Goal: Information Seeking & Learning: Compare options

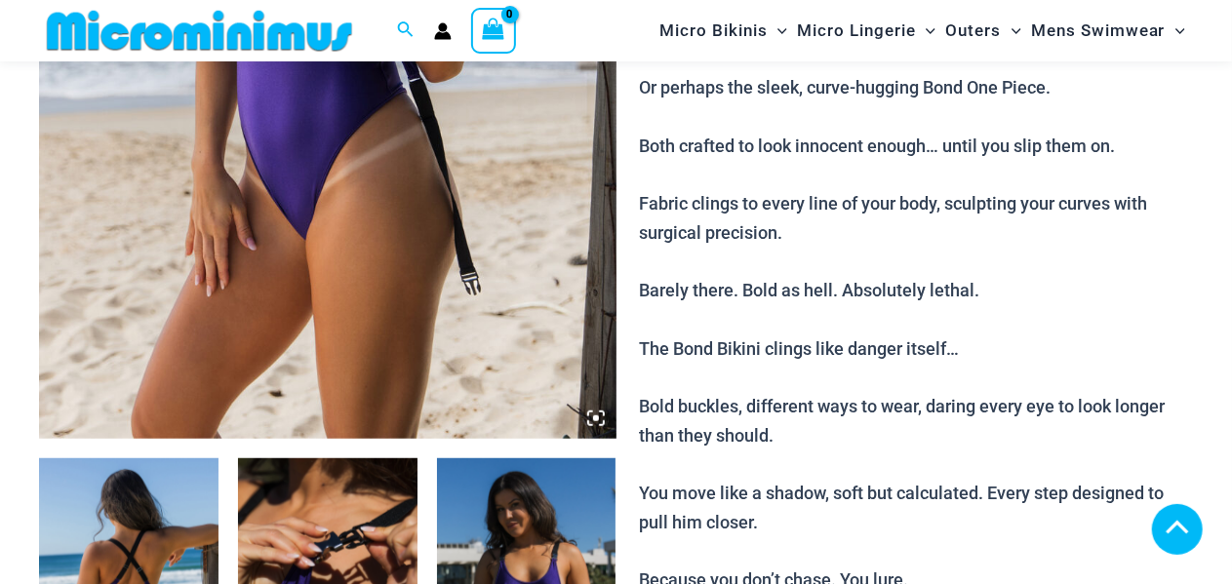
scroll to position [812, 0]
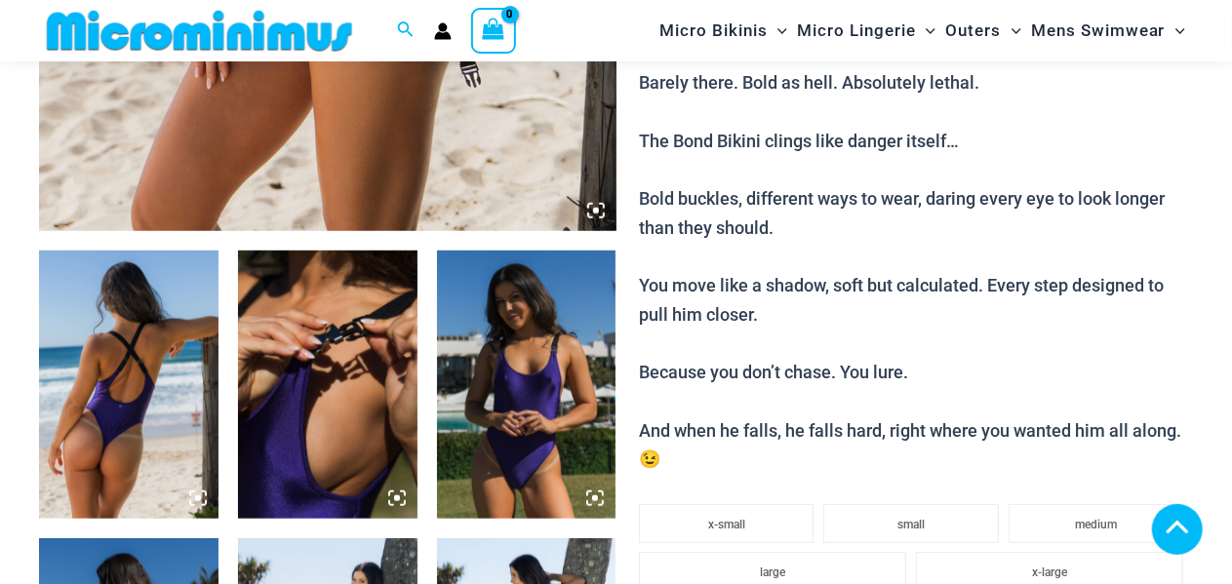
click at [597, 219] on icon at bounding box center [596, 211] width 18 height 18
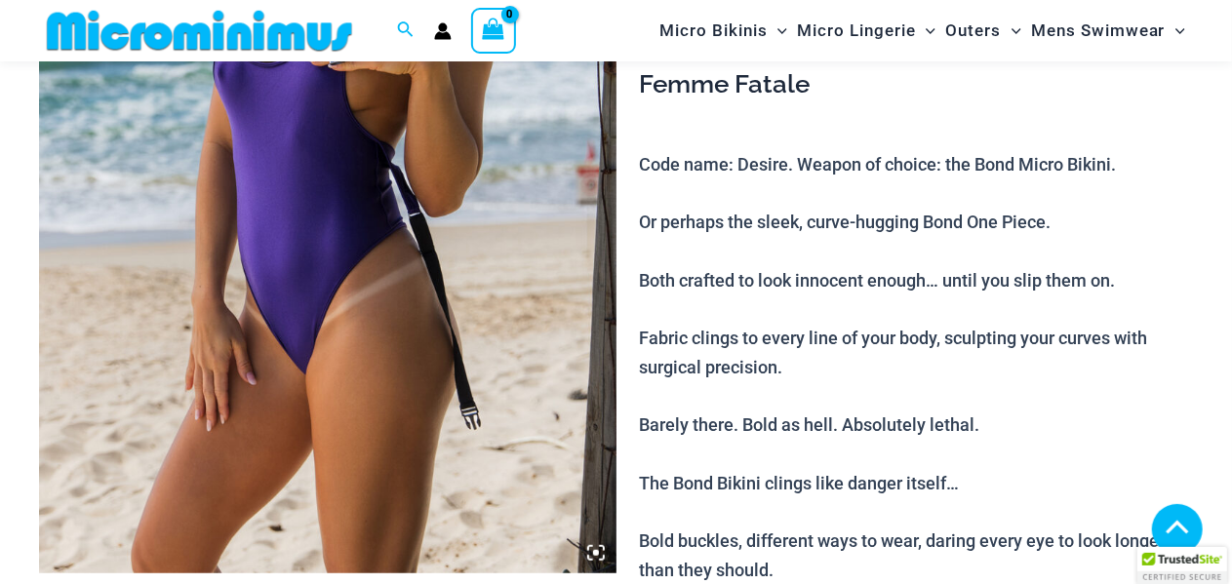
click at [595, 553] on icon at bounding box center [596, 553] width 6 height 6
click at [594, 553] on icon at bounding box center [596, 553] width 6 height 6
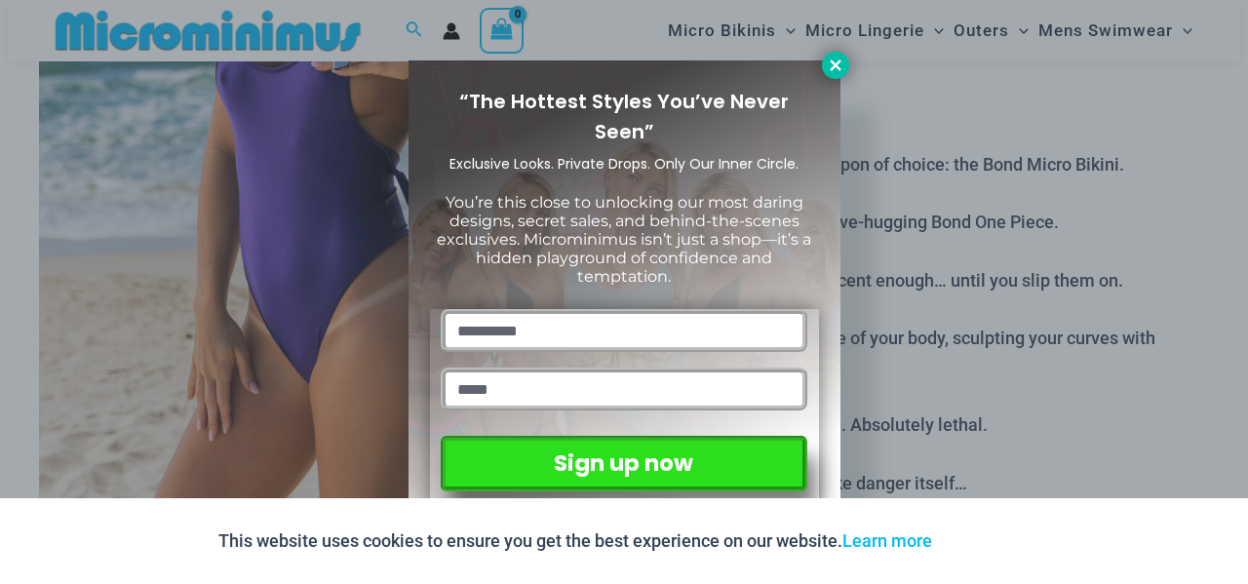
click at [841, 63] on icon at bounding box center [836, 66] width 18 height 18
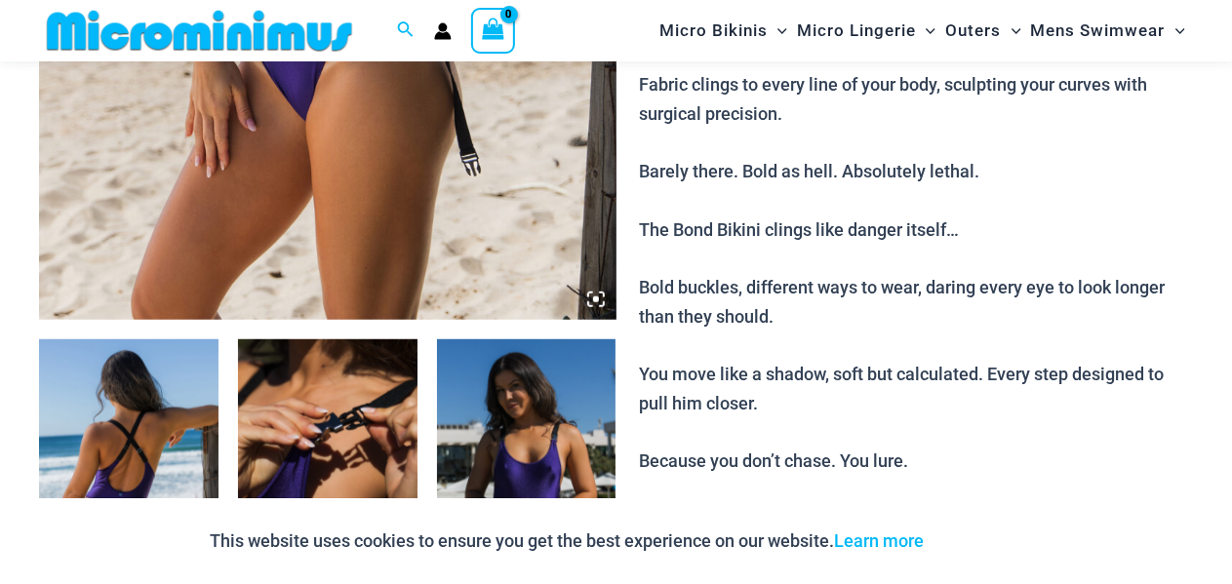
scroll to position [795, 0]
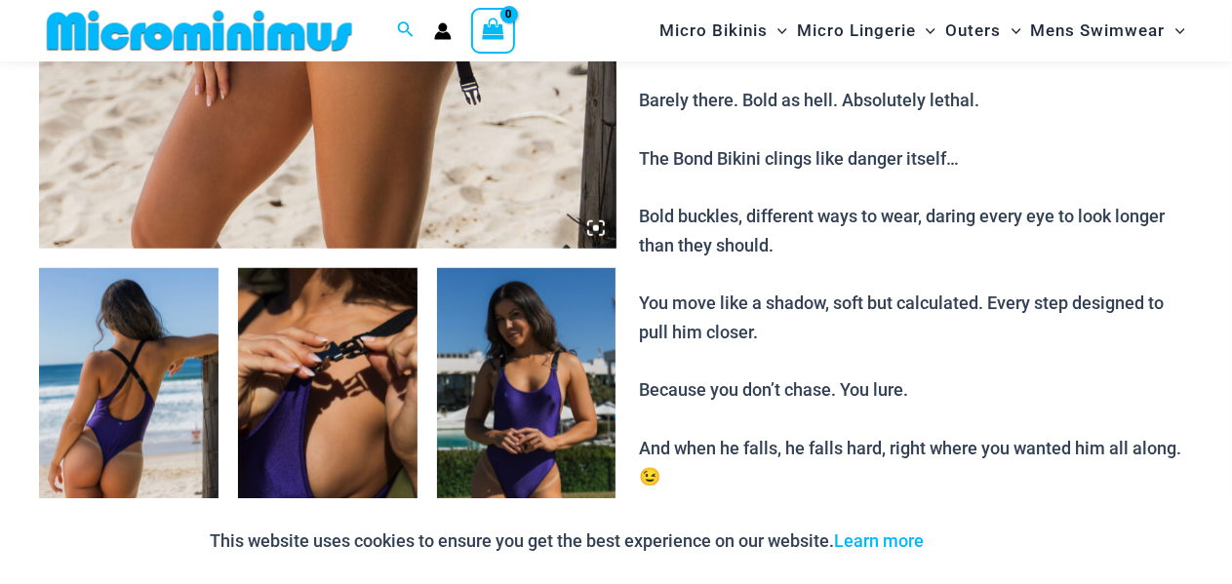
click at [598, 229] on icon at bounding box center [596, 228] width 6 height 6
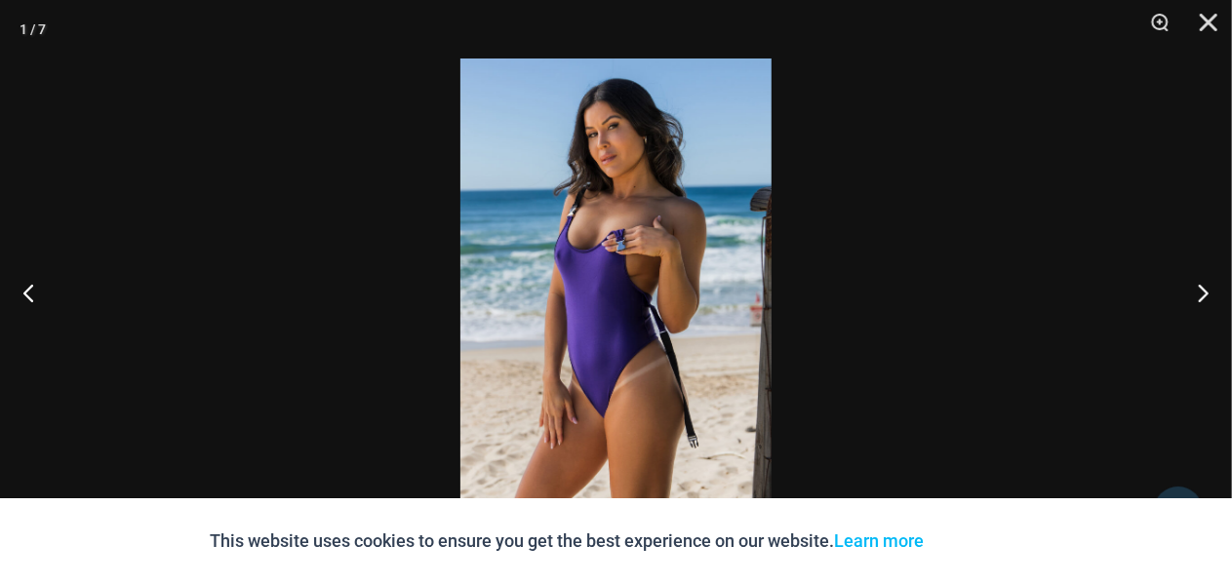
click at [633, 239] on img at bounding box center [615, 292] width 311 height 467
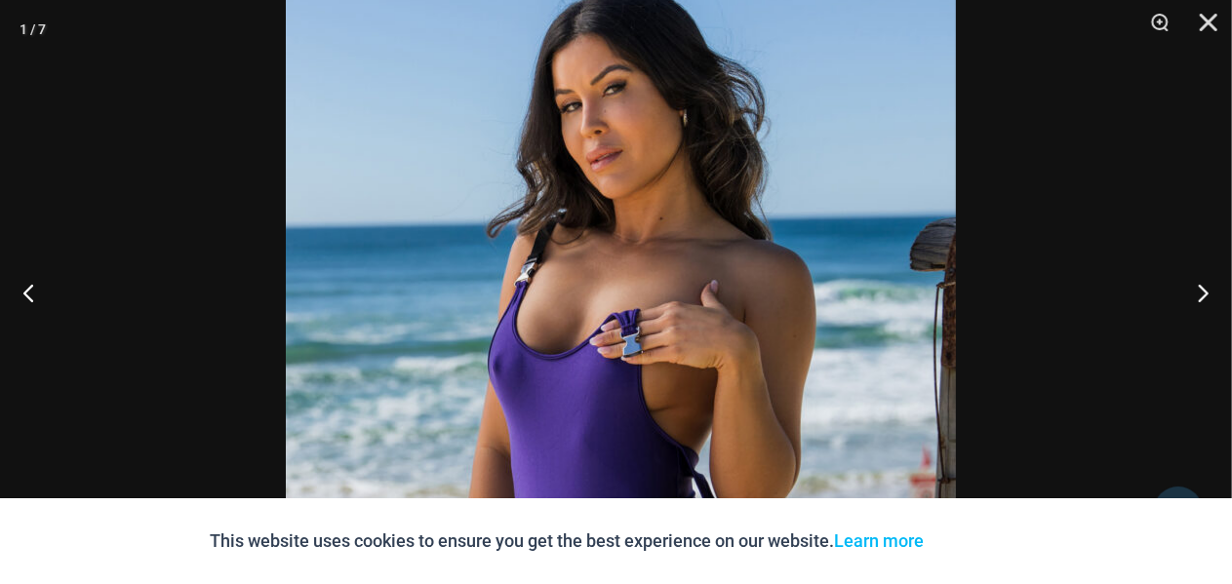
click at [666, 211] on img at bounding box center [621, 444] width 670 height 1005
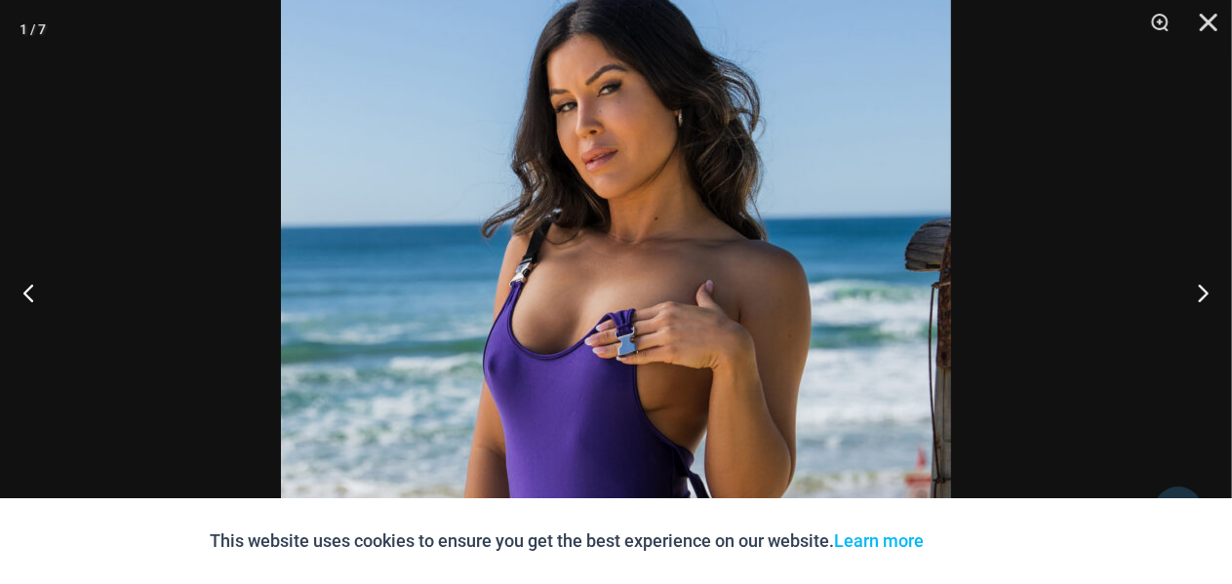
click at [665, 98] on img at bounding box center [616, 444] width 670 height 1005
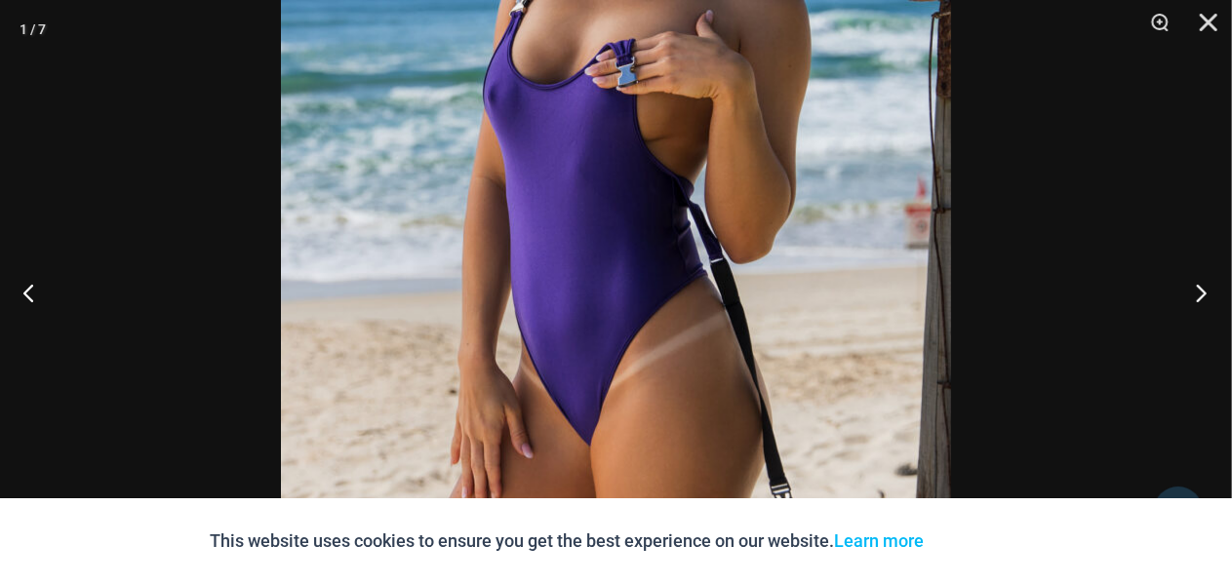
click at [1204, 290] on button "Next" at bounding box center [1195, 293] width 73 height 98
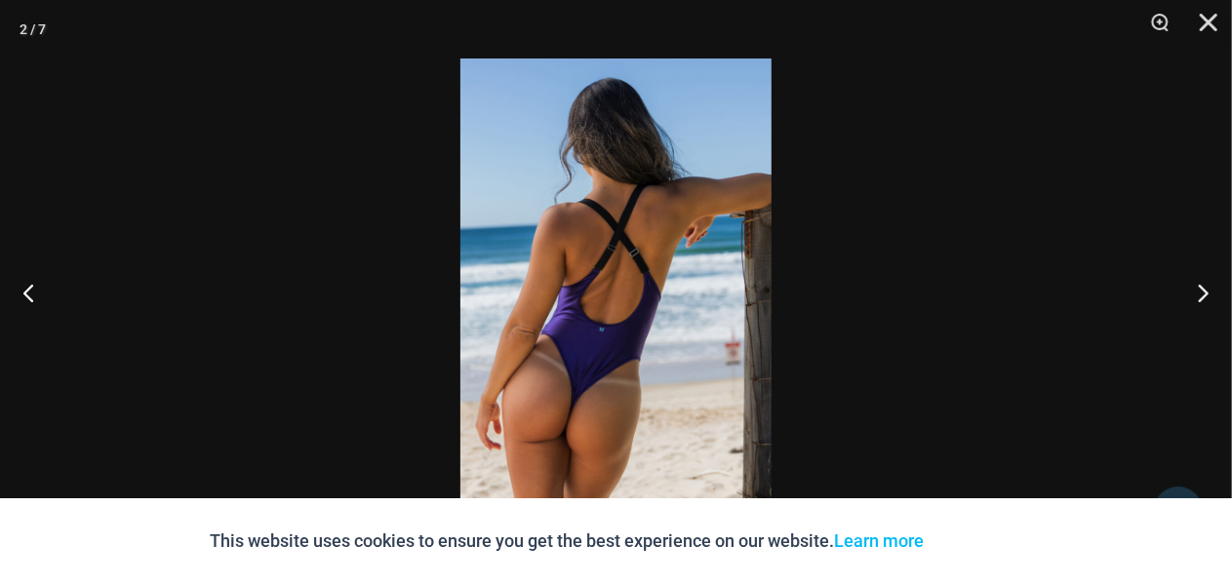
click at [601, 389] on img at bounding box center [615, 292] width 311 height 467
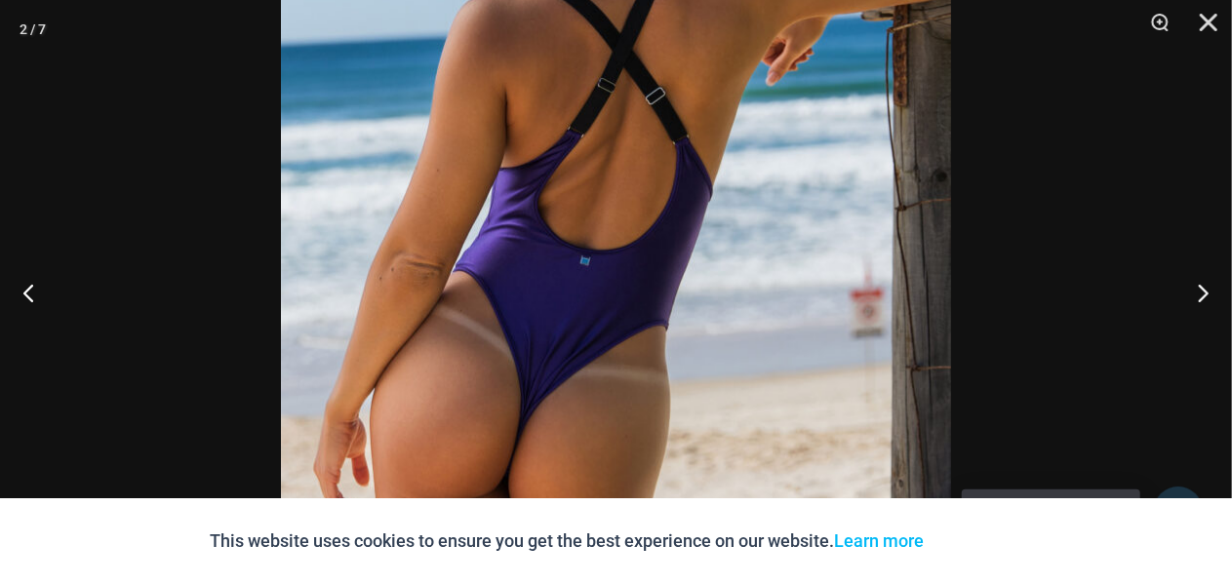
click at [1102, 436] on div at bounding box center [616, 292] width 1232 height 584
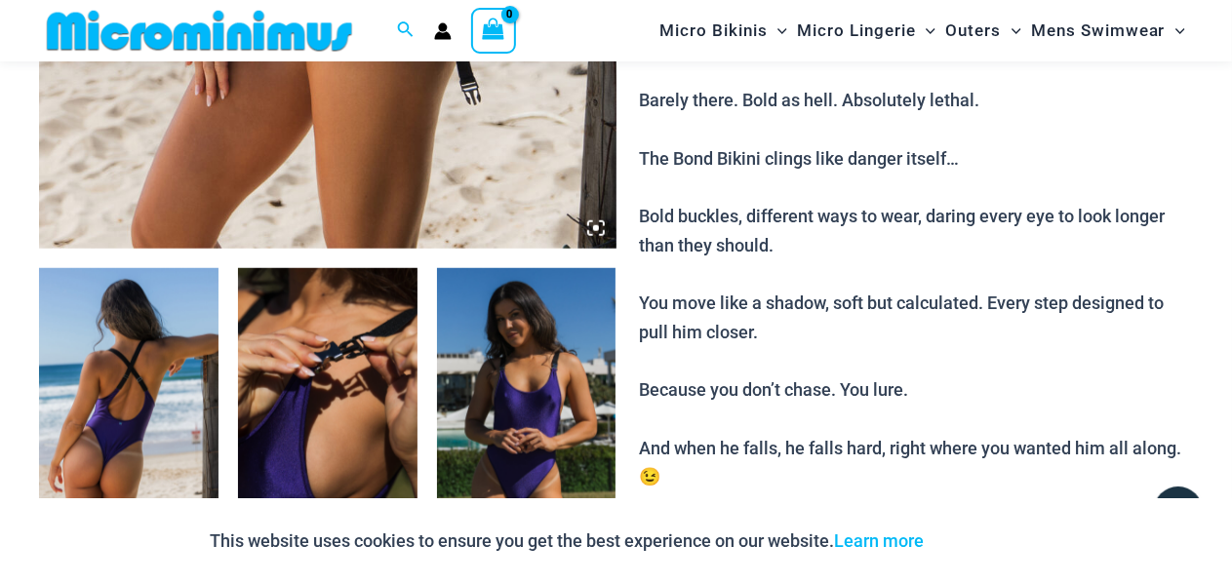
click at [300, 360] on img at bounding box center [327, 402] width 179 height 269
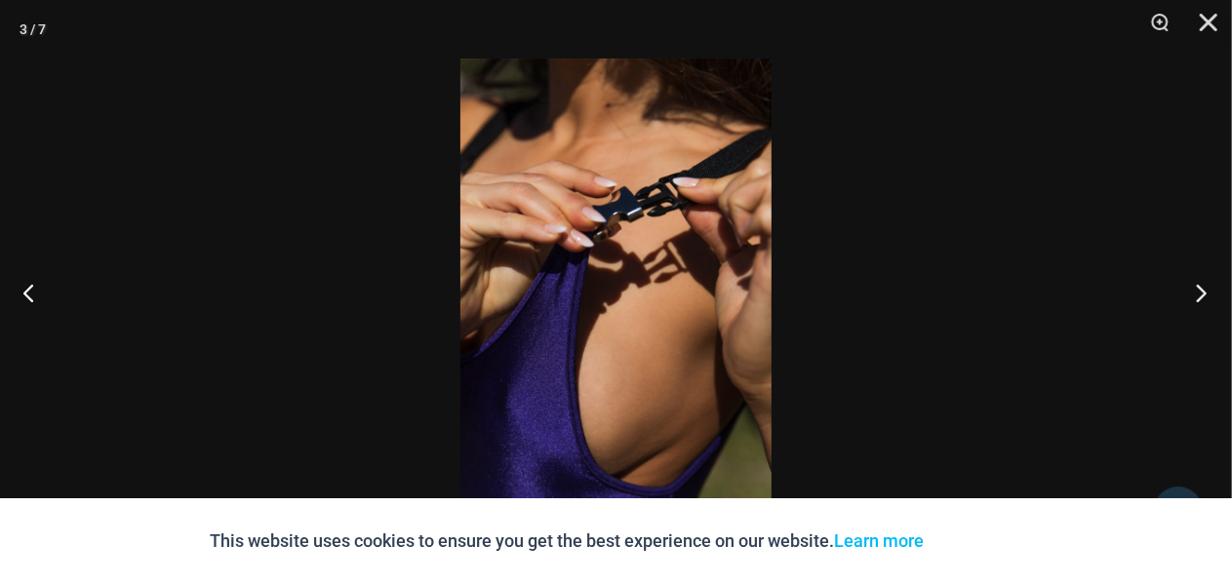
click at [1206, 293] on button "Next" at bounding box center [1195, 293] width 73 height 98
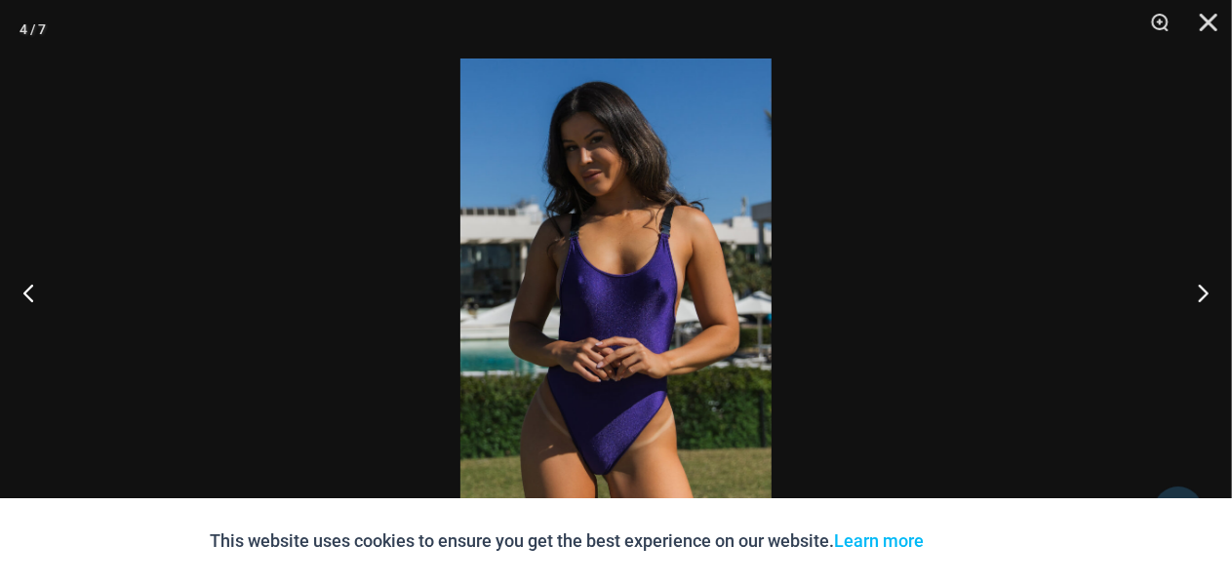
click at [628, 231] on img at bounding box center [615, 292] width 311 height 467
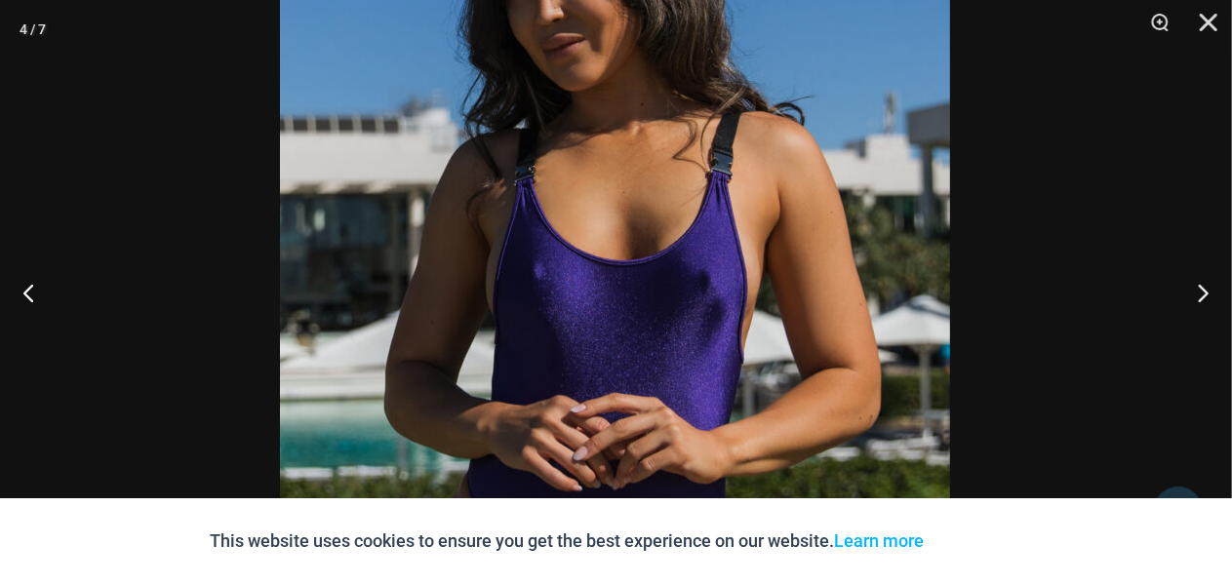
click at [667, 99] on img at bounding box center [615, 297] width 670 height 1005
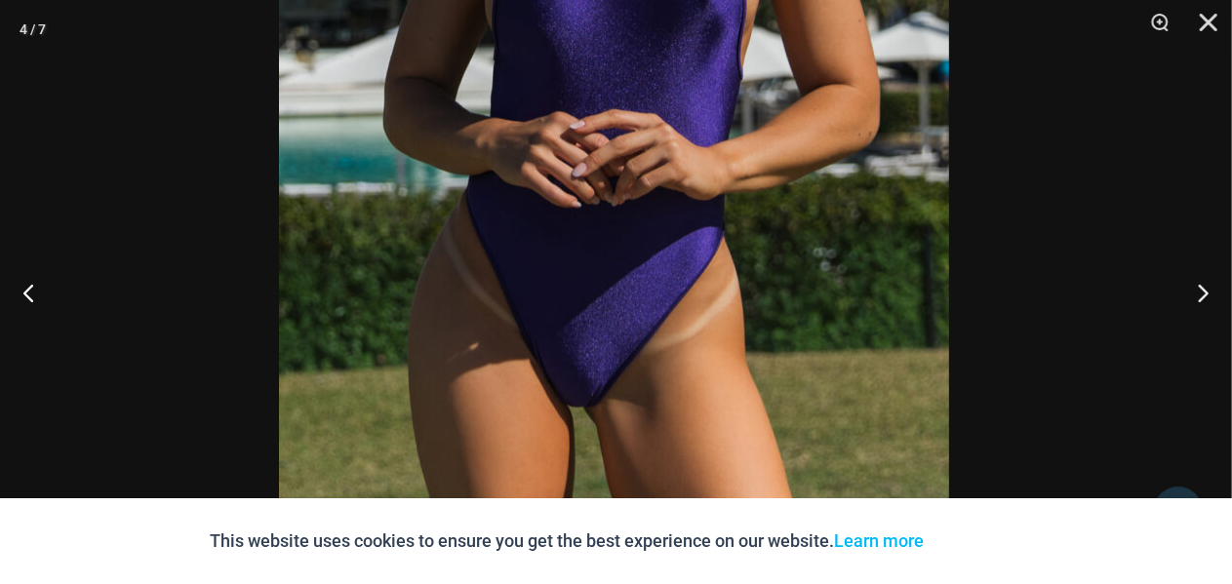
click at [621, 186] on img at bounding box center [614, 13] width 670 height 1005
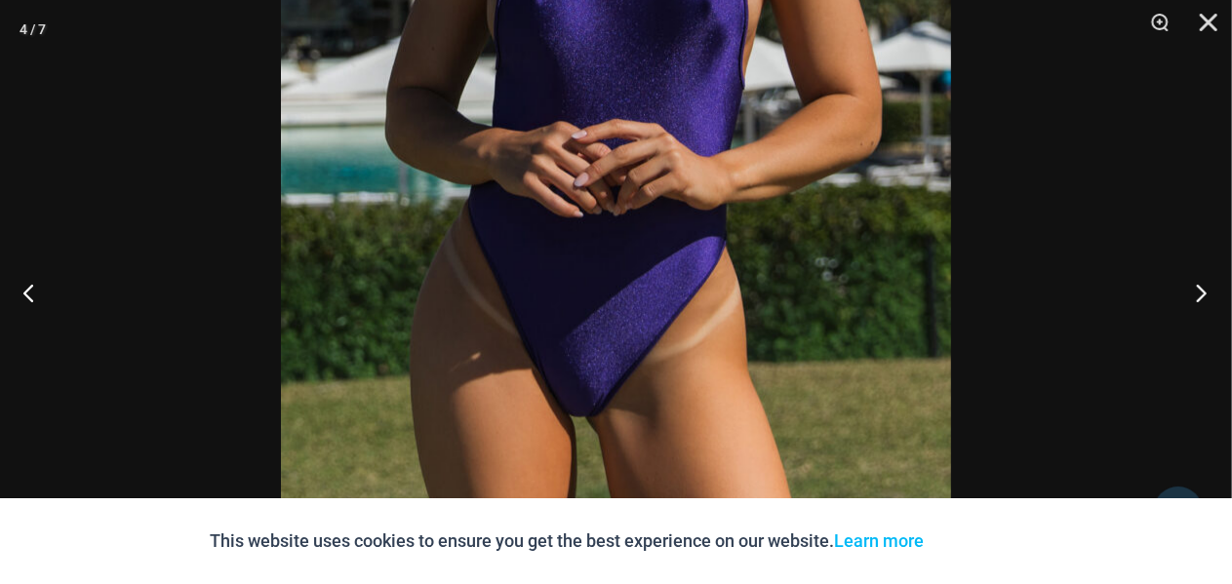
click at [1207, 294] on button "Next" at bounding box center [1195, 293] width 73 height 98
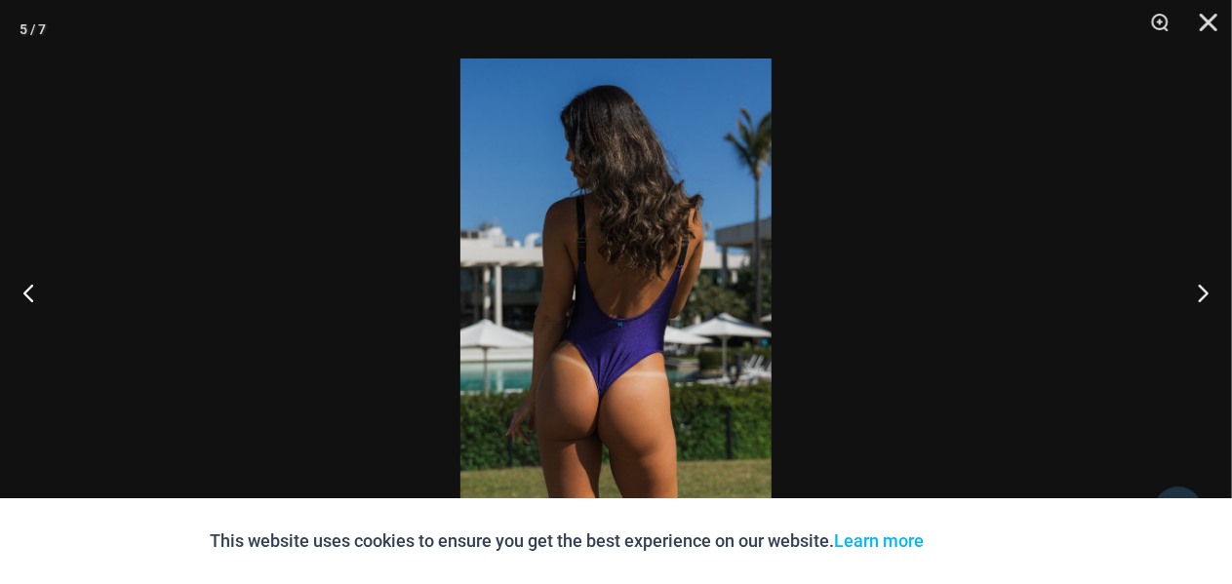
click at [630, 405] on img at bounding box center [615, 292] width 311 height 467
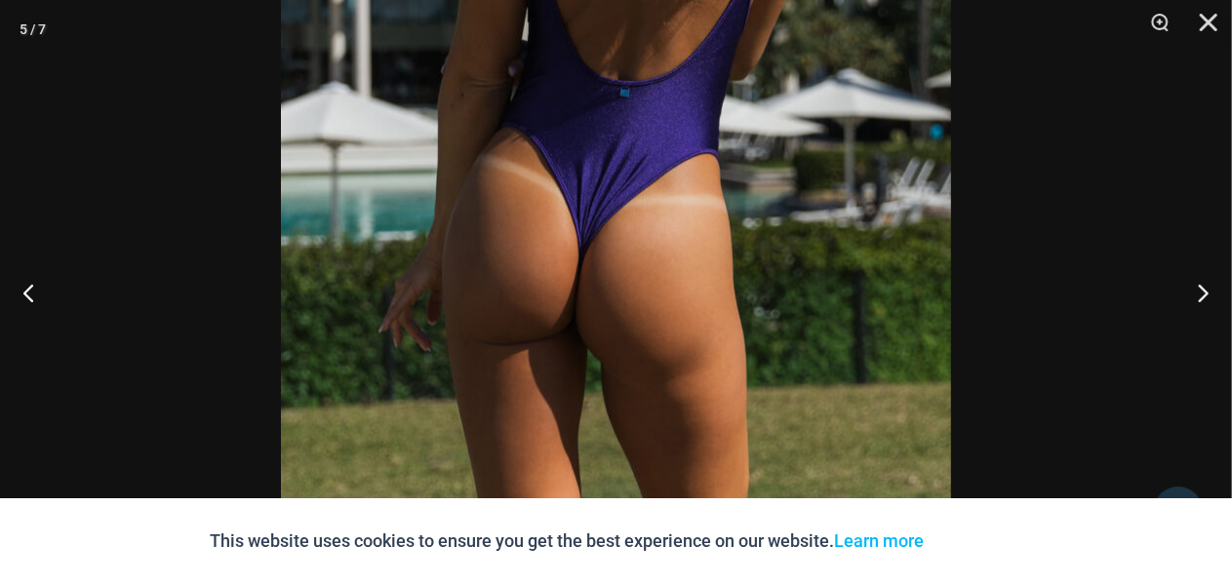
click at [739, 295] on img at bounding box center [616, 23] width 670 height 1005
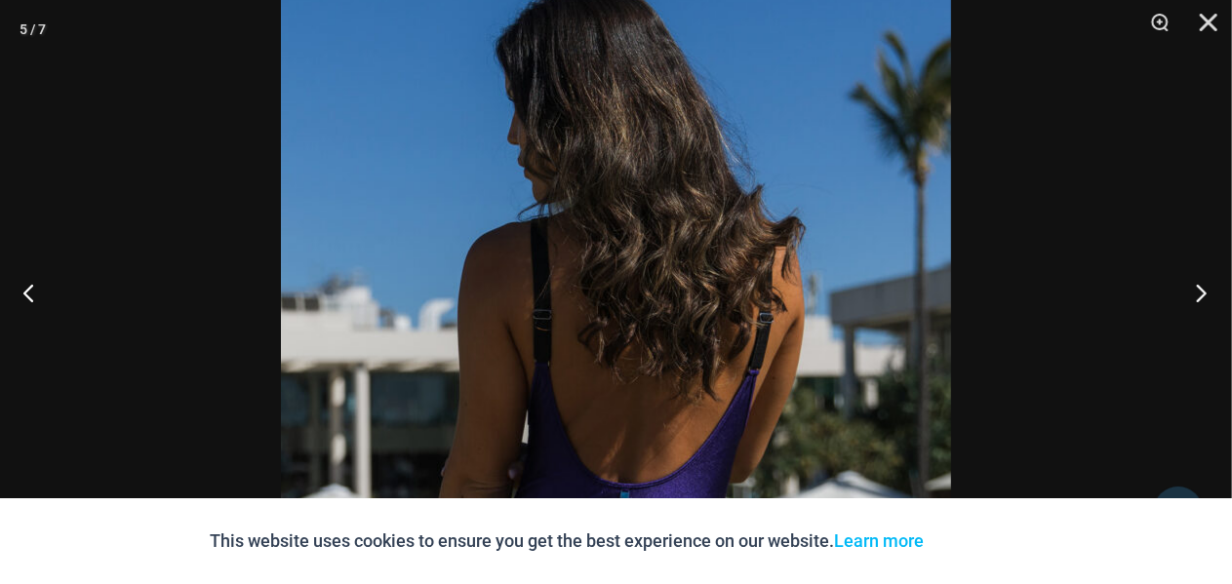
click at [1205, 296] on button "Next" at bounding box center [1195, 293] width 73 height 98
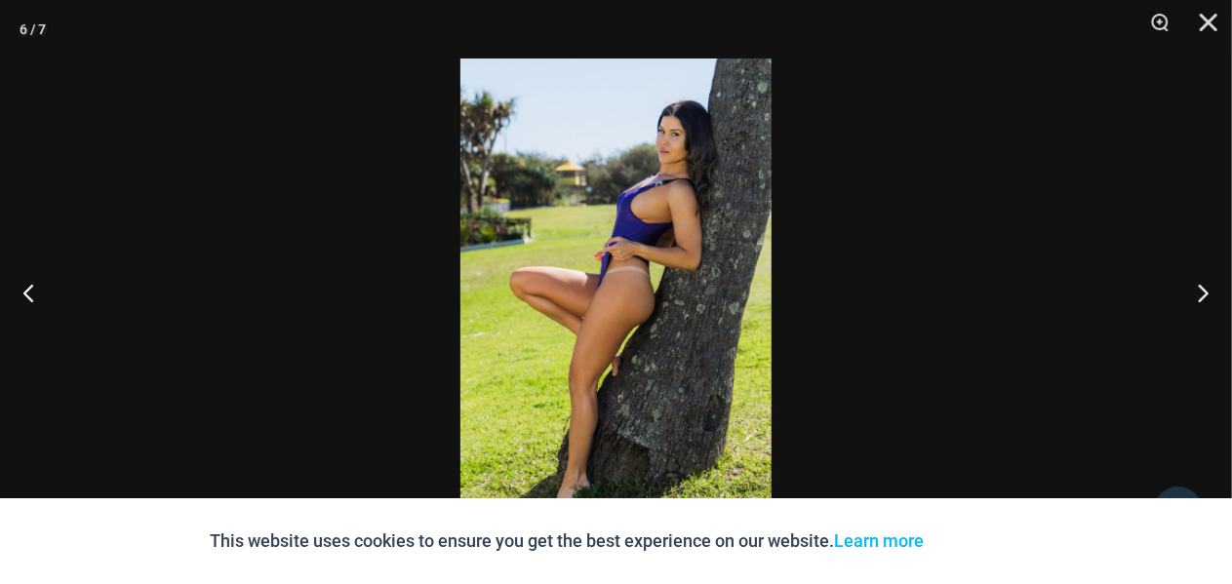
click at [635, 294] on img at bounding box center [615, 292] width 311 height 467
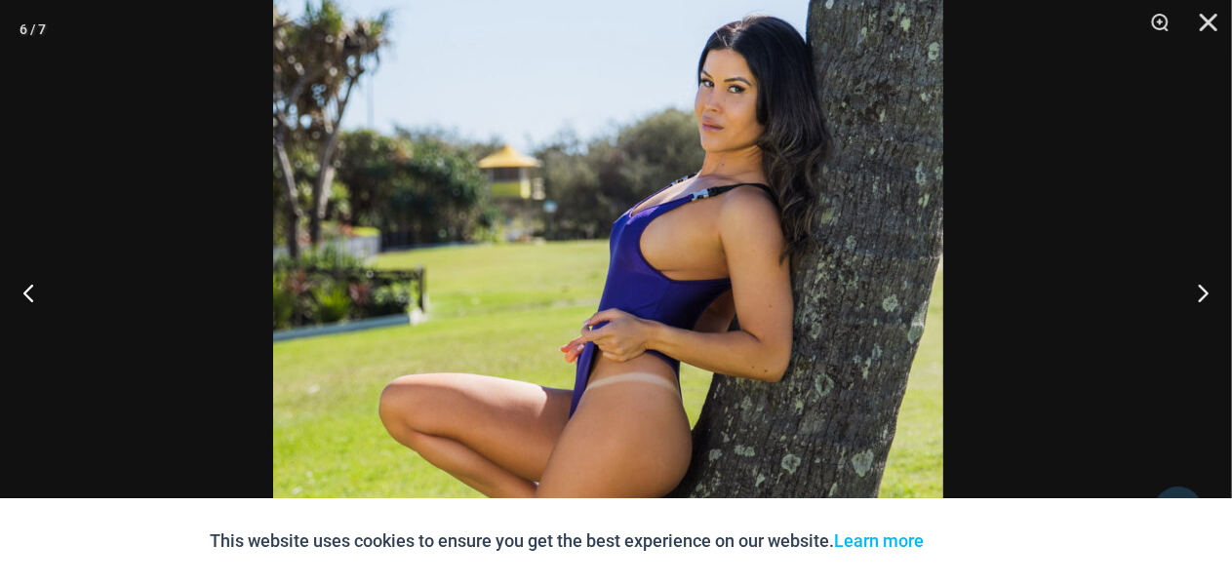
click at [765, 339] on img at bounding box center [608, 428] width 670 height 1005
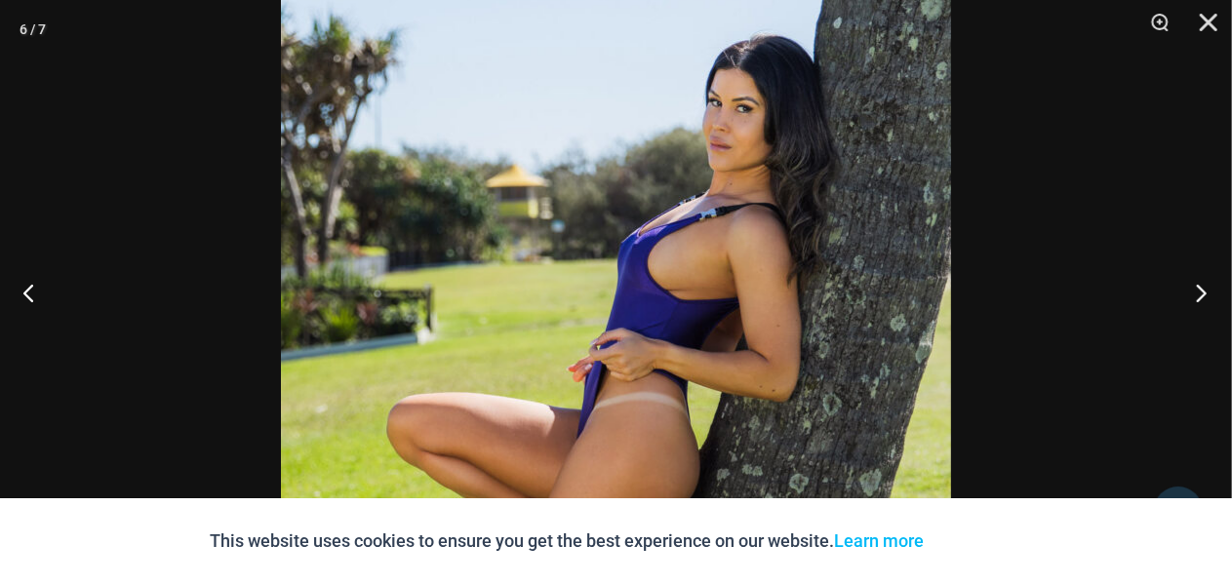
click at [1209, 288] on button "Next" at bounding box center [1195, 293] width 73 height 98
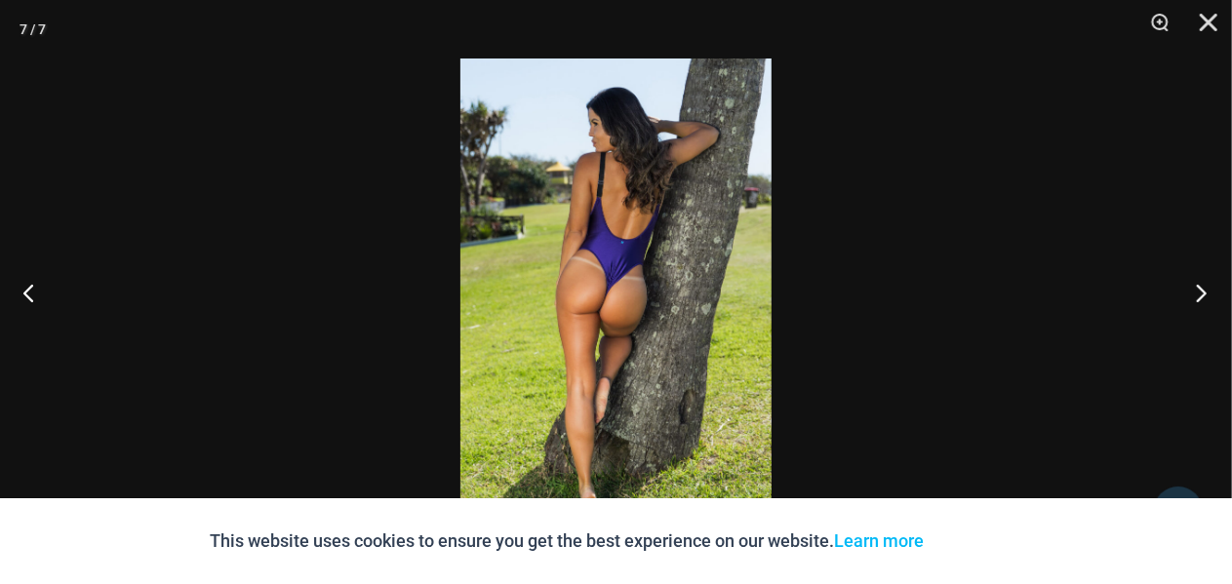
click at [1198, 301] on button "Next" at bounding box center [1195, 293] width 73 height 98
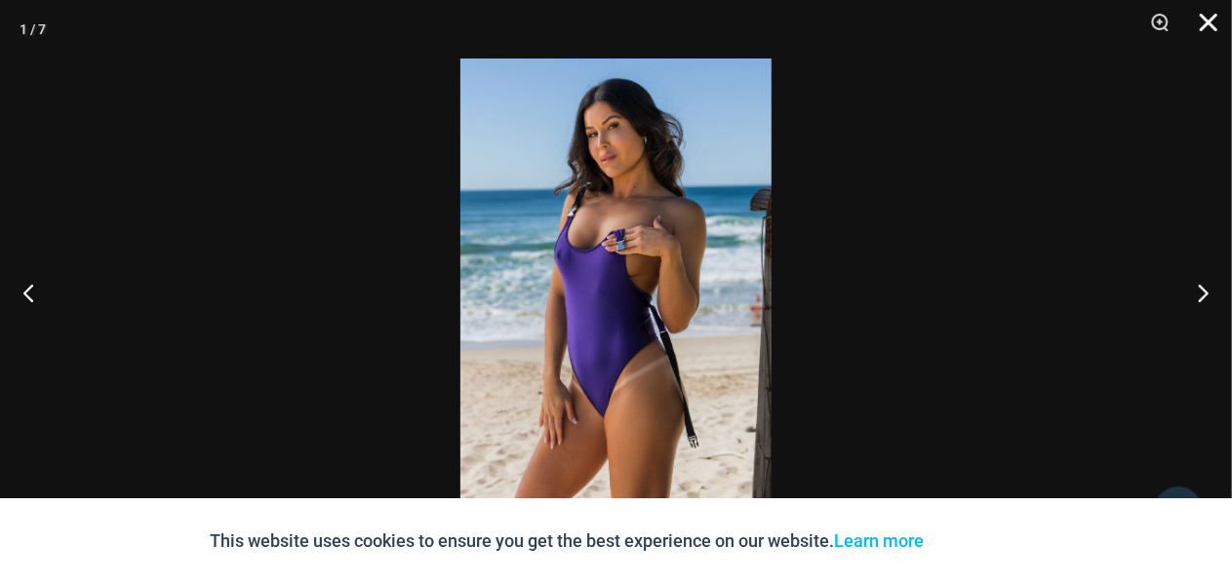
click at [1212, 24] on button "Close" at bounding box center [1201, 29] width 49 height 59
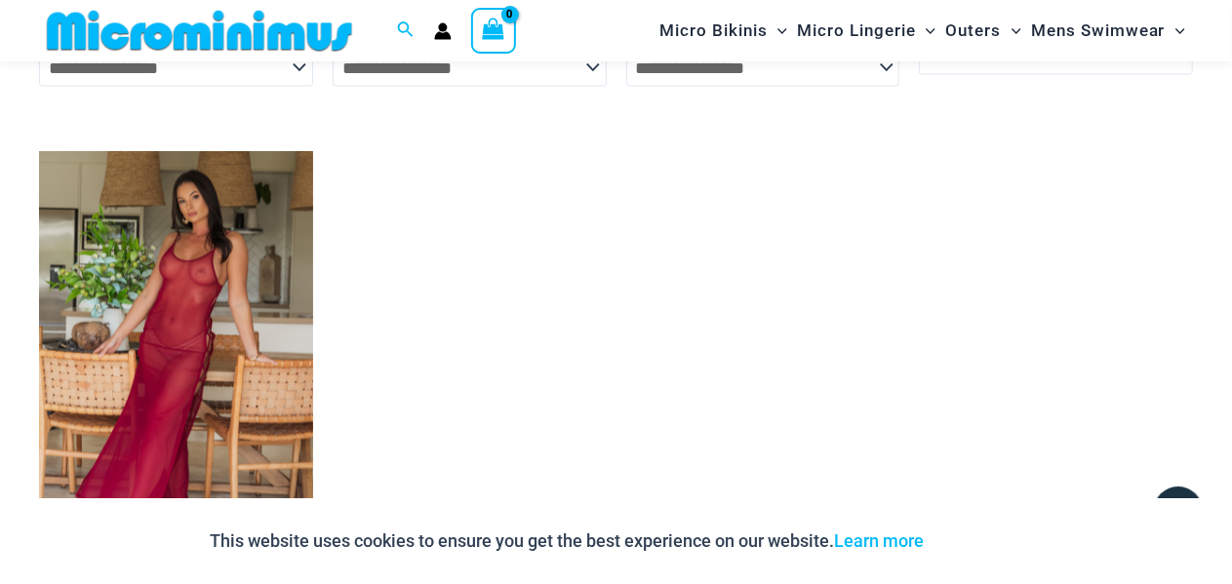
scroll to position [5169, 0]
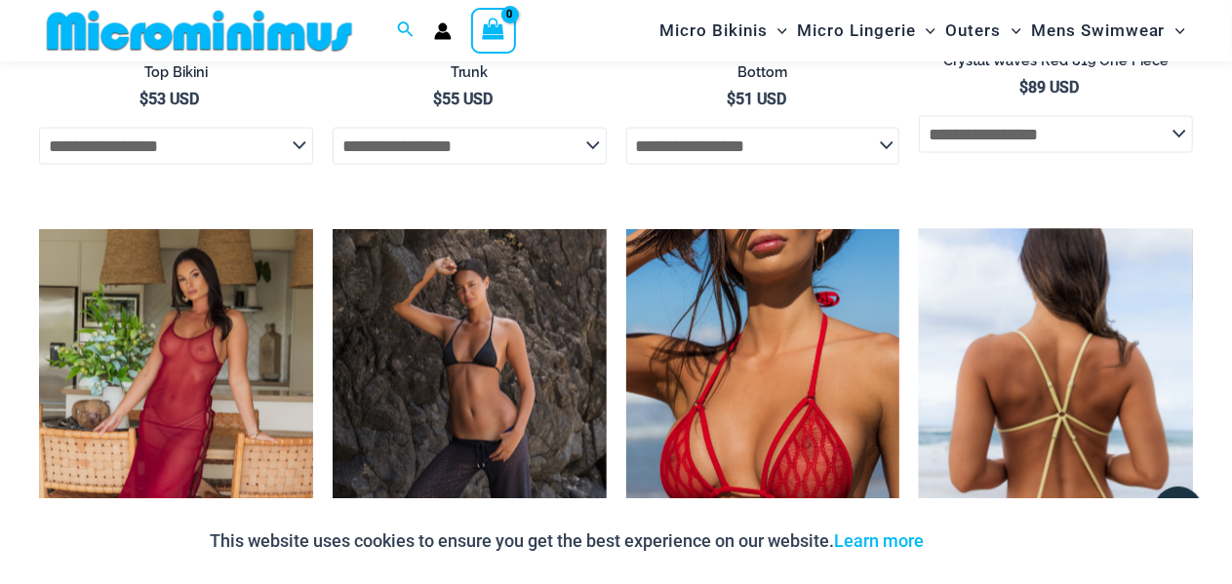
click at [1135, 302] on img at bounding box center [1056, 434] width 274 height 411
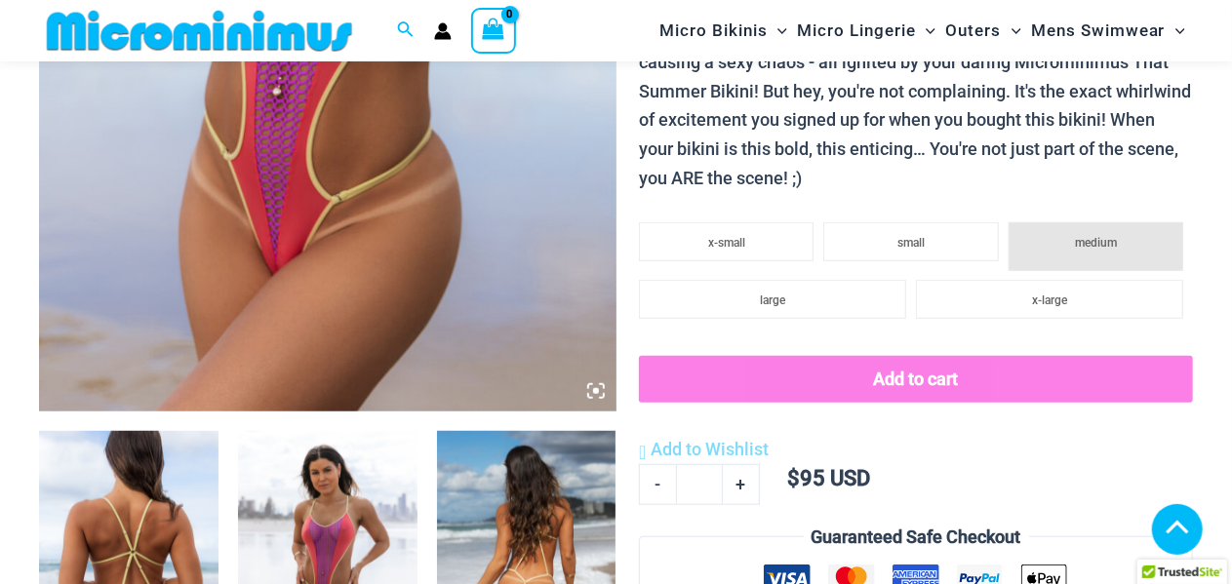
scroll to position [632, 0]
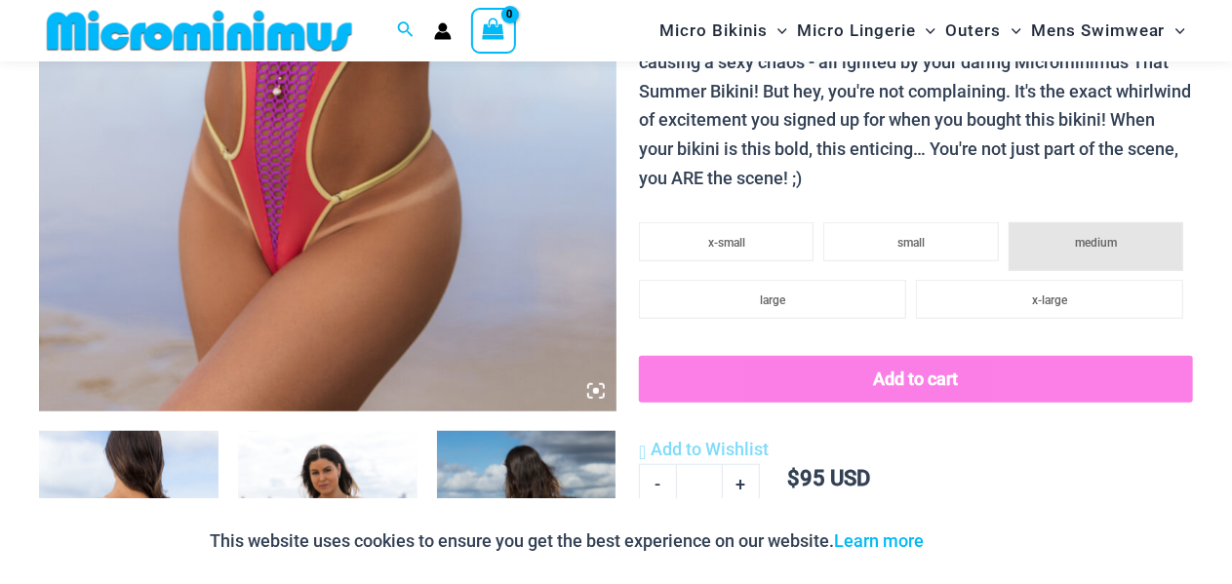
click at [597, 389] on icon at bounding box center [596, 391] width 6 height 6
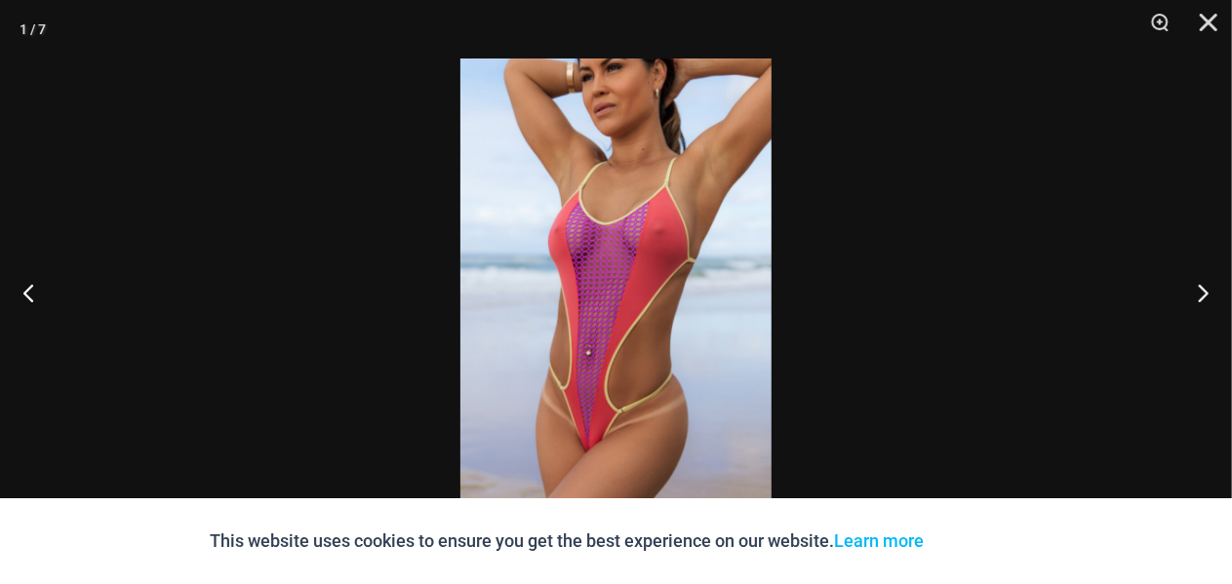
click at [615, 228] on img at bounding box center [615, 292] width 311 height 467
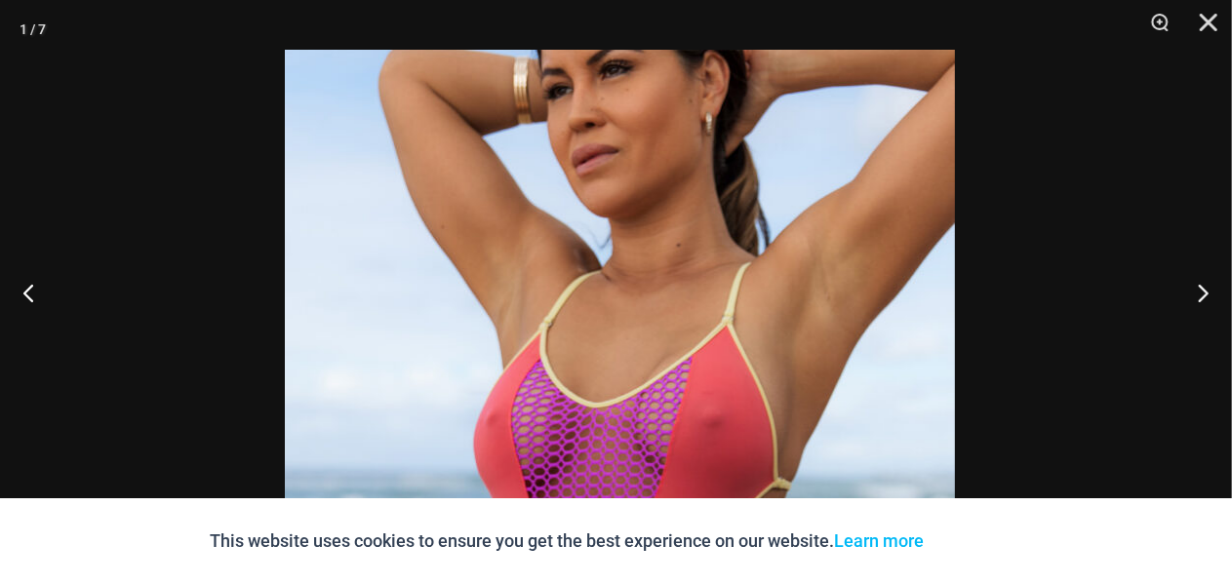
click at [646, 340] on img at bounding box center [620, 552] width 670 height 1005
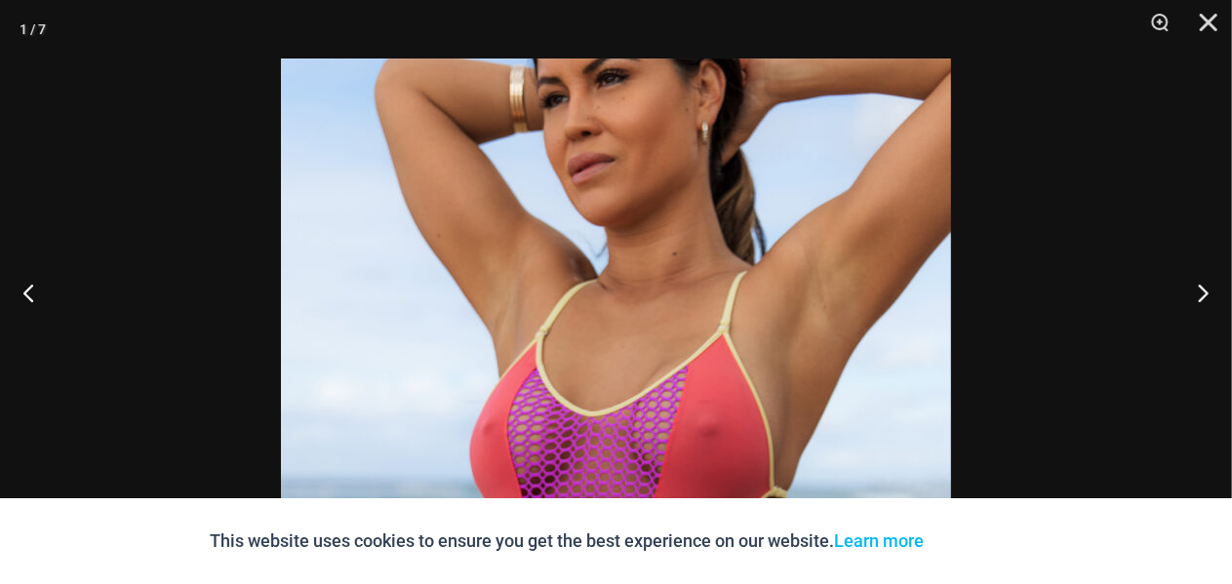
click at [762, 193] on img at bounding box center [616, 561] width 670 height 1005
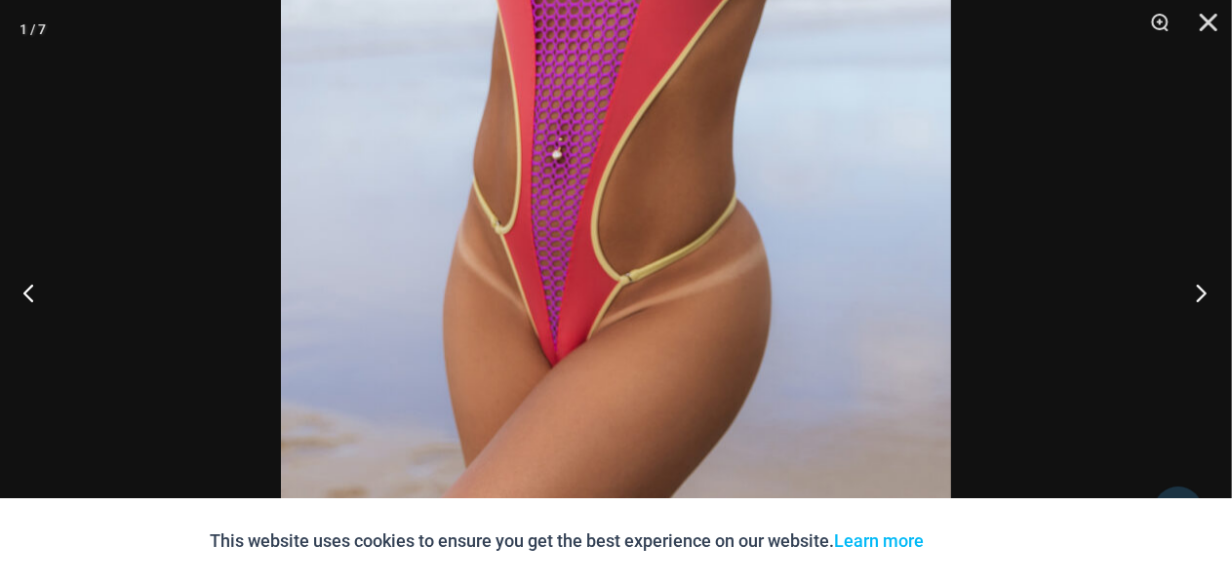
click at [1204, 294] on button "Next" at bounding box center [1195, 293] width 73 height 98
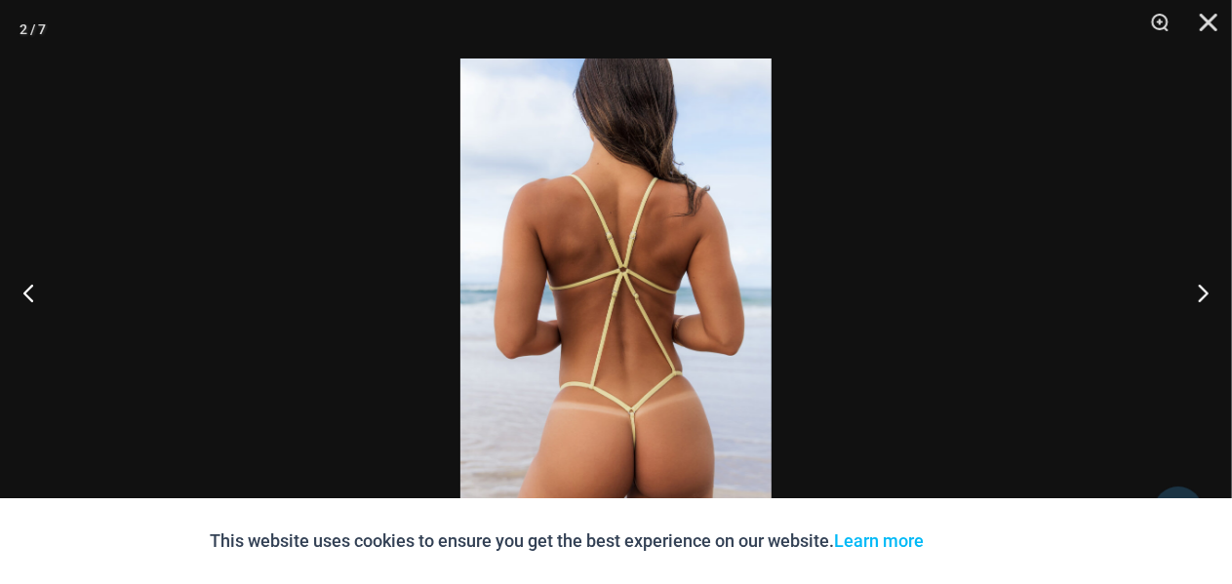
click at [640, 420] on img at bounding box center [615, 292] width 311 height 467
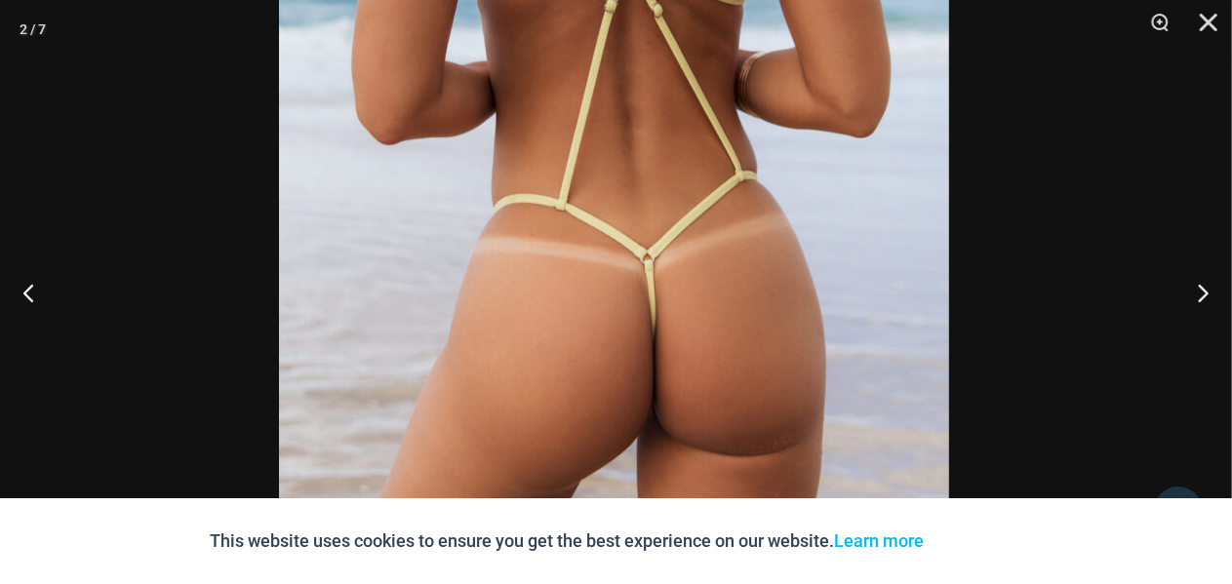
click at [628, 201] on img at bounding box center [614, 1] width 670 height 1005
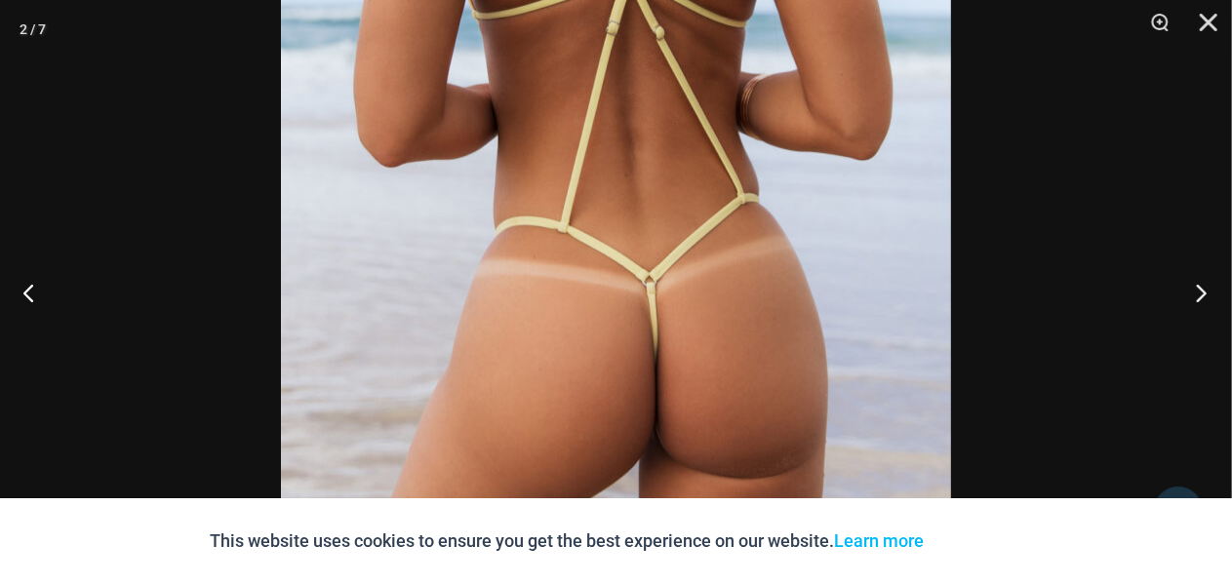
click at [1202, 304] on button "Next" at bounding box center [1195, 293] width 73 height 98
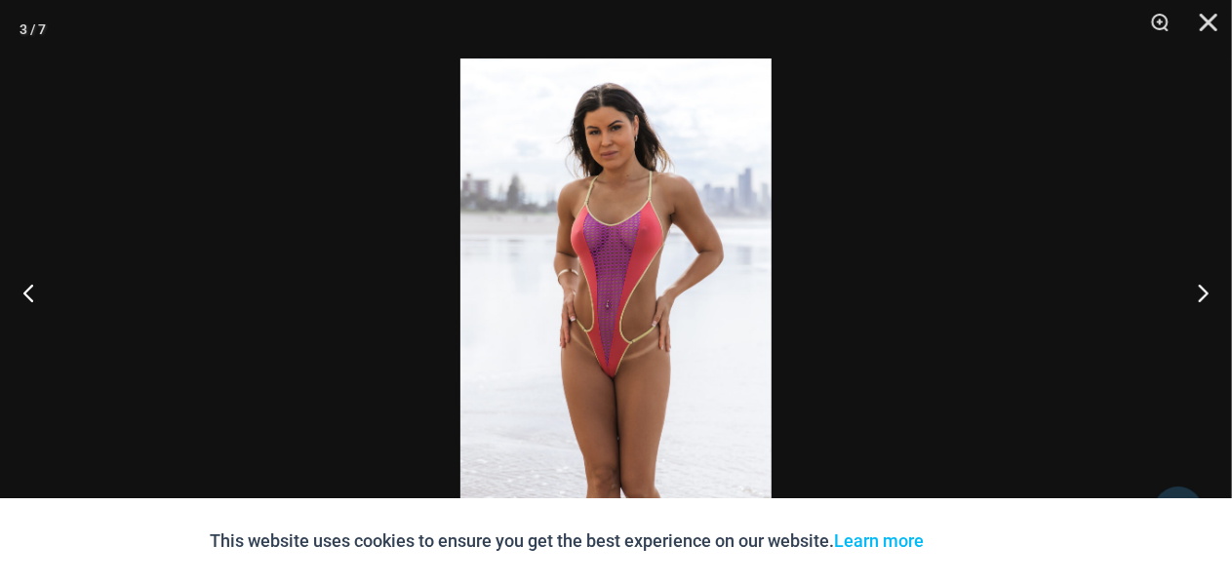
click at [614, 358] on img at bounding box center [615, 292] width 311 height 467
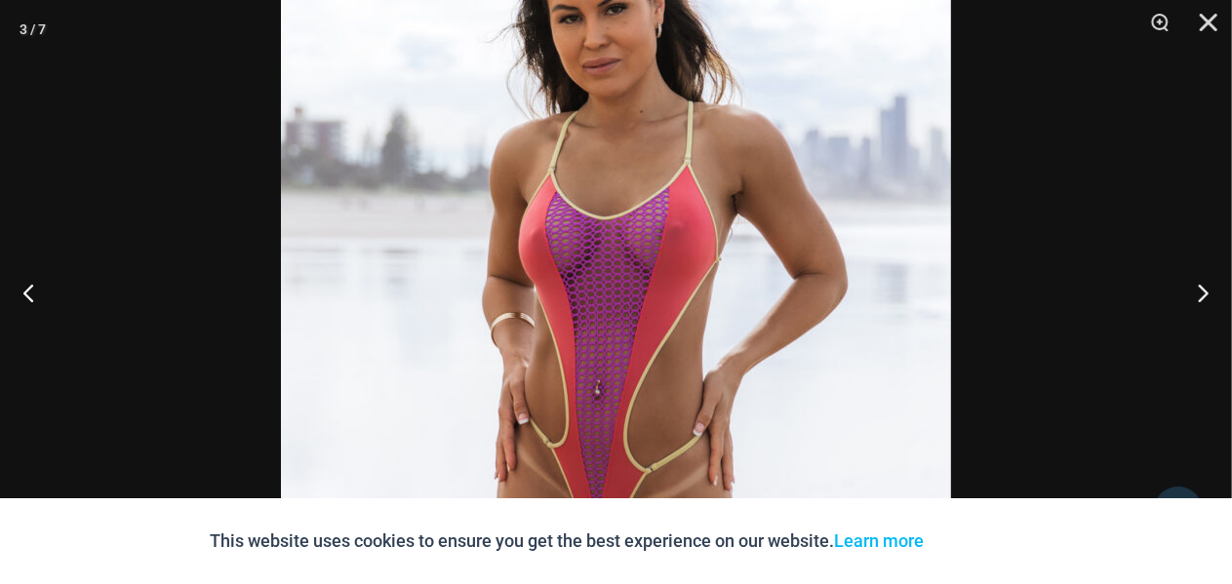
click at [690, 346] on img at bounding box center [616, 362] width 670 height 1005
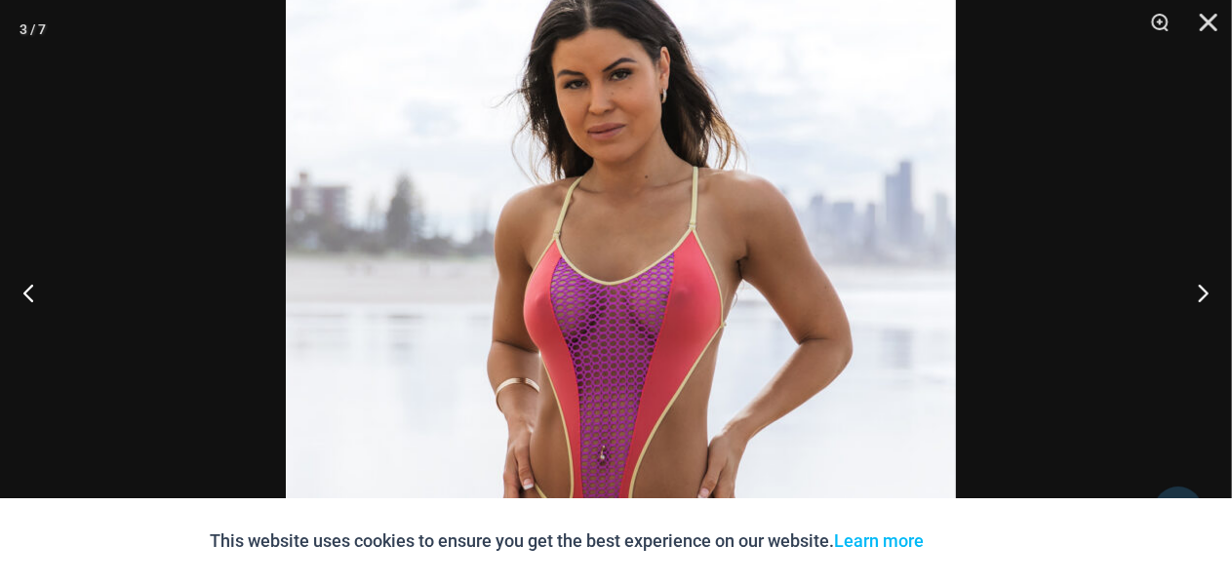
click at [741, 268] on img at bounding box center [621, 427] width 670 height 1005
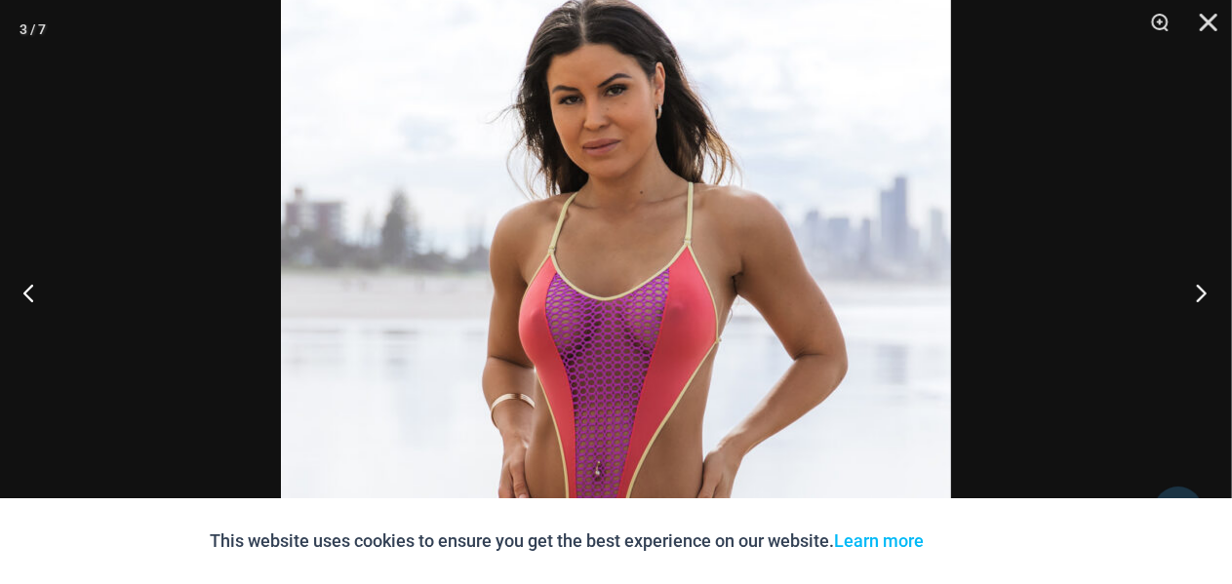
click at [1202, 296] on button "Next" at bounding box center [1195, 293] width 73 height 98
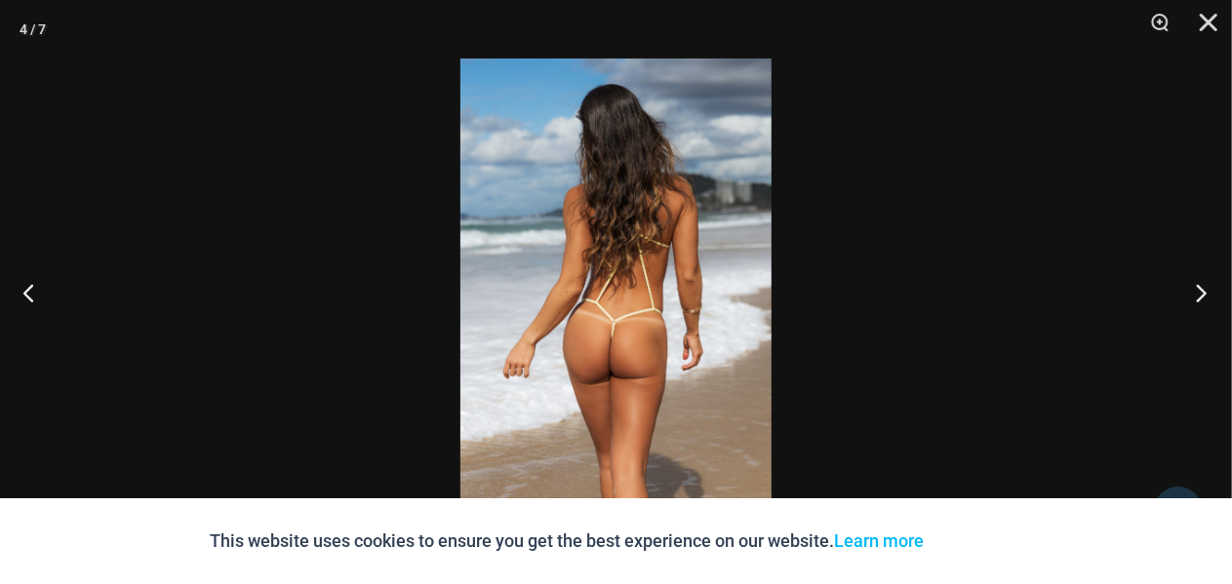
click at [1202, 296] on button "Next" at bounding box center [1195, 293] width 73 height 98
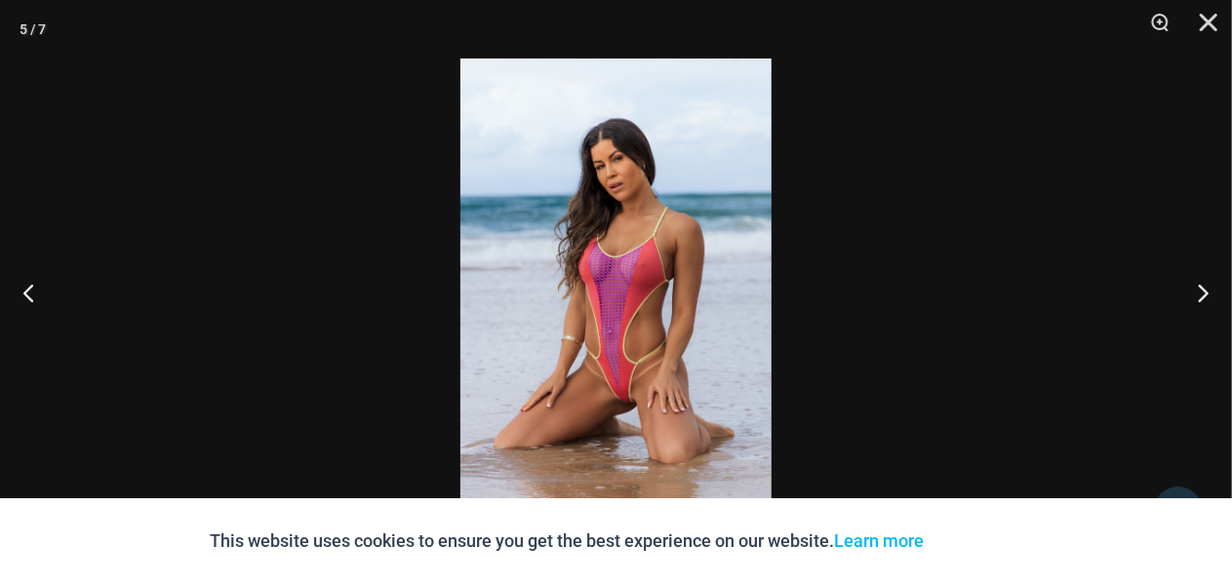
click at [618, 389] on img at bounding box center [615, 292] width 311 height 467
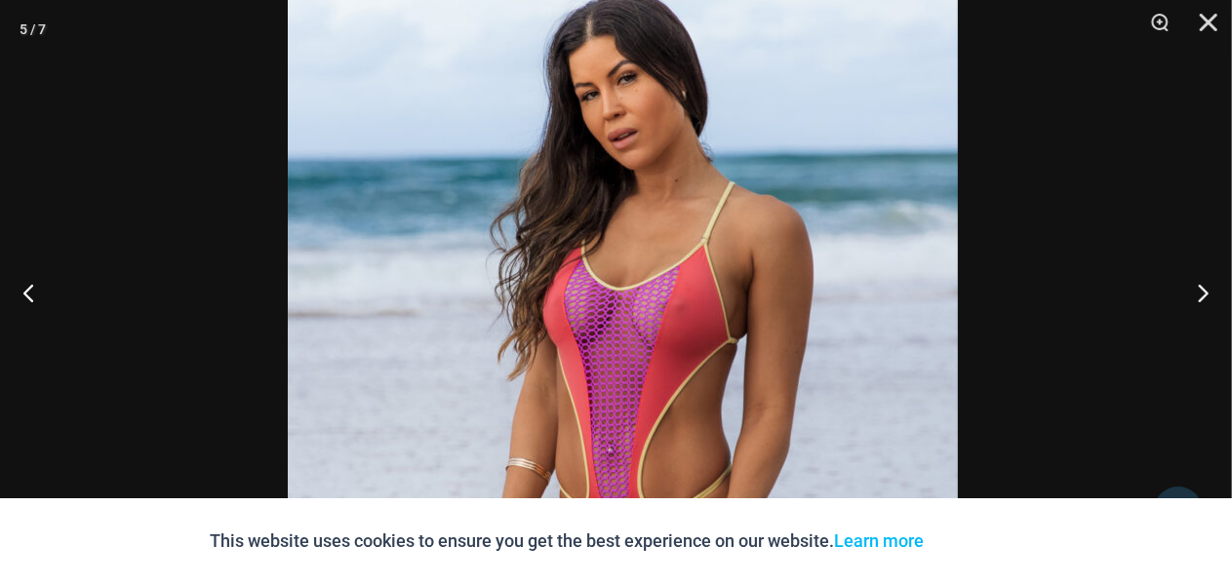
click at [684, 359] on img at bounding box center [623, 364] width 670 height 1005
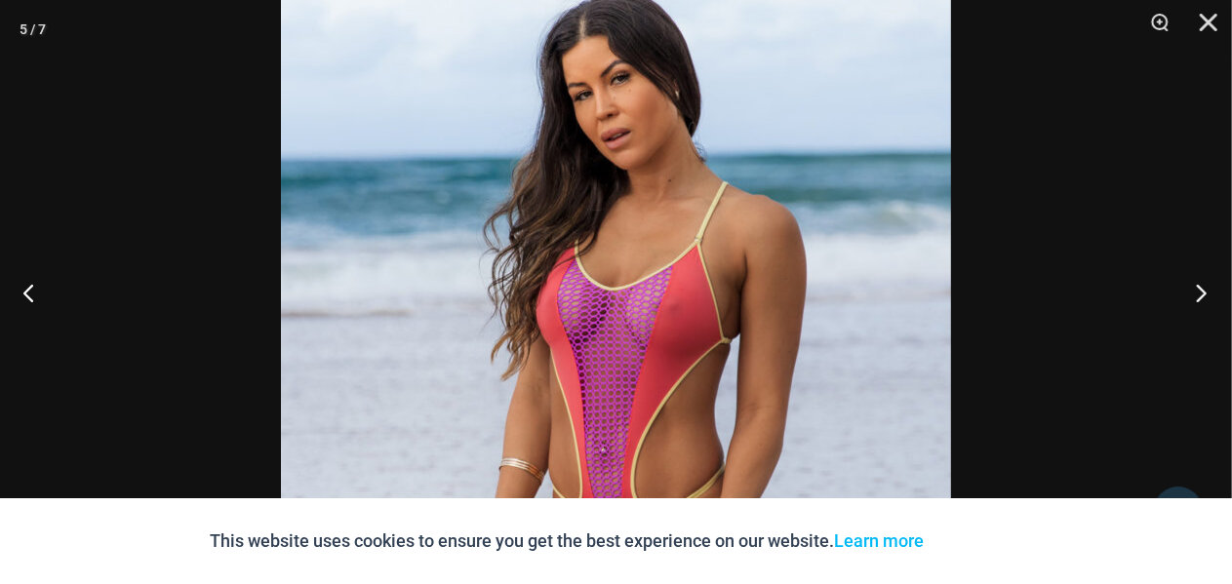
click at [1208, 294] on button "Next" at bounding box center [1195, 293] width 73 height 98
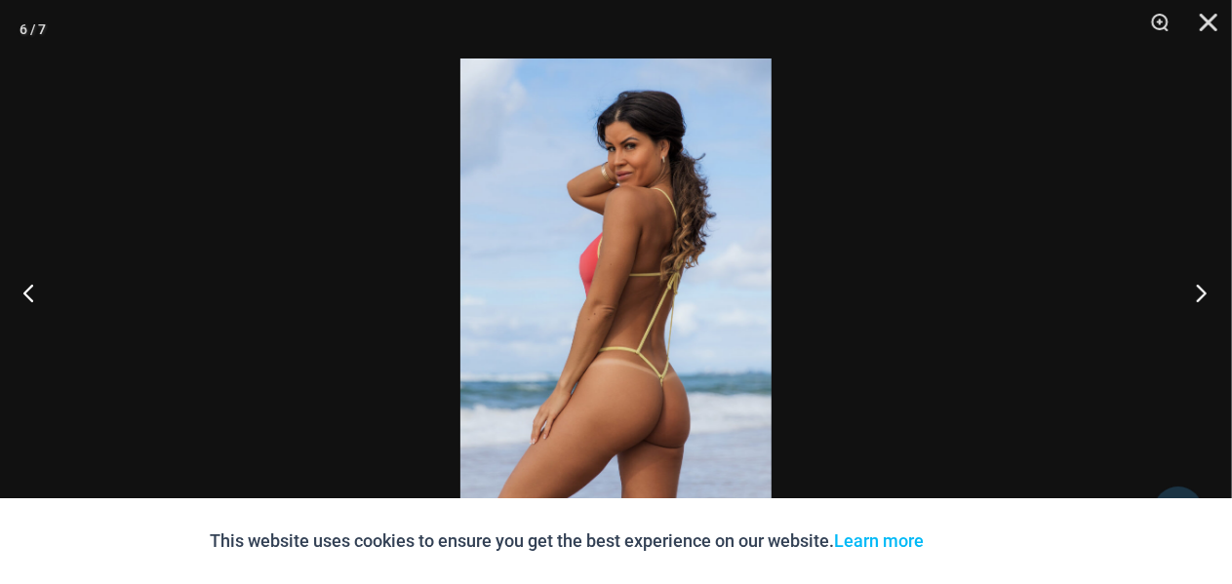
click at [1206, 295] on button "Next" at bounding box center [1195, 293] width 73 height 98
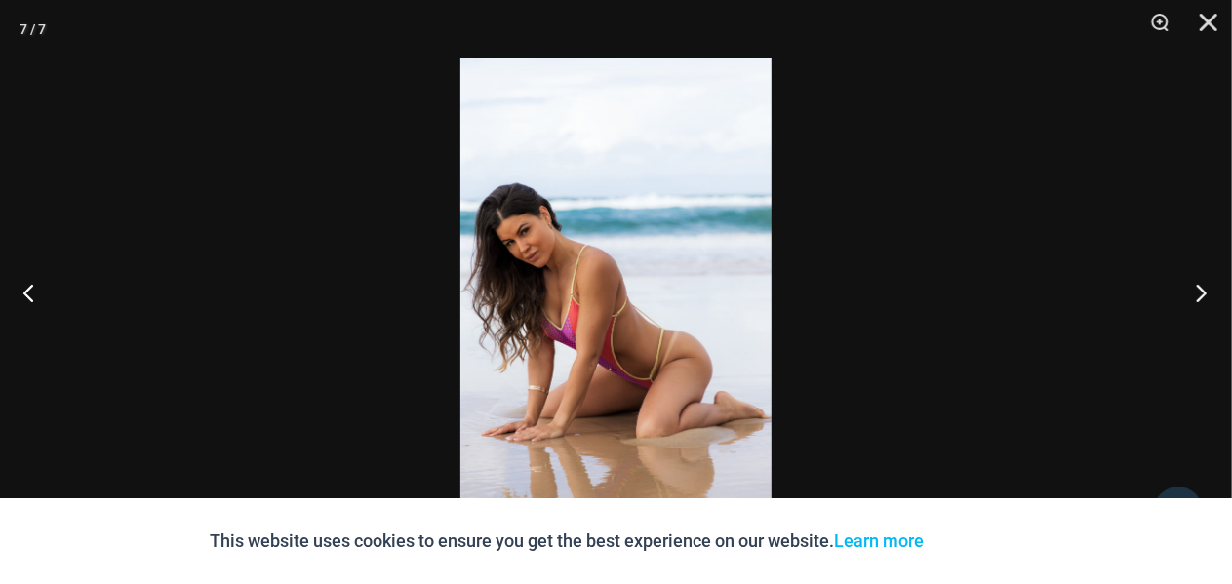
click at [1206, 295] on button "Next" at bounding box center [1195, 293] width 73 height 98
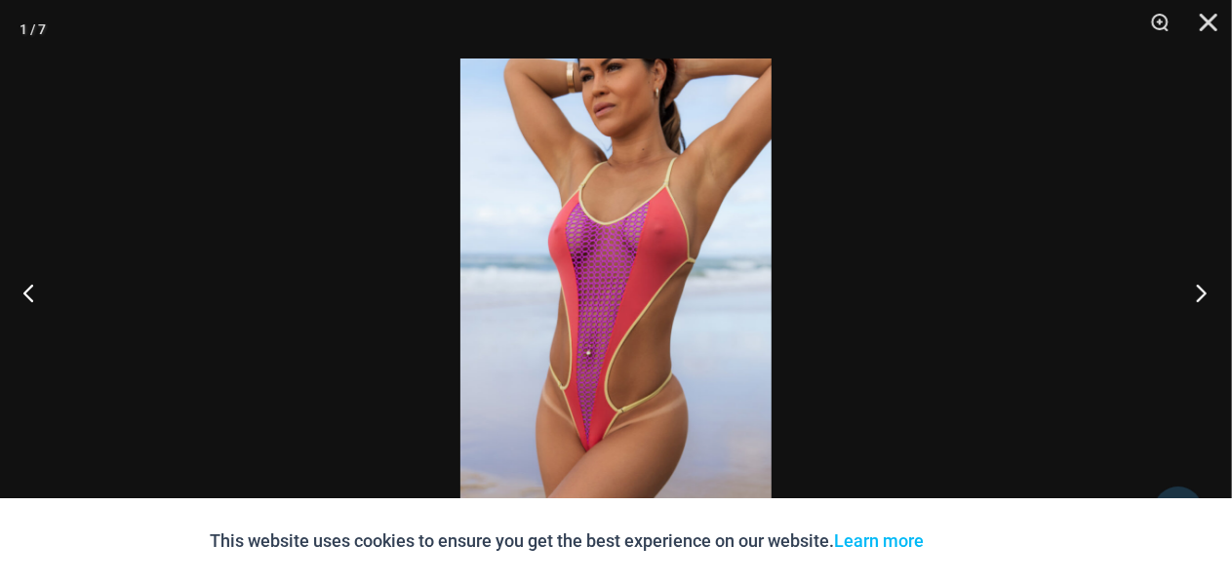
click at [1206, 295] on button "Next" at bounding box center [1195, 293] width 73 height 98
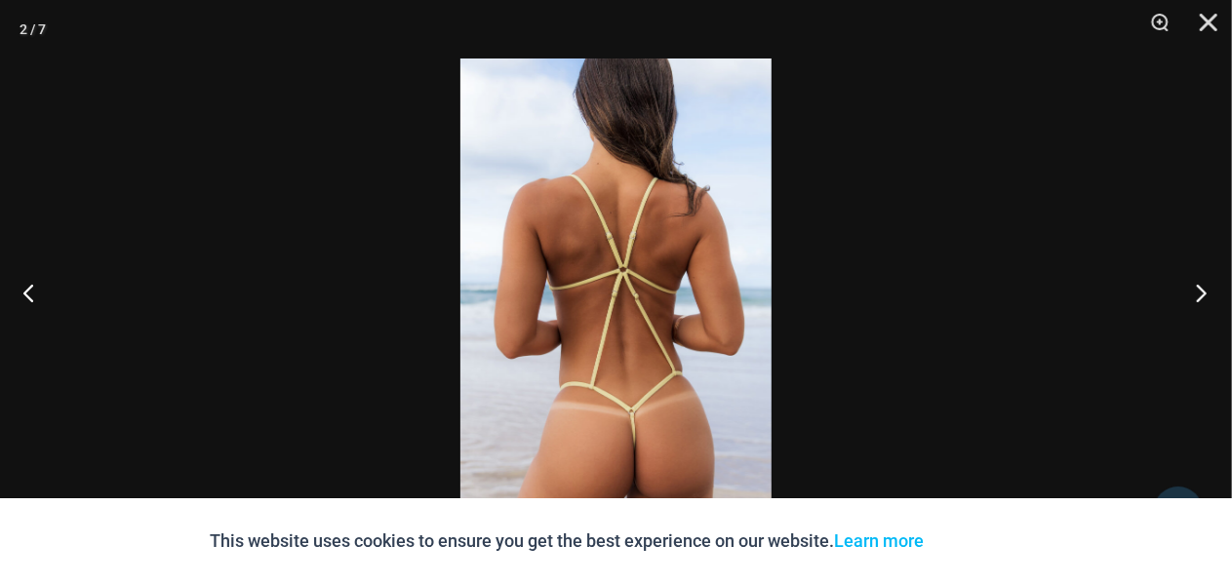
click at [1204, 295] on button "Next" at bounding box center [1195, 293] width 73 height 98
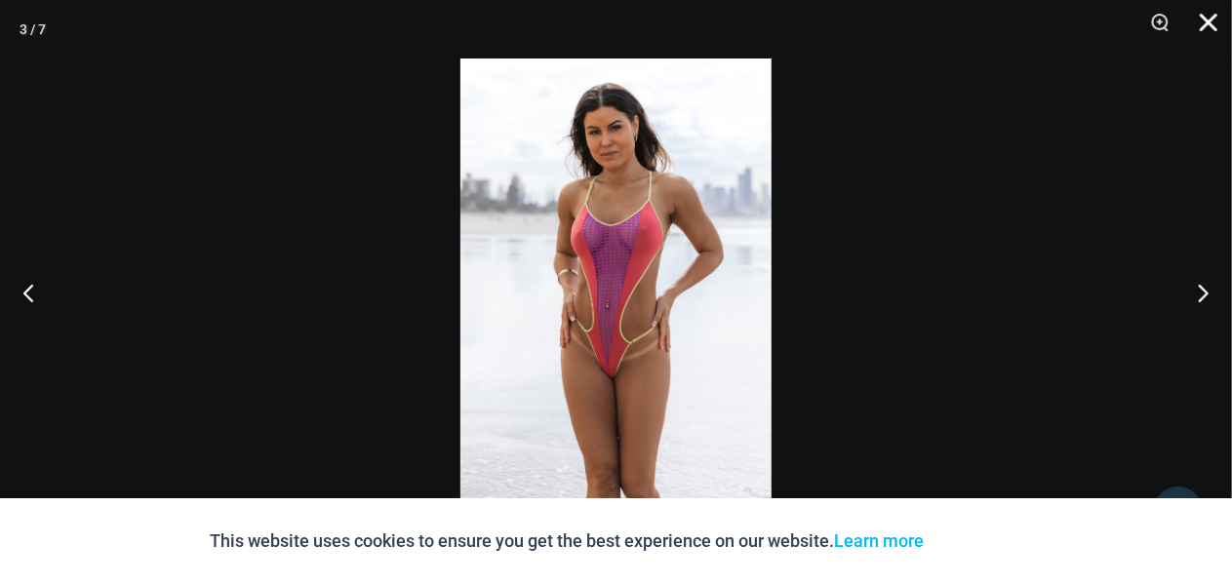
click at [1208, 10] on button "Close" at bounding box center [1201, 29] width 49 height 59
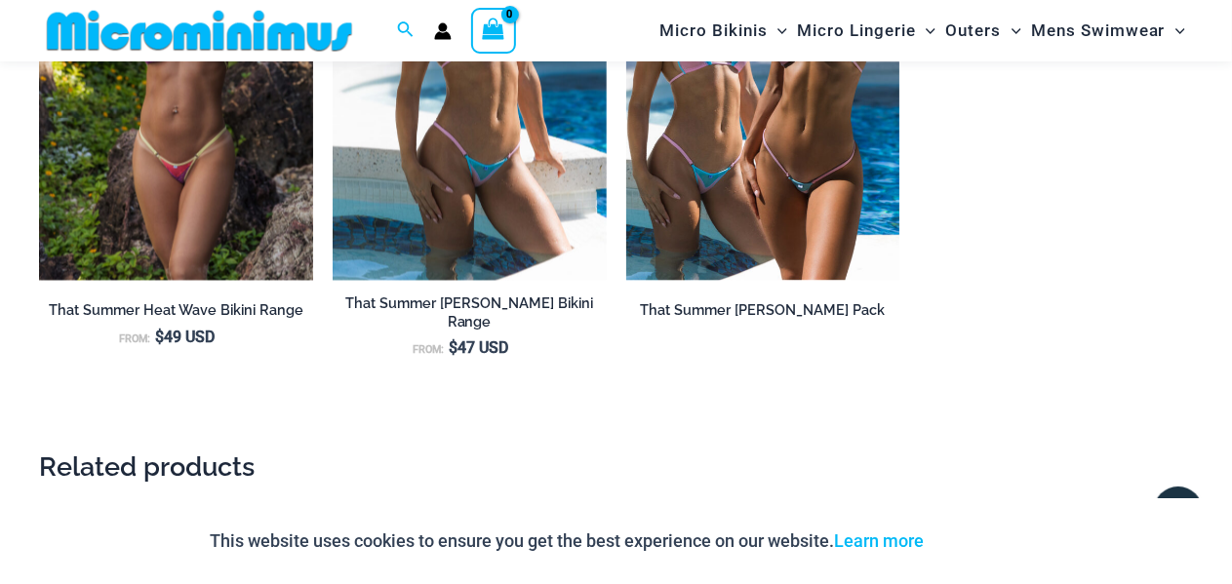
scroll to position [1770, 0]
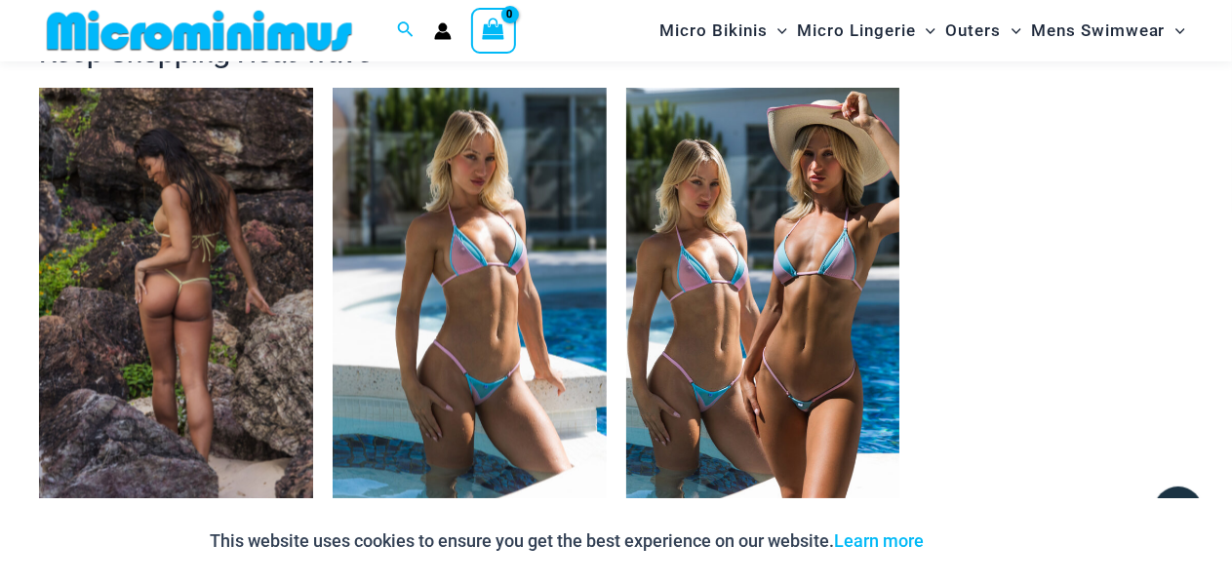
click at [123, 200] on img at bounding box center [176, 294] width 274 height 411
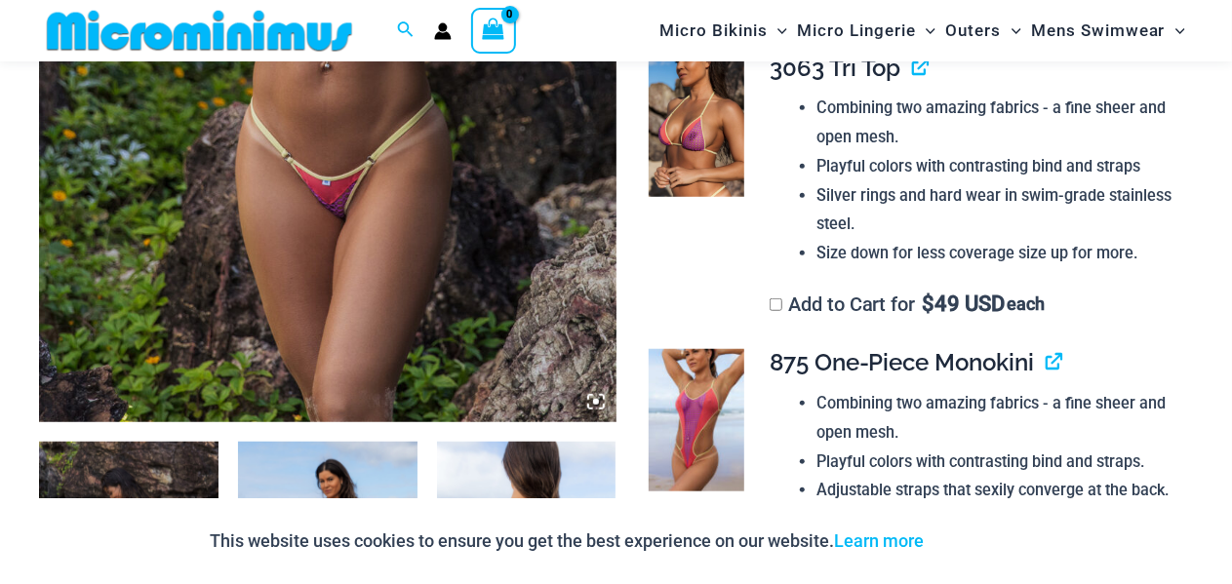
scroll to position [632, 0]
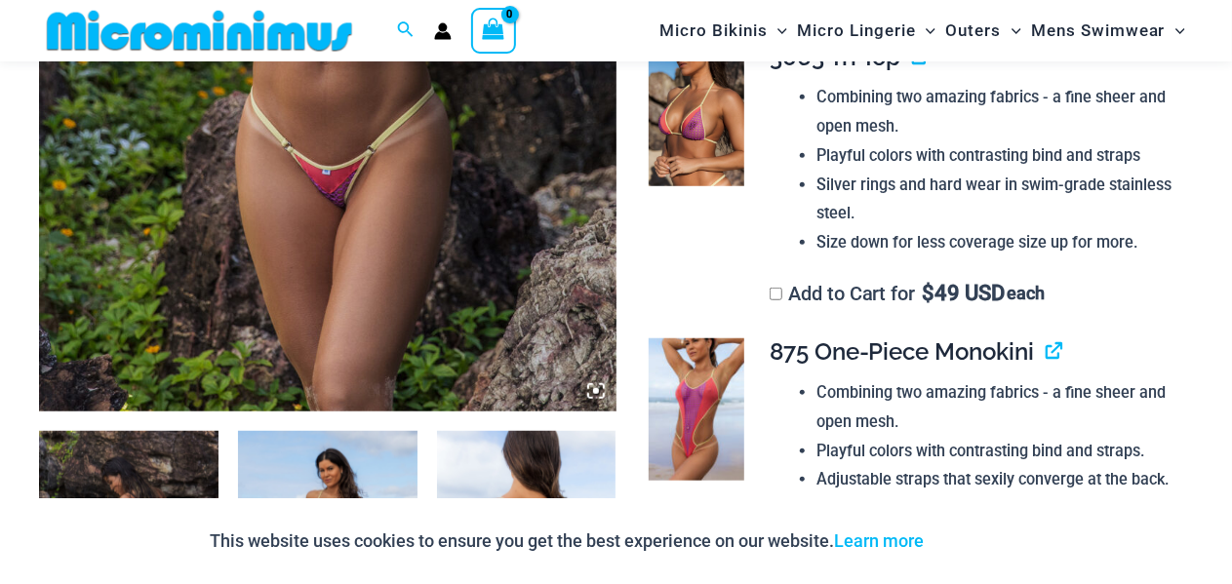
click at [596, 391] on icon at bounding box center [596, 391] width 6 height 6
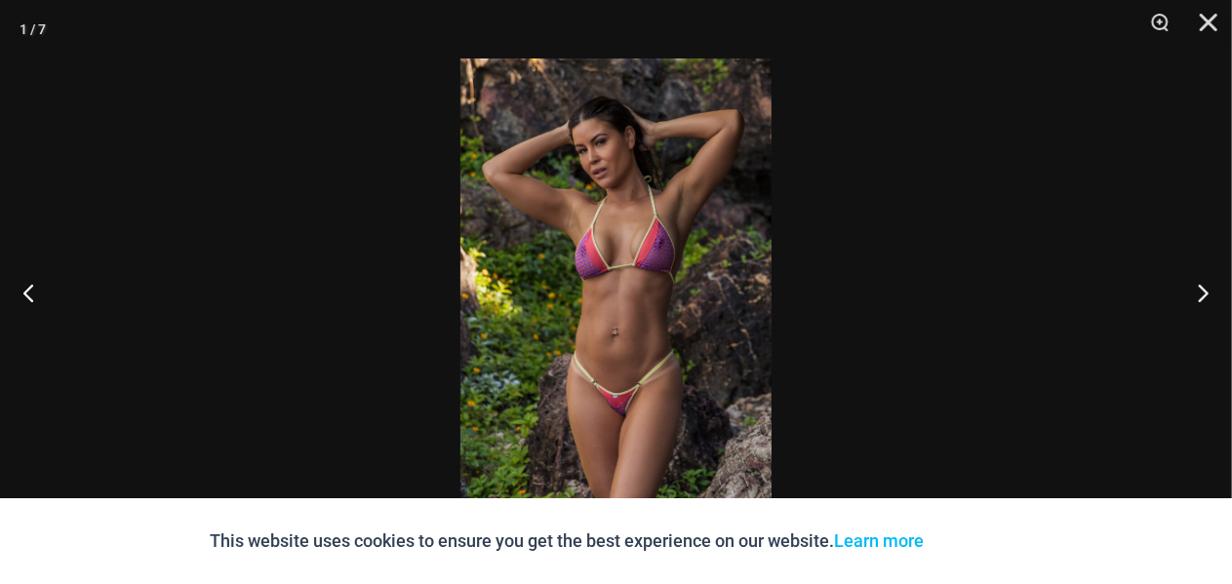
click at [628, 236] on img at bounding box center [615, 292] width 311 height 467
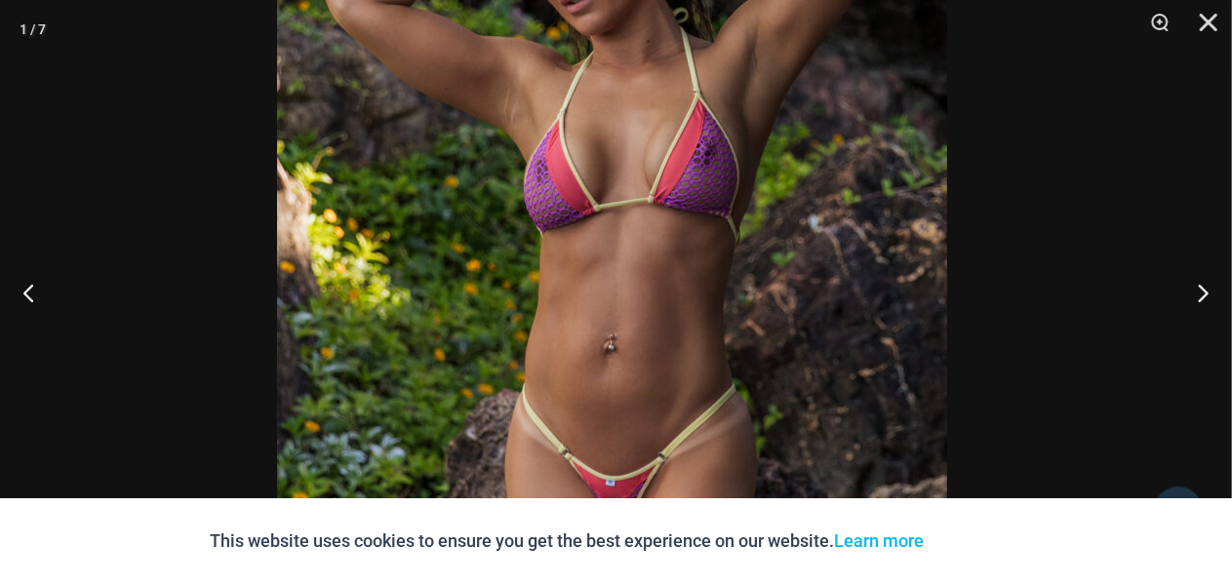
click at [681, 69] on img at bounding box center [612, 258] width 670 height 1005
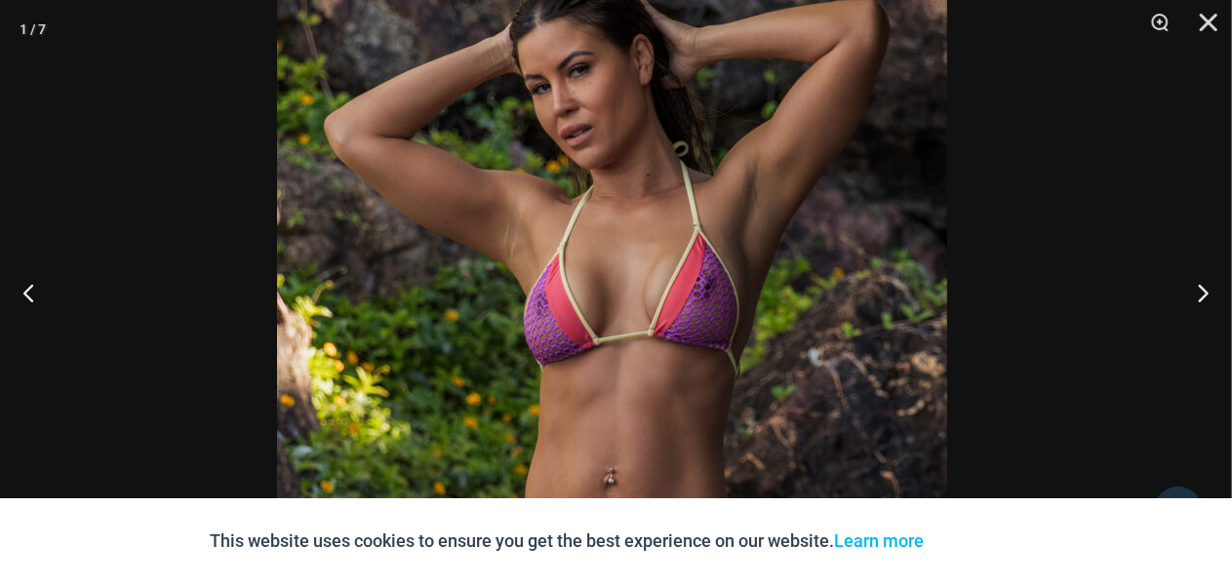
click at [658, 454] on img at bounding box center [612, 392] width 670 height 1005
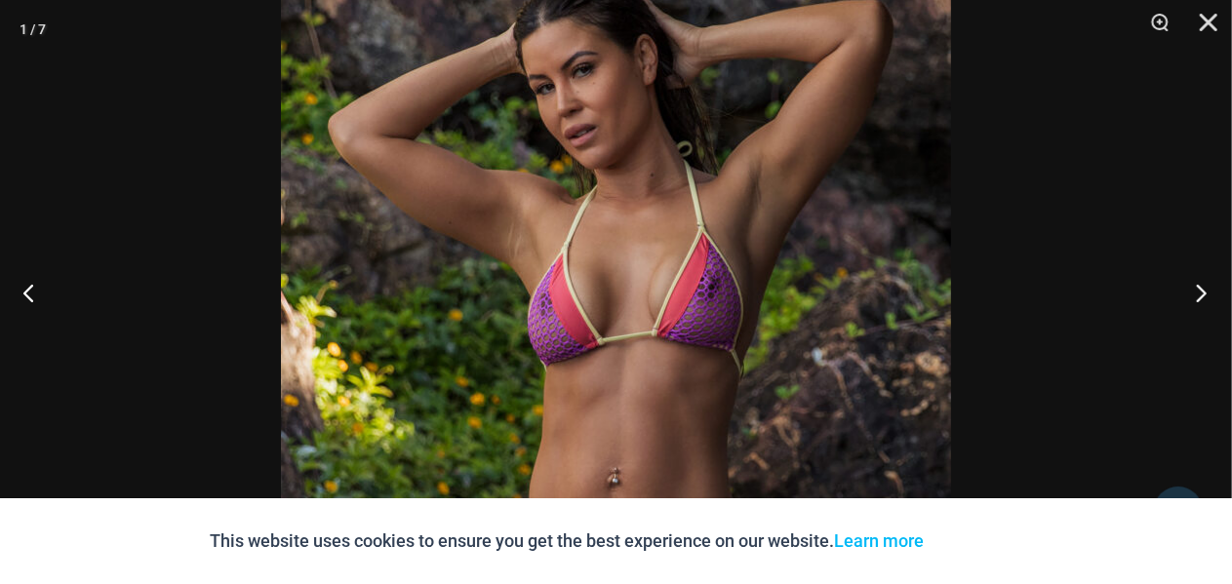
click at [1202, 294] on button "Next" at bounding box center [1195, 293] width 73 height 98
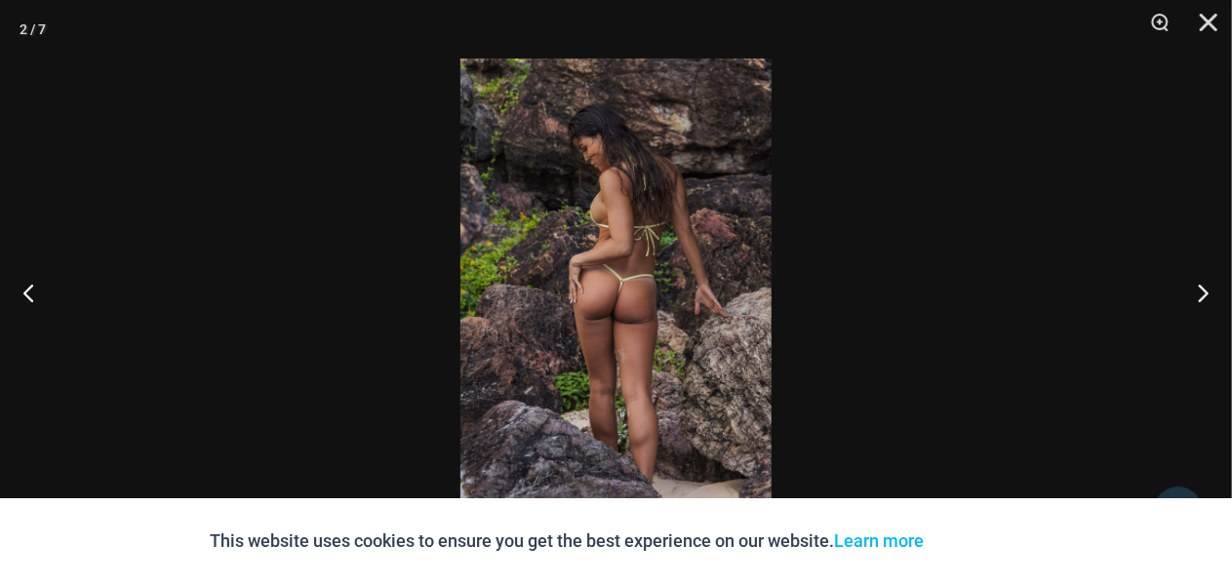
click at [632, 290] on img at bounding box center [615, 292] width 311 height 467
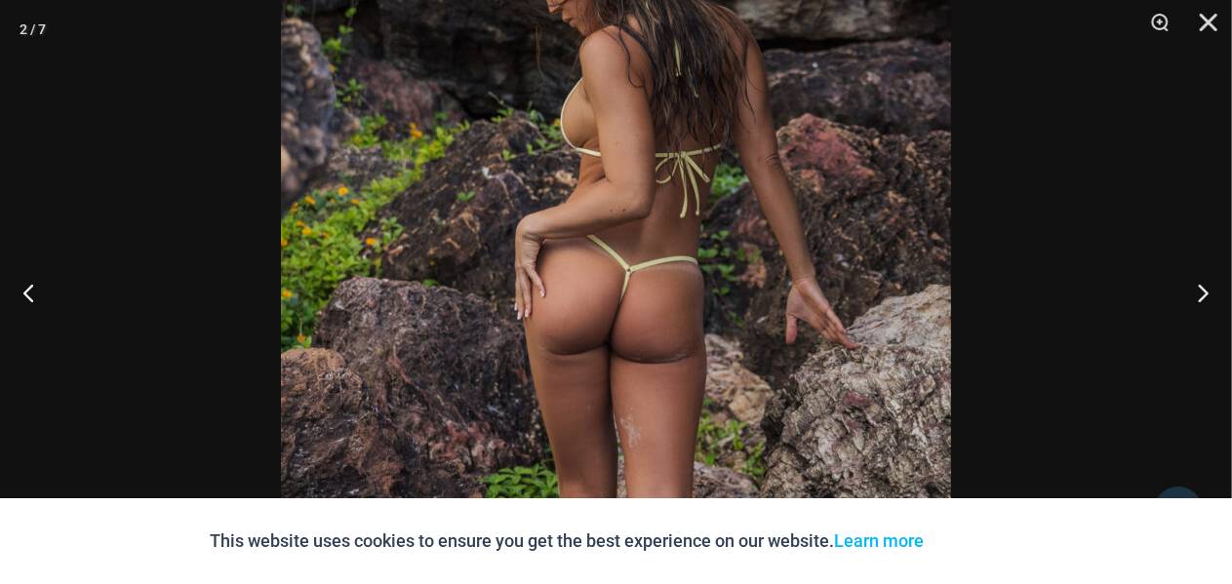
click at [675, 260] on img at bounding box center [616, 294] width 670 height 1005
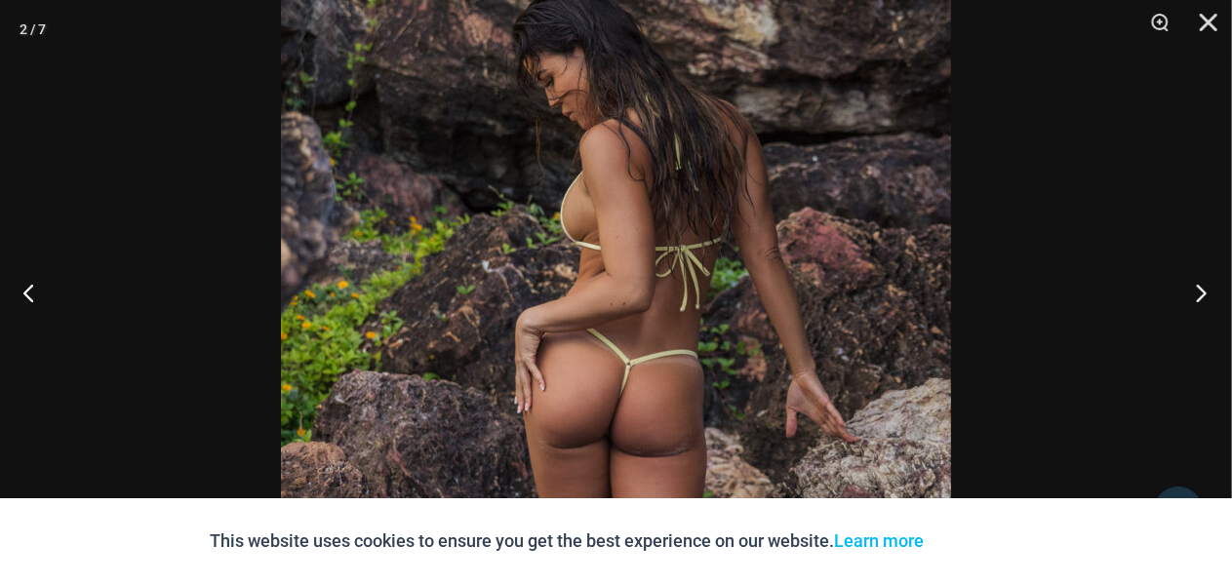
click at [1202, 296] on button "Next" at bounding box center [1195, 293] width 73 height 98
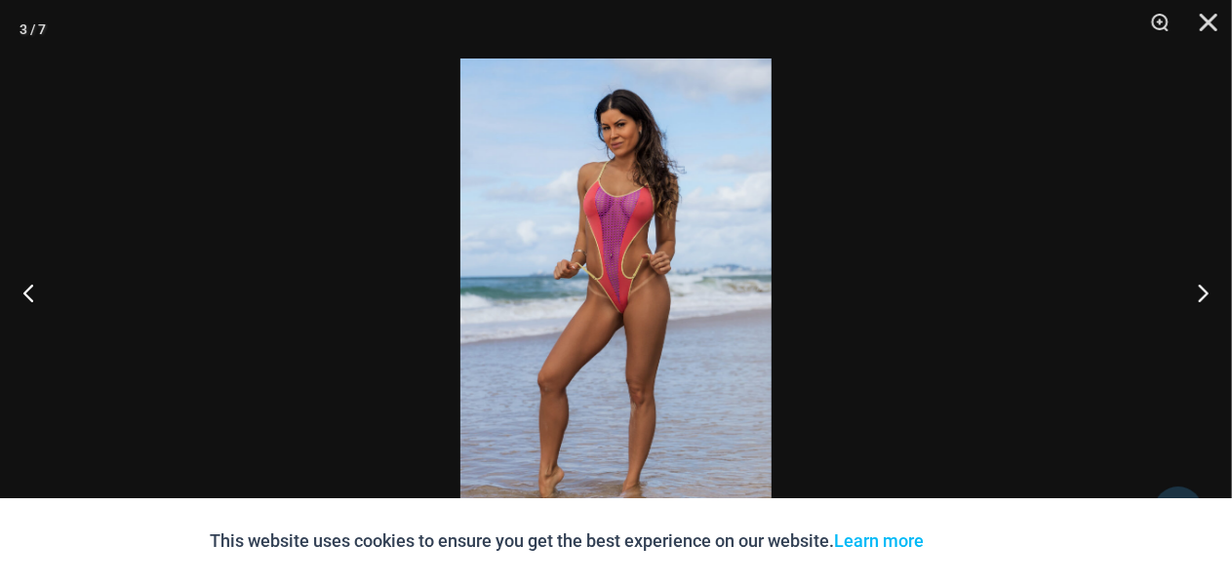
click at [595, 270] on img at bounding box center [615, 292] width 311 height 467
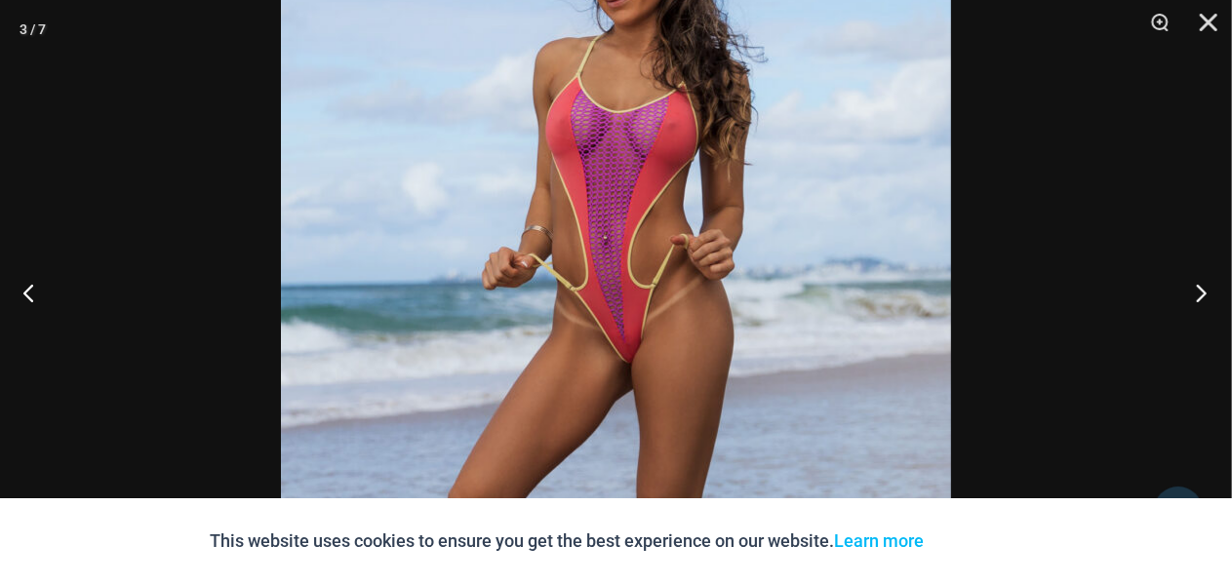
click at [1196, 294] on button "Next" at bounding box center [1195, 293] width 73 height 98
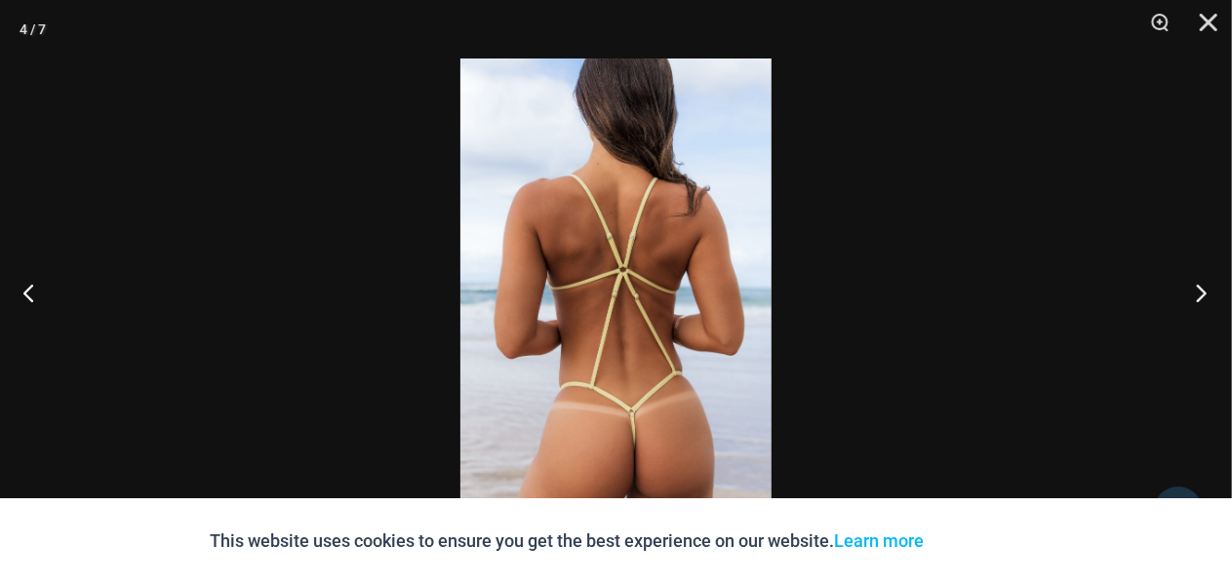
scroll to position [5298, 0]
click at [1215, 22] on button "Close" at bounding box center [1201, 29] width 49 height 59
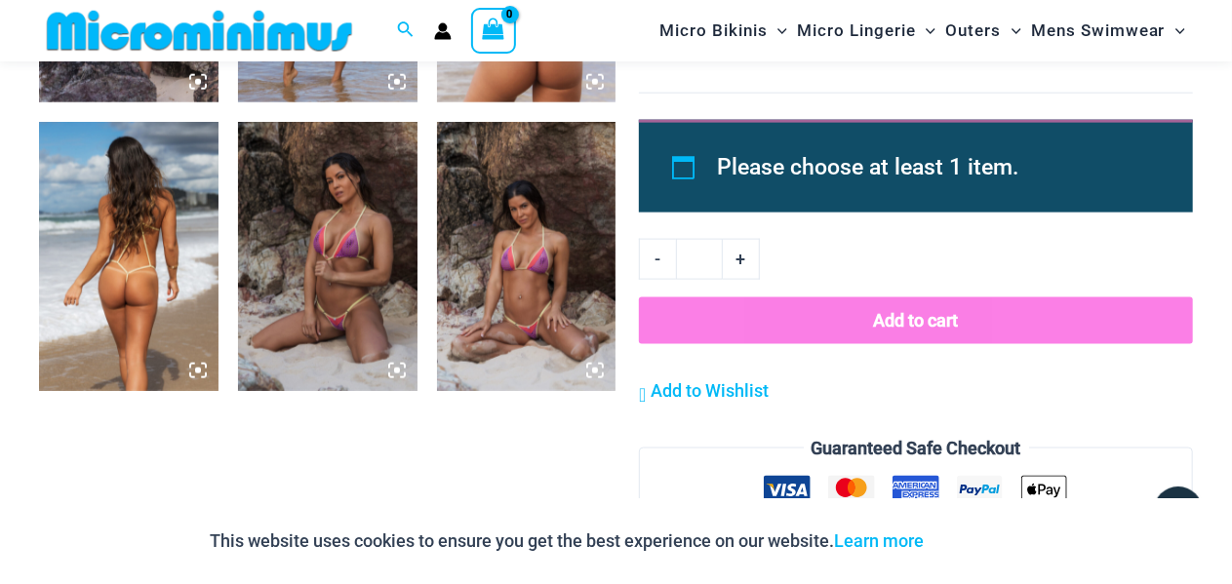
scroll to position [1202, 0]
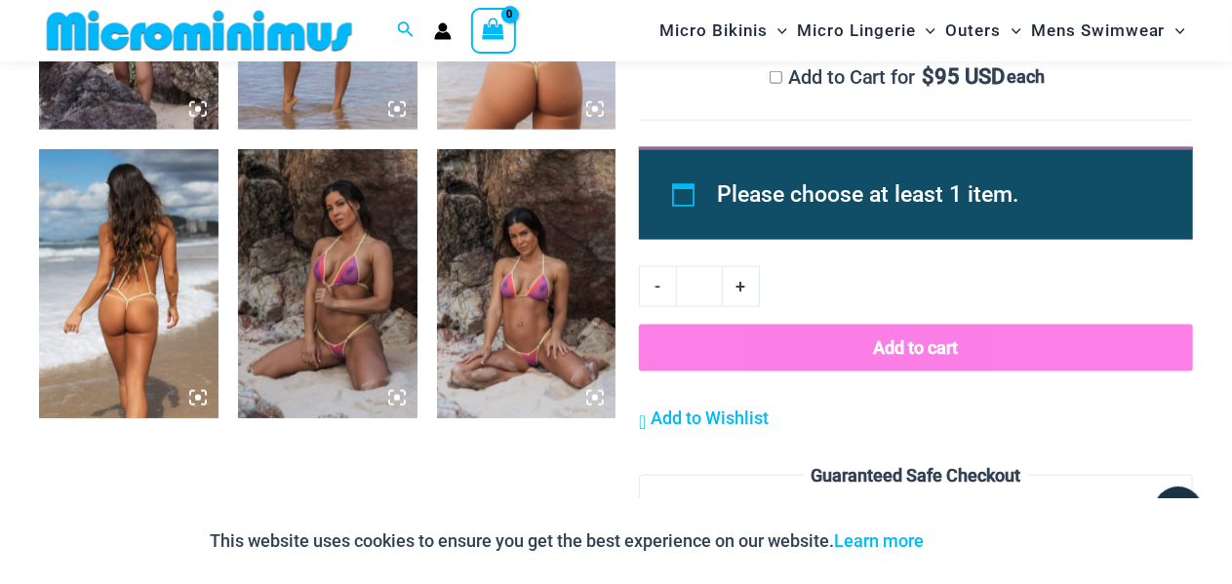
click at [554, 275] on img at bounding box center [526, 283] width 179 height 269
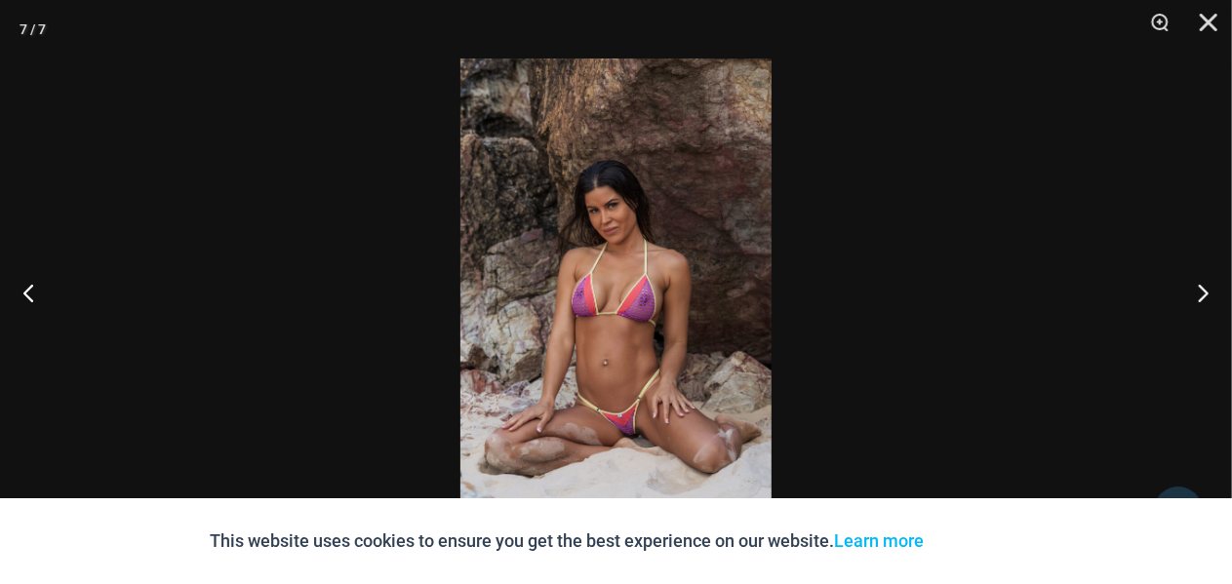
click at [590, 255] on img at bounding box center [615, 292] width 311 height 467
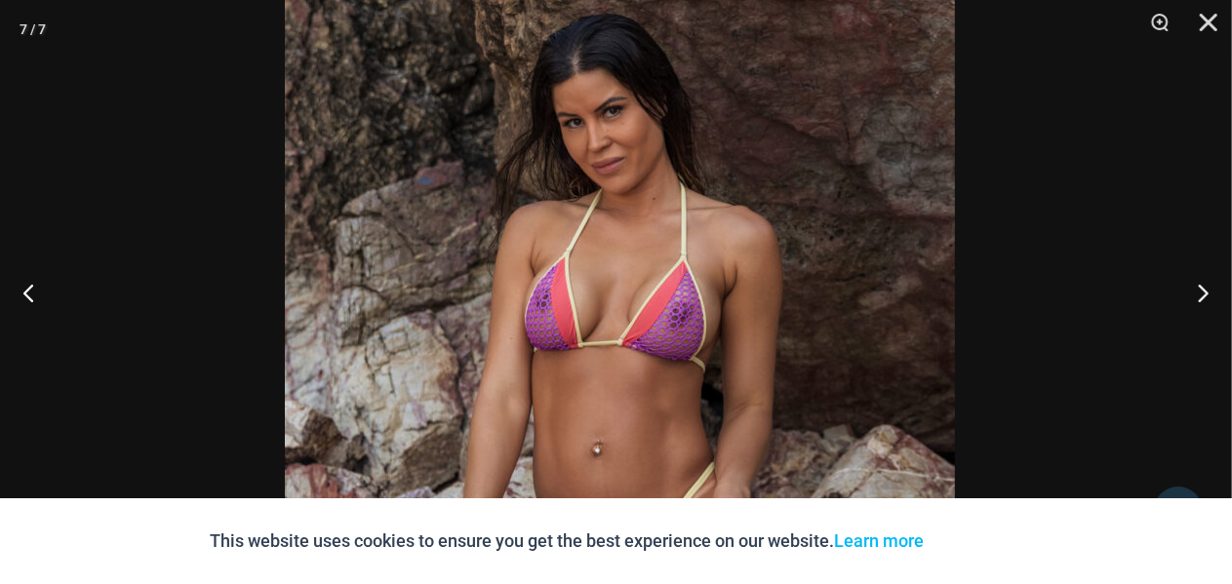
click at [729, 362] on img at bounding box center [620, 297] width 670 height 1005
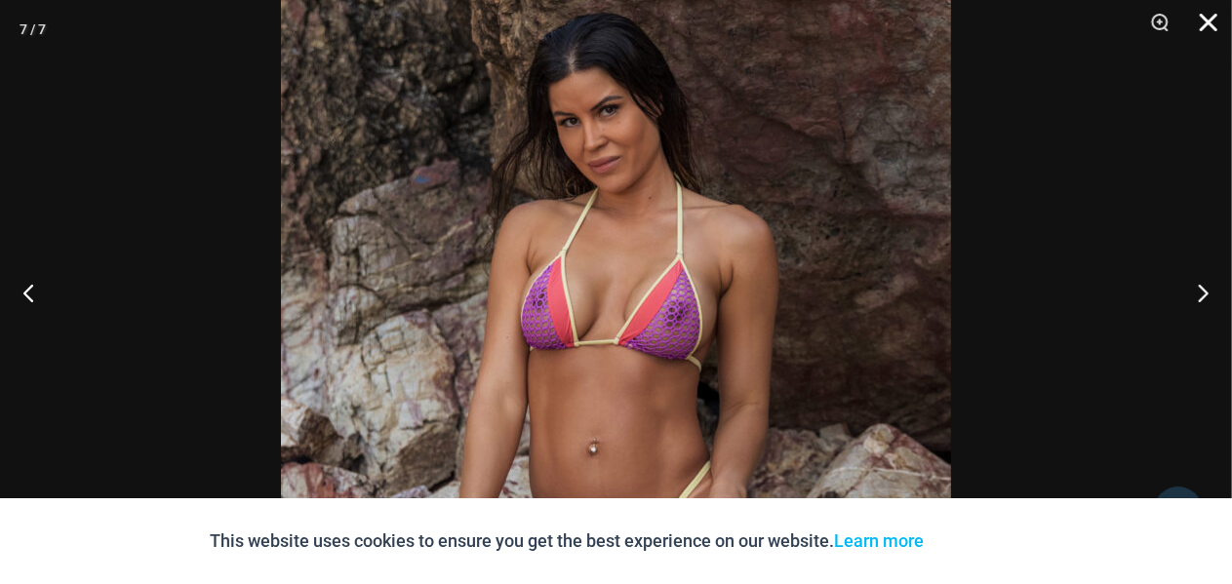
click at [1211, 24] on button "Close" at bounding box center [1201, 29] width 49 height 59
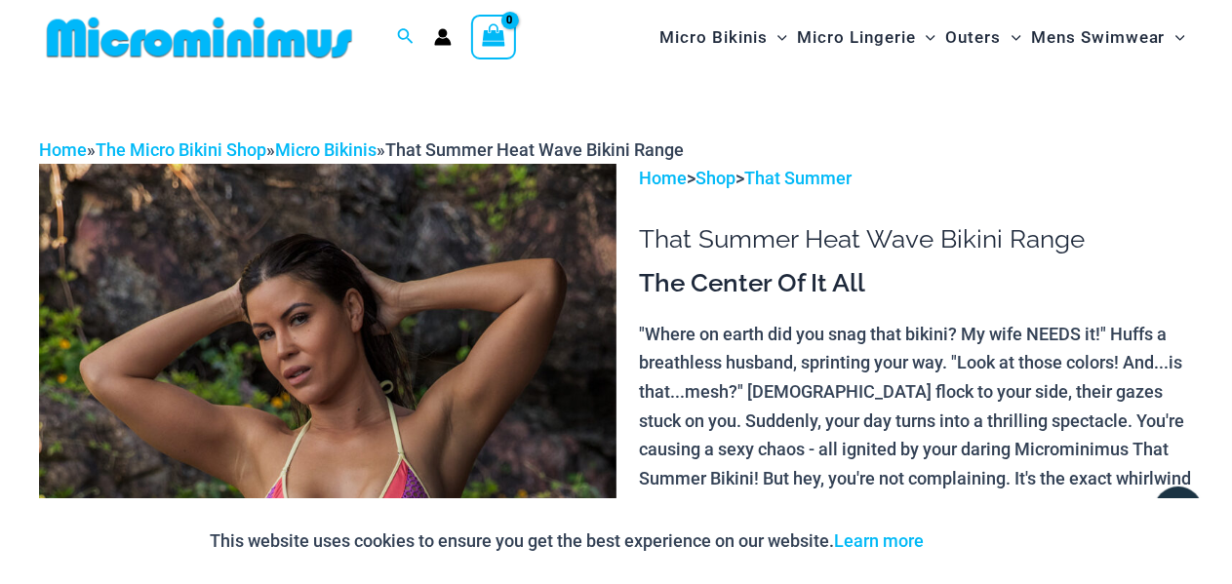
scroll to position [0, 0]
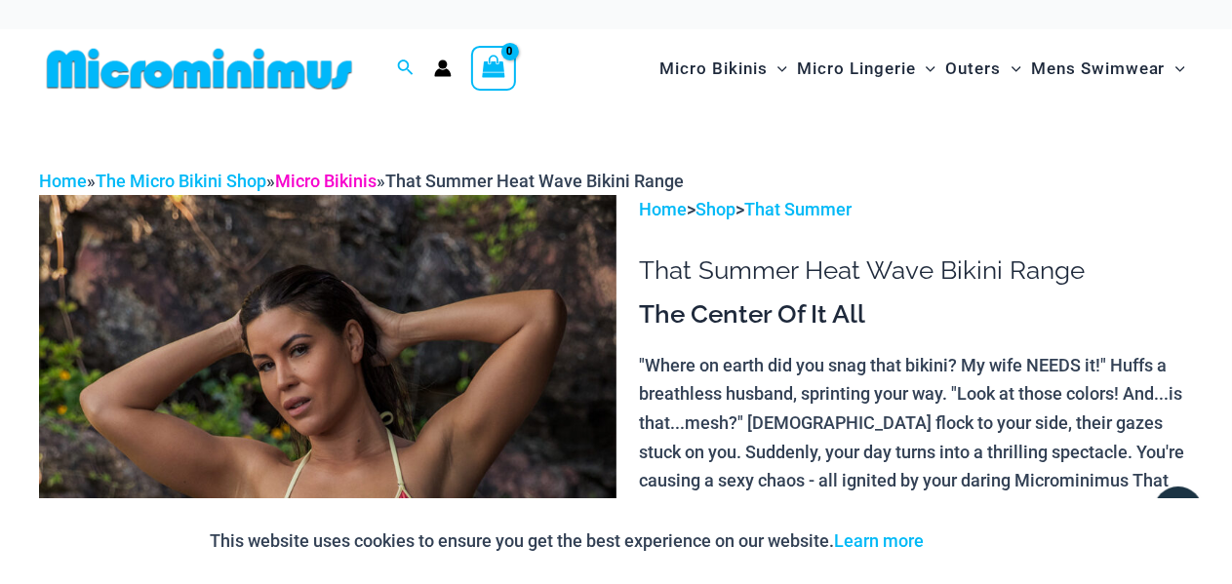
click at [353, 177] on link "Micro Bikinis" at bounding box center [325, 181] width 101 height 20
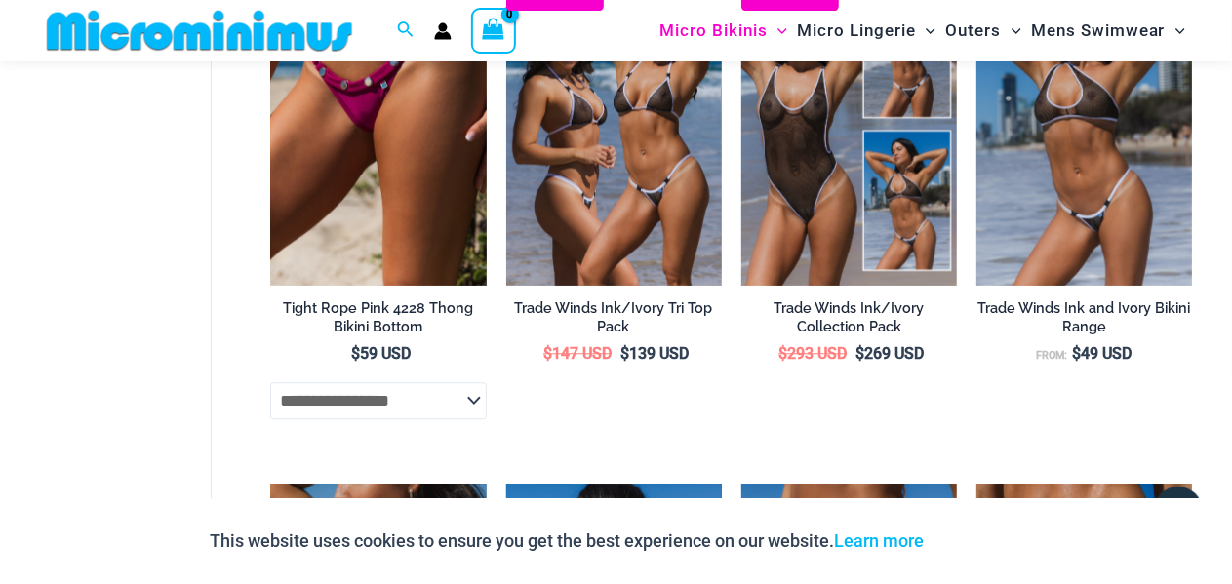
scroll to position [2349, 0]
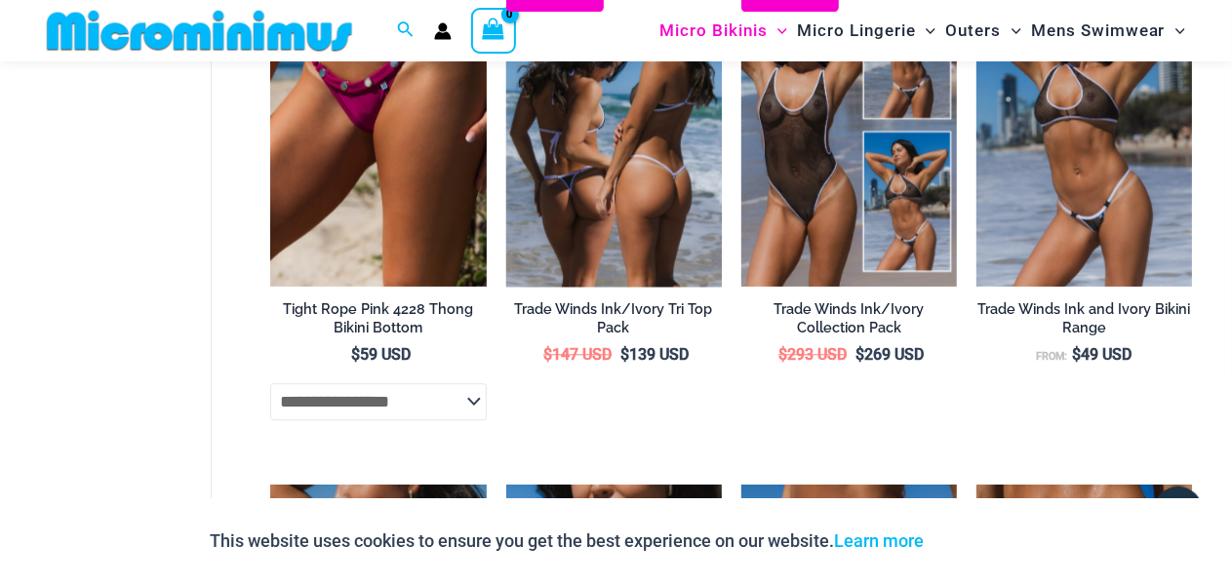
click at [634, 202] on img at bounding box center [614, 125] width 216 height 324
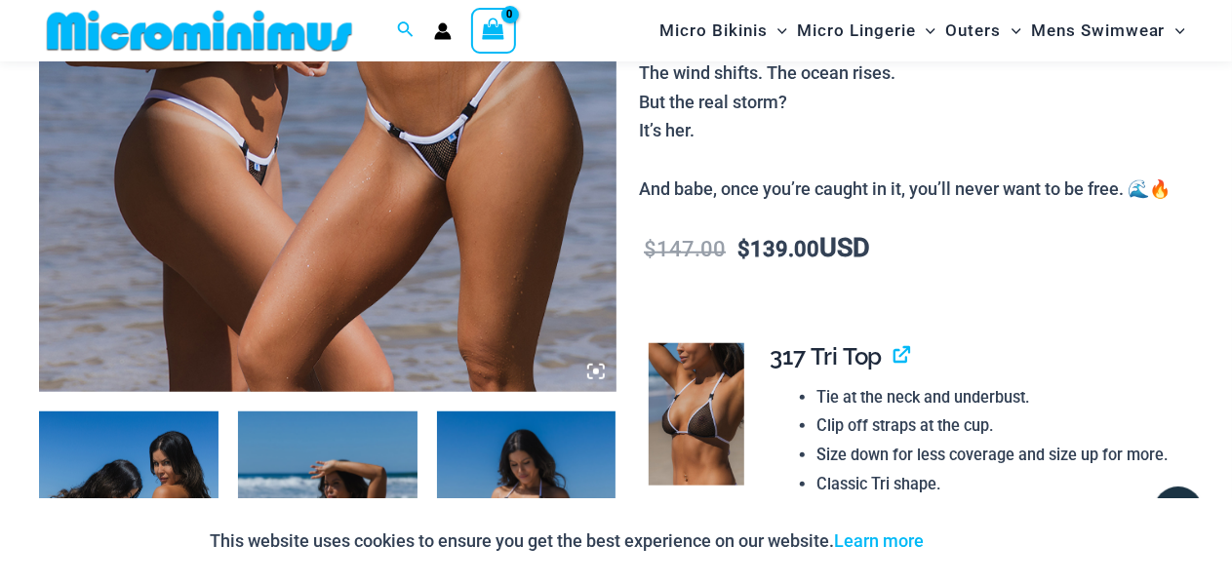
scroll to position [632, 0]
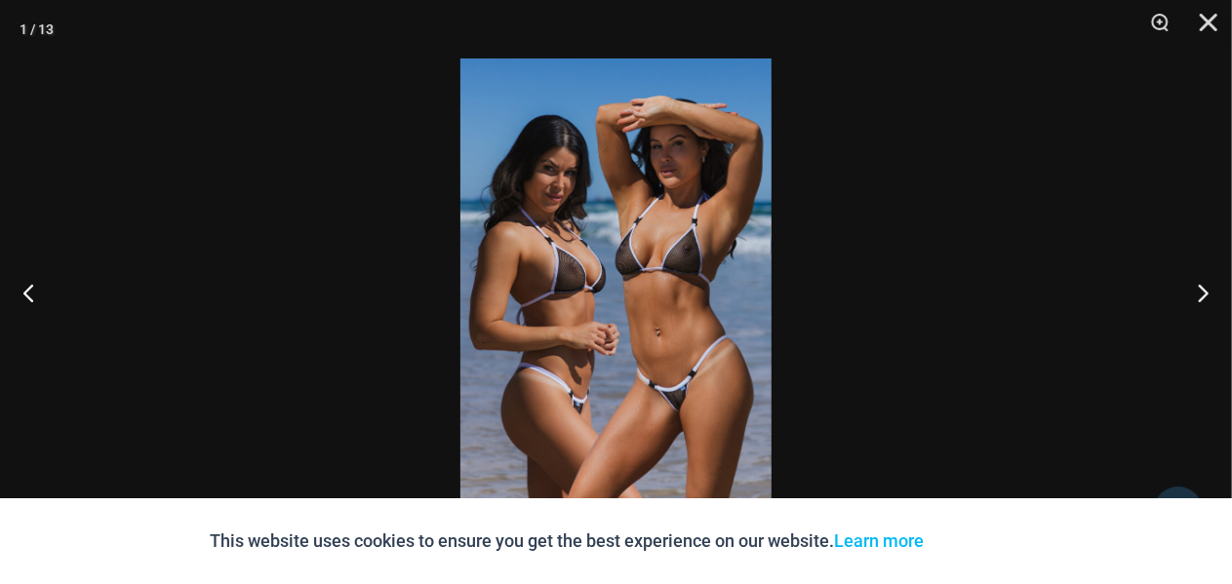
click at [626, 247] on img at bounding box center [615, 292] width 311 height 467
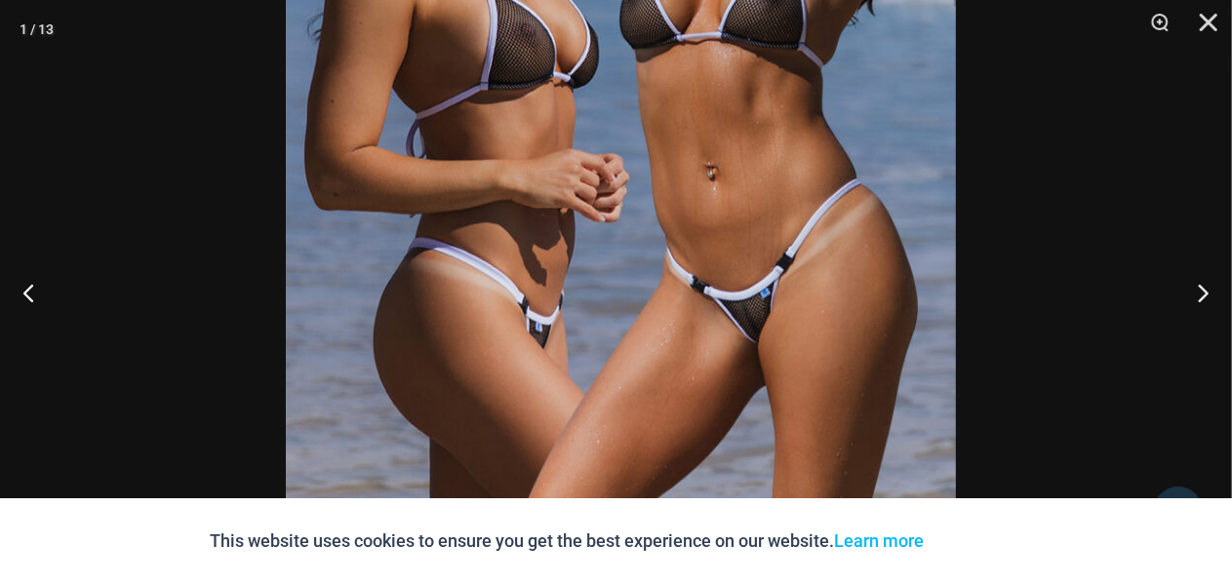
click at [649, 121] on img at bounding box center [621, 86] width 670 height 1005
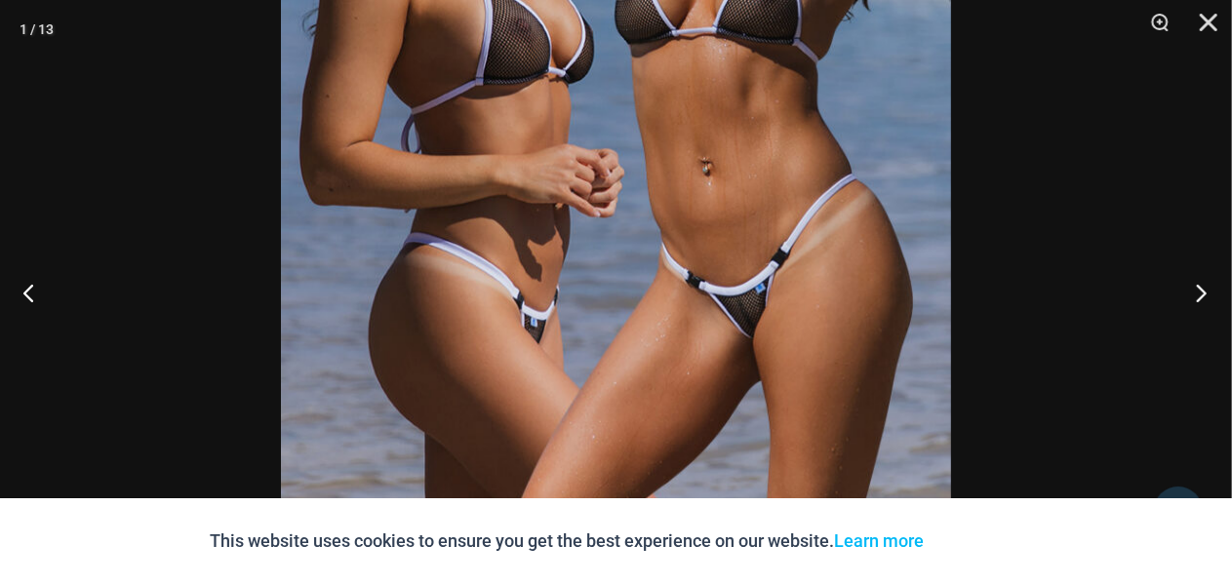
click at [1194, 290] on button "Next" at bounding box center [1195, 293] width 73 height 98
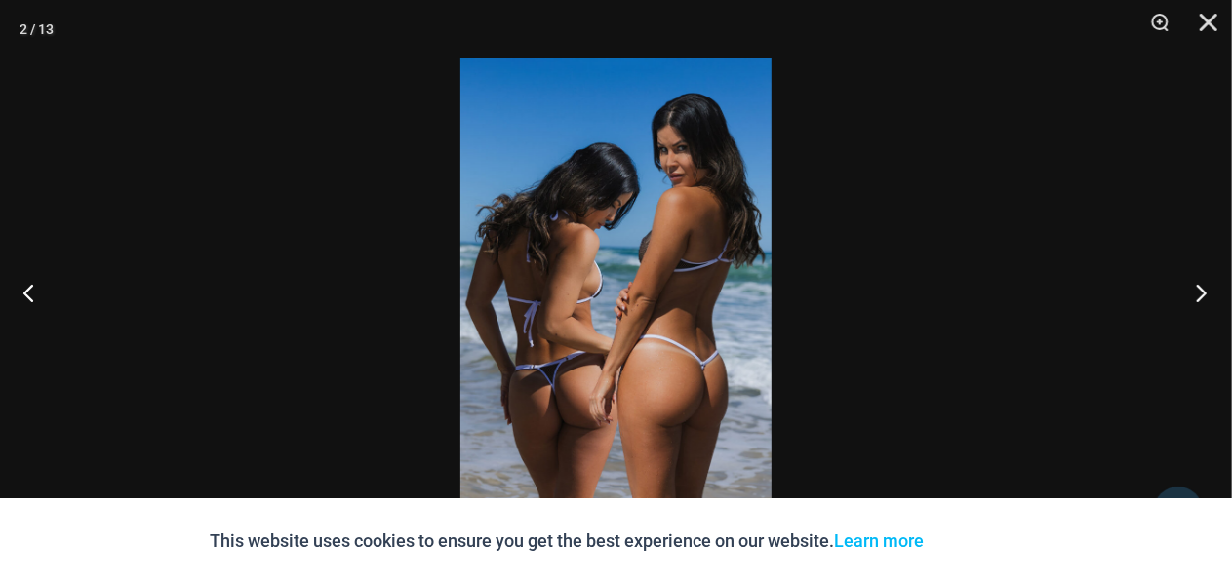
click at [1206, 290] on button "Next" at bounding box center [1195, 293] width 73 height 98
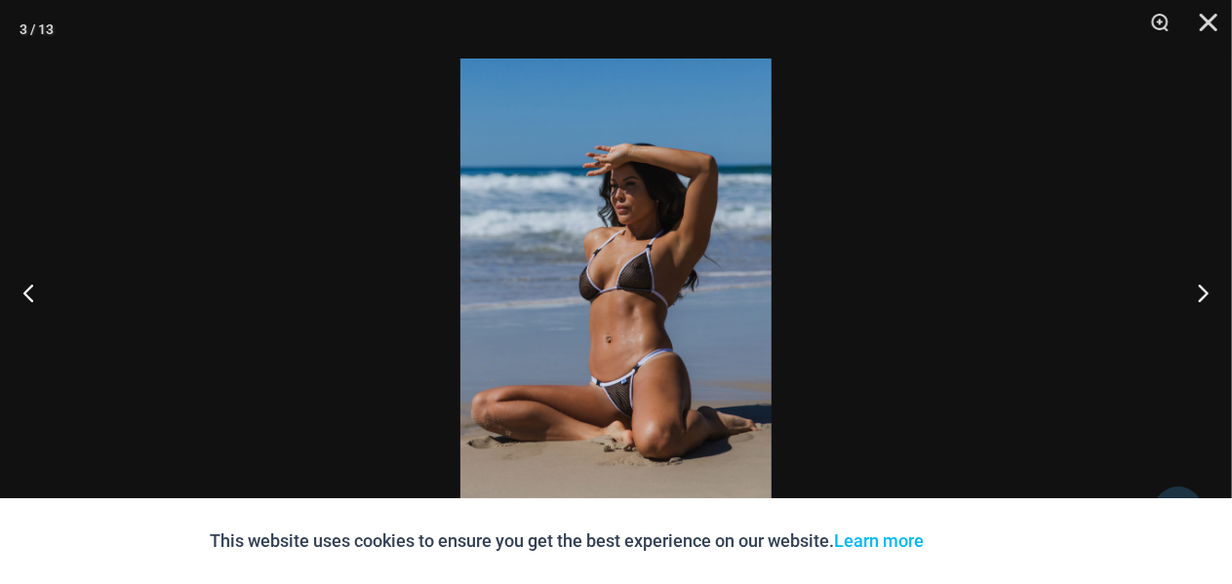
click at [618, 417] on img at bounding box center [615, 292] width 311 height 467
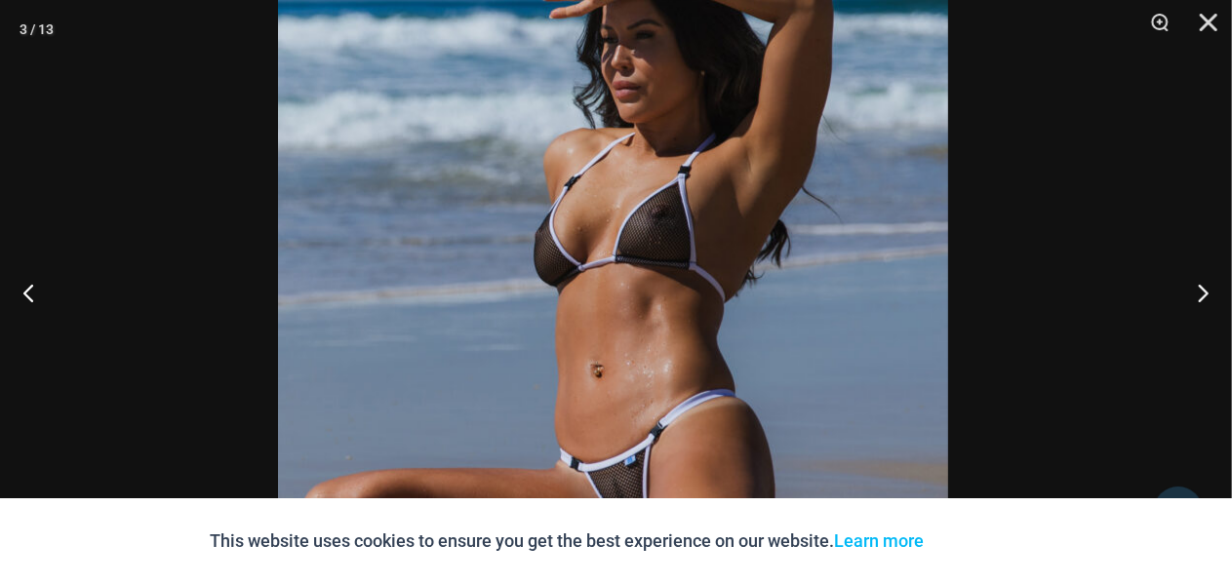
click at [724, 159] on img at bounding box center [613, 268] width 670 height 1005
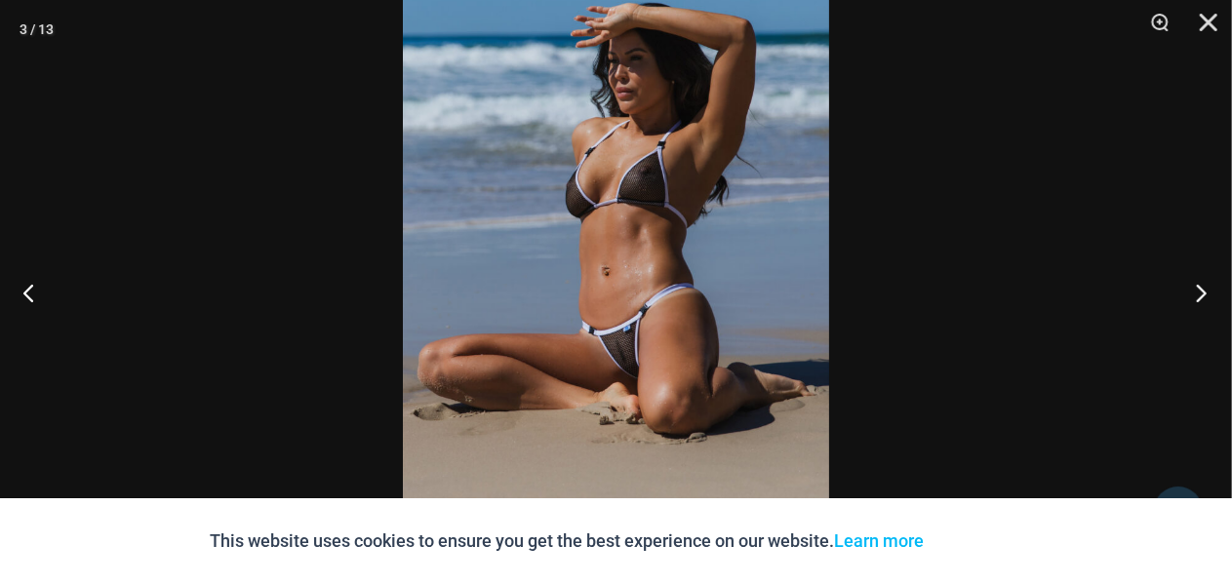
click at [1208, 292] on button "Next" at bounding box center [1195, 293] width 73 height 98
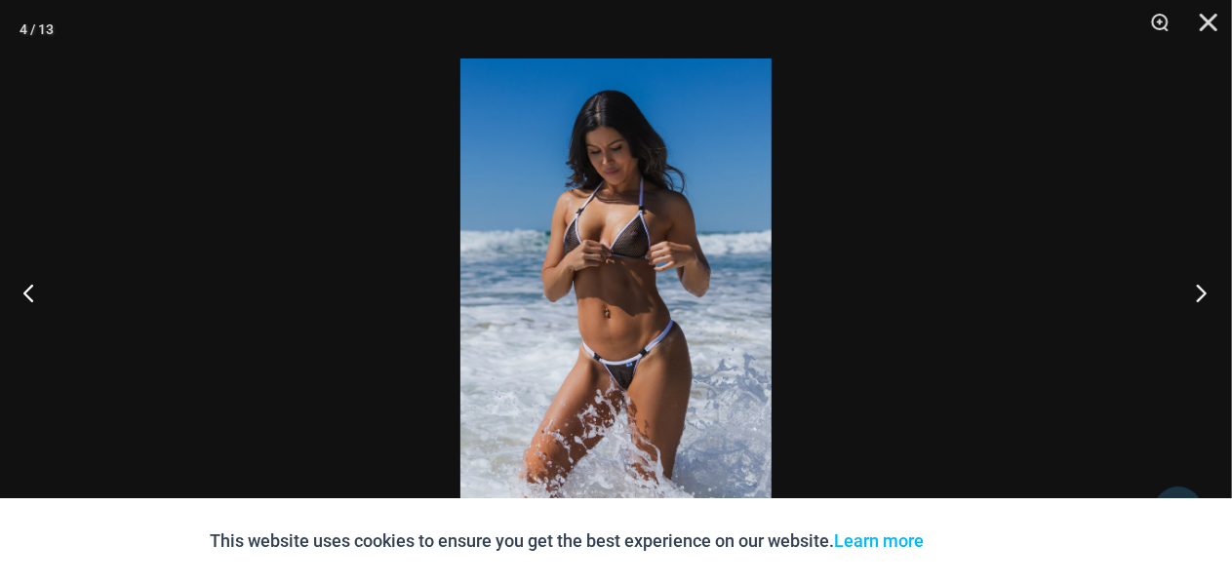
click at [1208, 292] on button "Next" at bounding box center [1195, 293] width 73 height 98
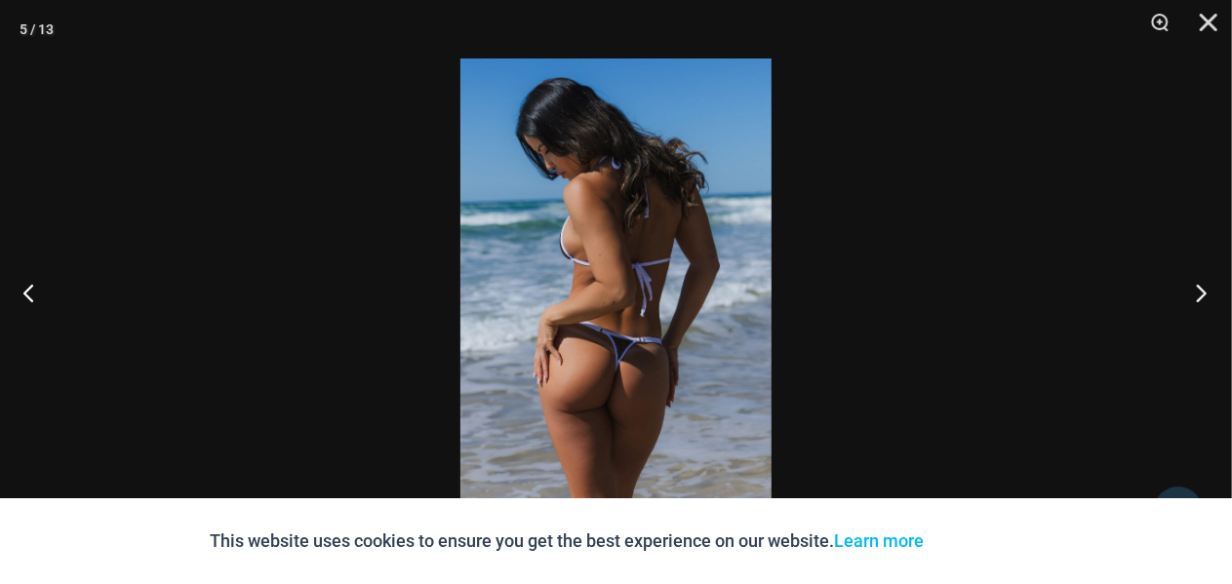
click at [1208, 292] on button "Next" at bounding box center [1195, 293] width 73 height 98
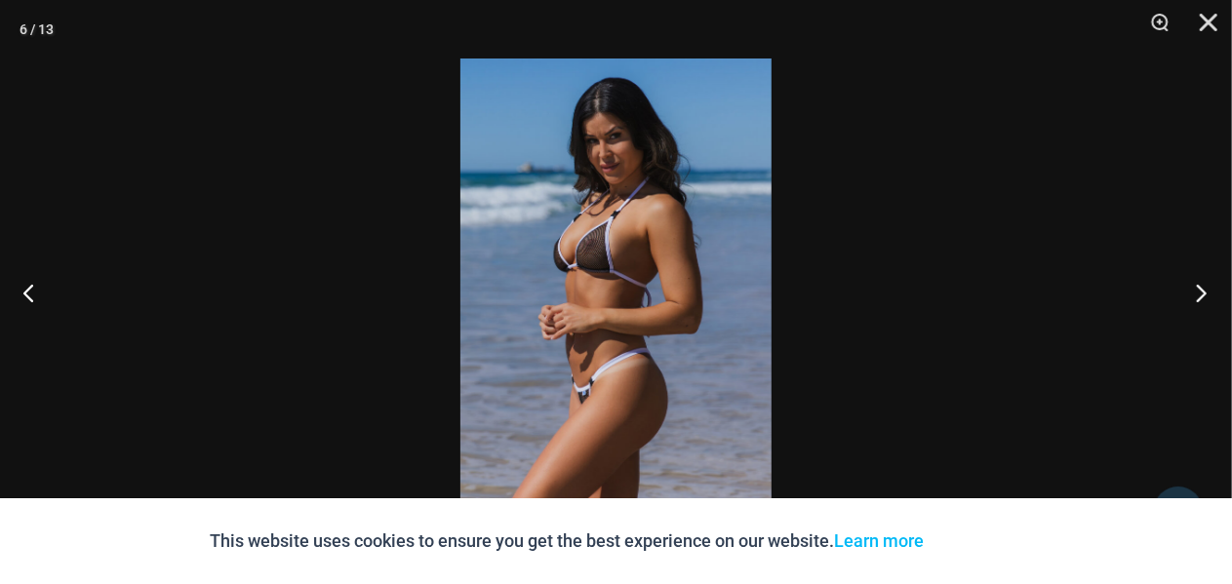
click at [1208, 292] on button "Next" at bounding box center [1195, 293] width 73 height 98
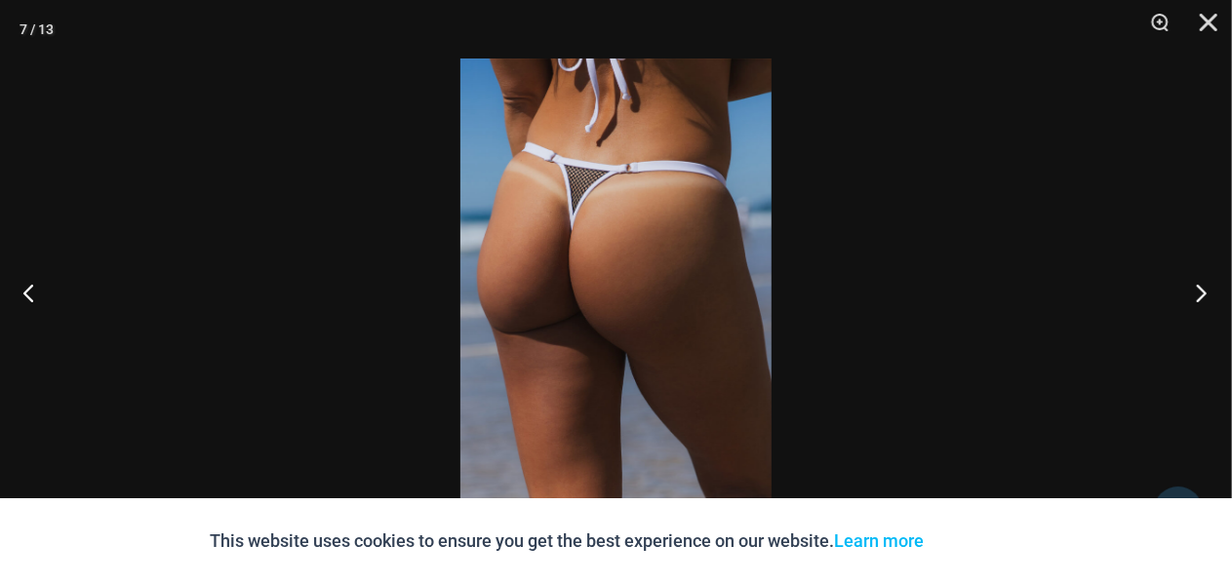
click at [1208, 292] on button "Next" at bounding box center [1195, 293] width 73 height 98
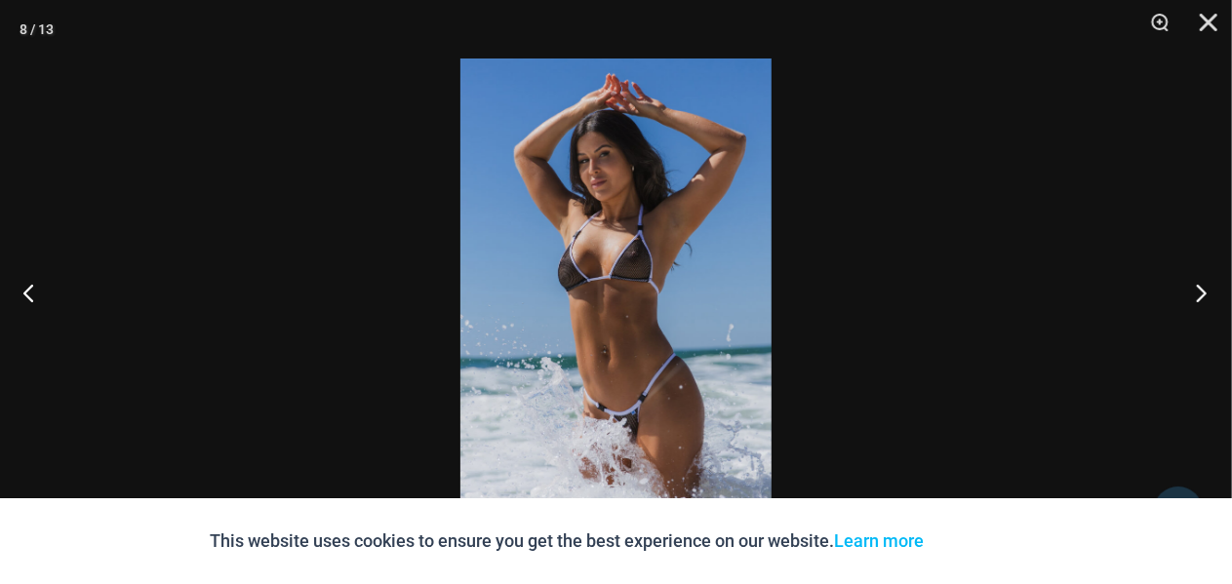
click at [1208, 292] on button "Next" at bounding box center [1195, 293] width 73 height 98
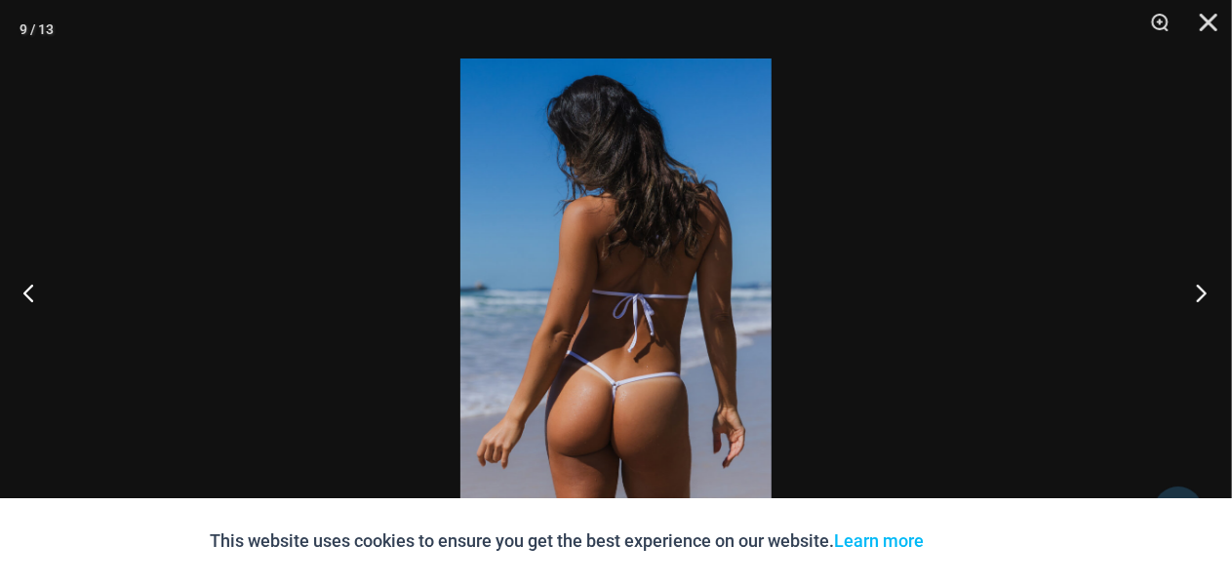
click at [1208, 292] on button "Next" at bounding box center [1195, 293] width 73 height 98
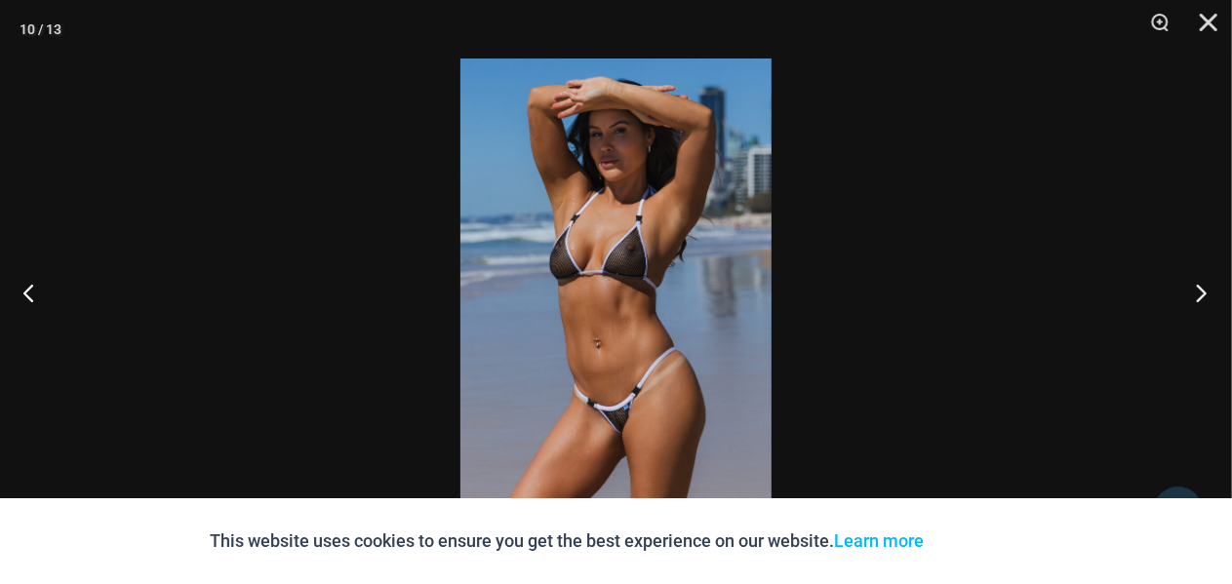
click at [1208, 292] on button "Next" at bounding box center [1195, 293] width 73 height 98
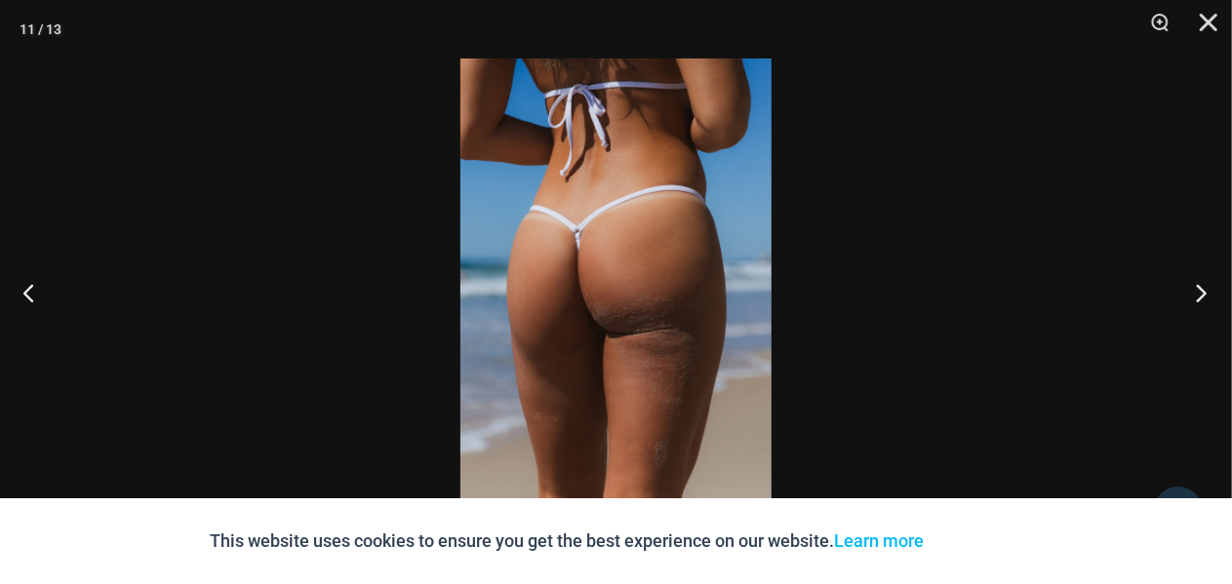
click at [1208, 292] on button "Next" at bounding box center [1195, 293] width 73 height 98
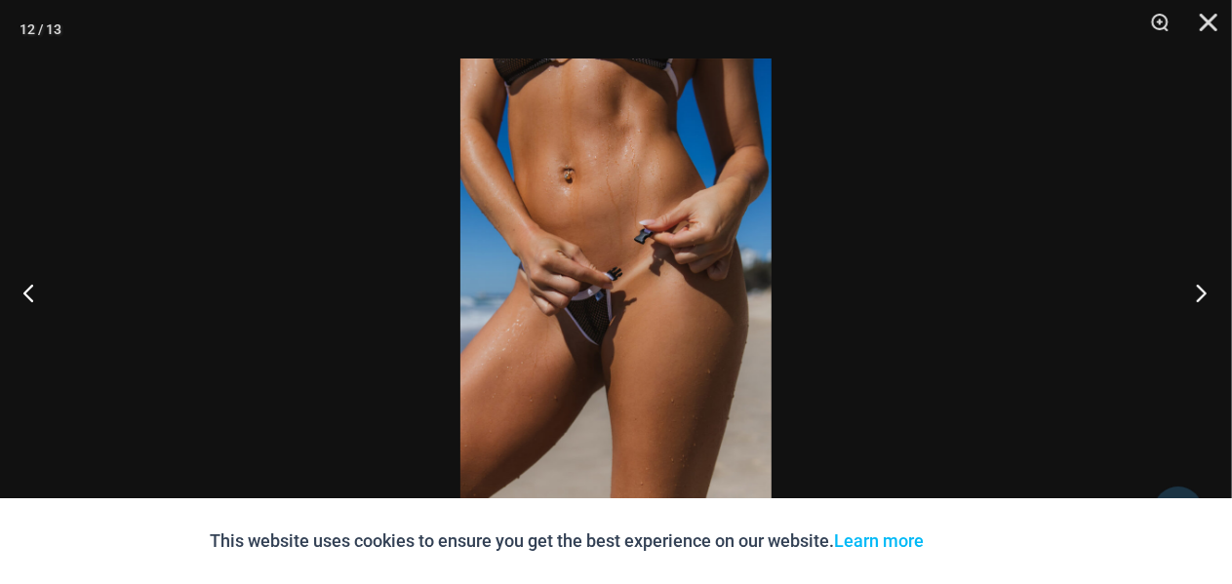
click at [1208, 292] on button "Next" at bounding box center [1195, 293] width 73 height 98
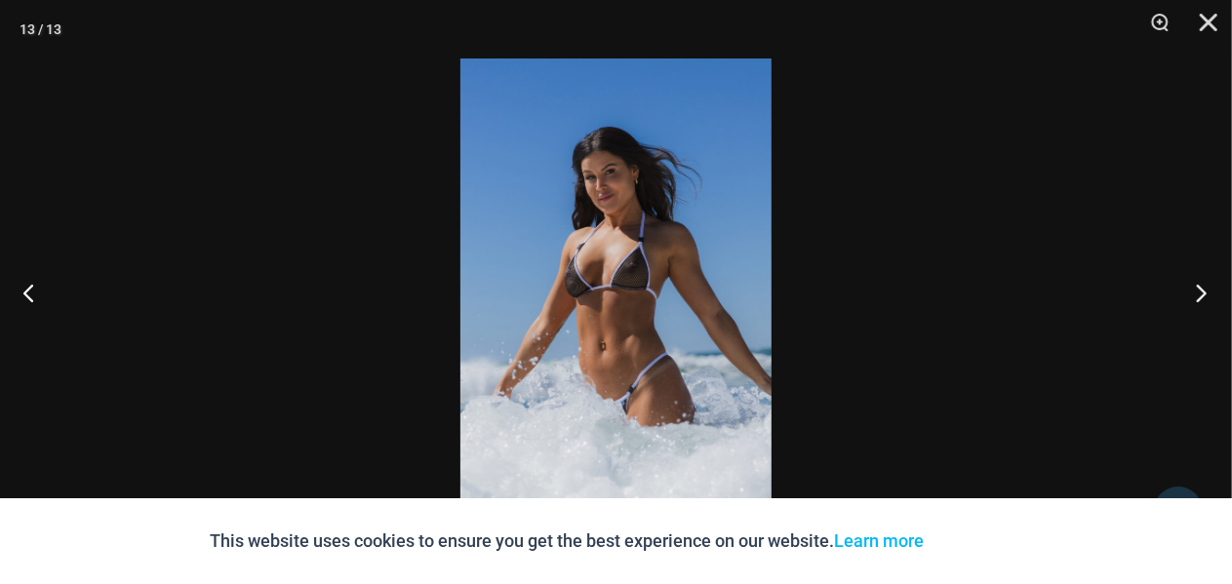
click at [1208, 292] on button "Next" at bounding box center [1195, 293] width 73 height 98
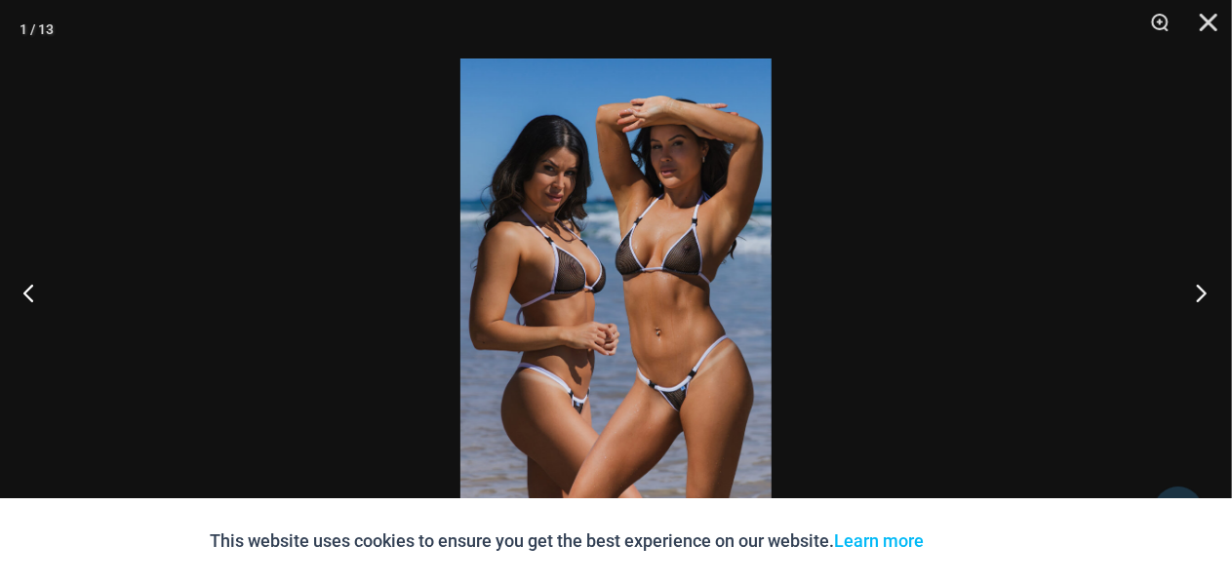
click at [1208, 292] on button "Next" at bounding box center [1195, 293] width 73 height 98
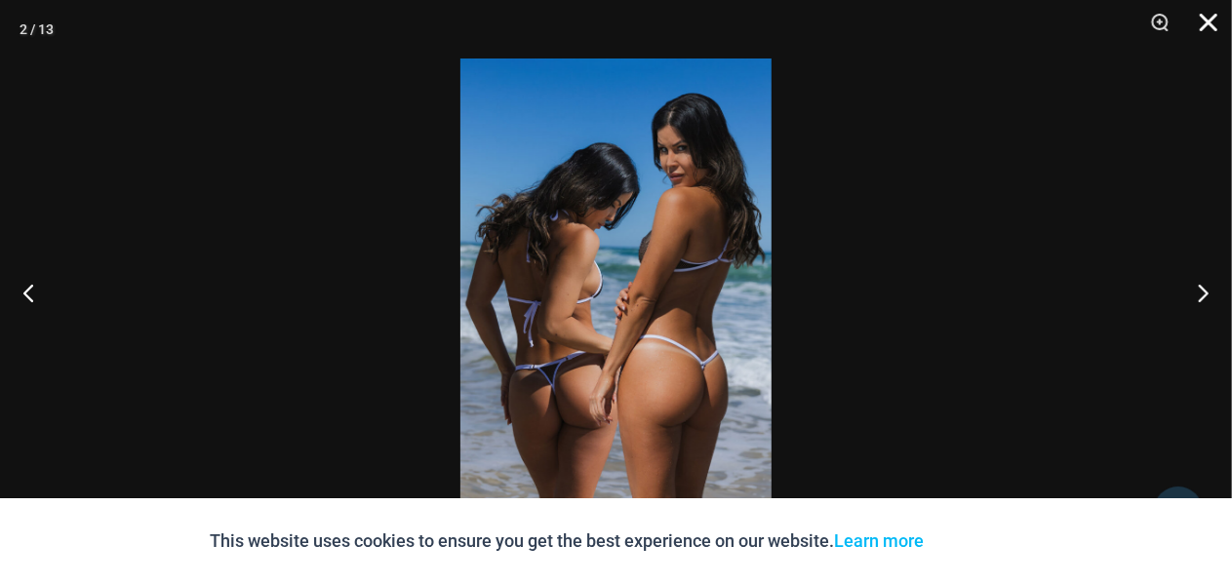
click at [1217, 24] on button "Close" at bounding box center [1201, 29] width 49 height 59
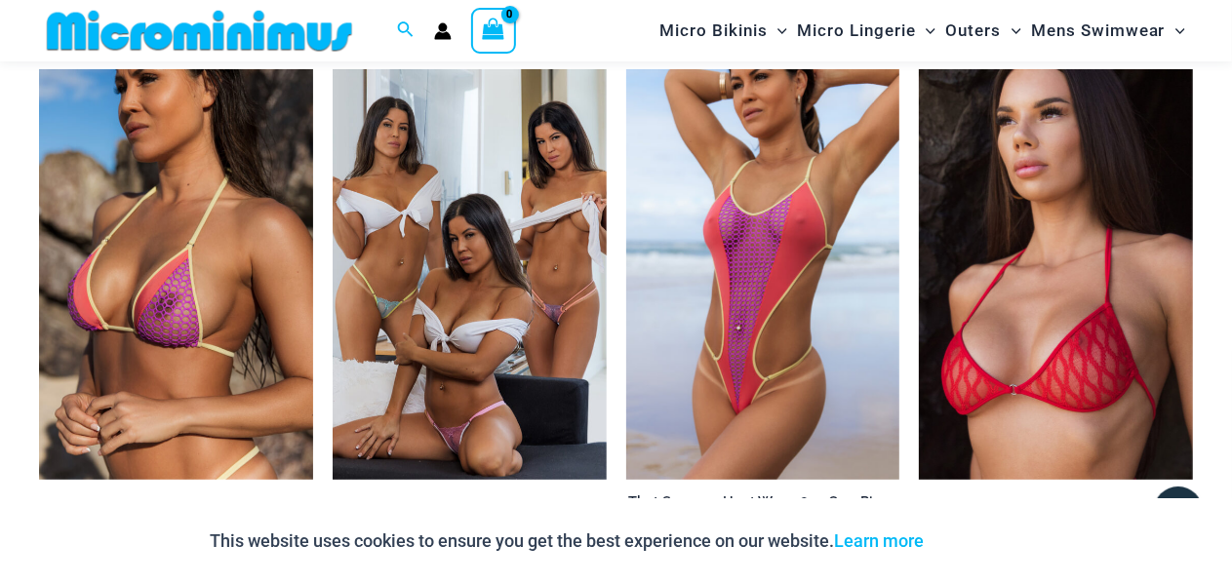
scroll to position [3835, 0]
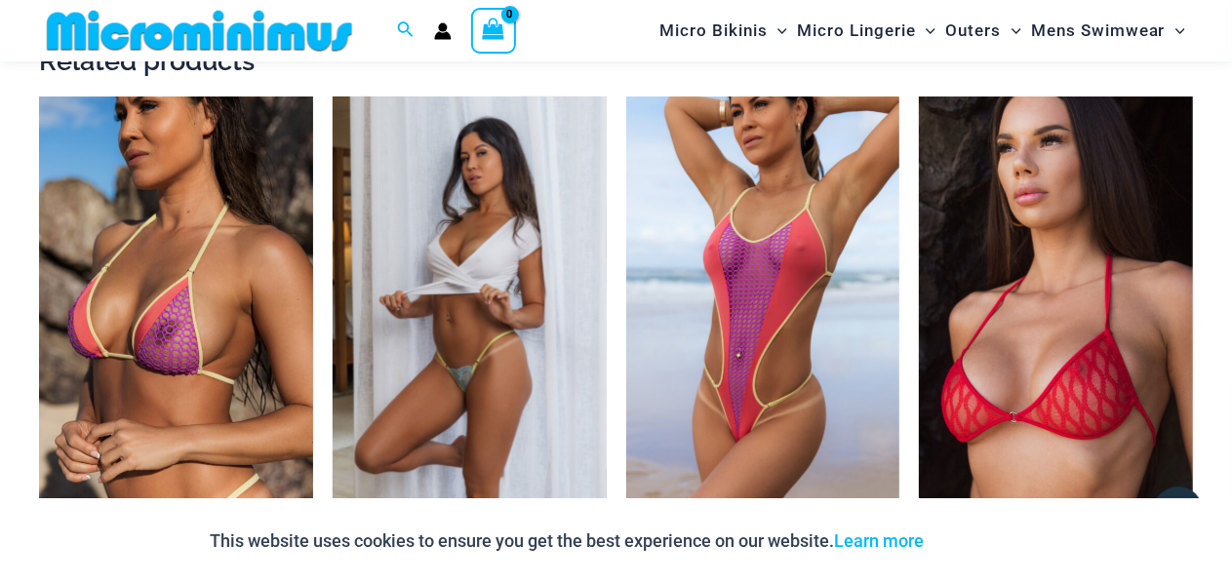
click at [506, 221] on img at bounding box center [470, 302] width 274 height 411
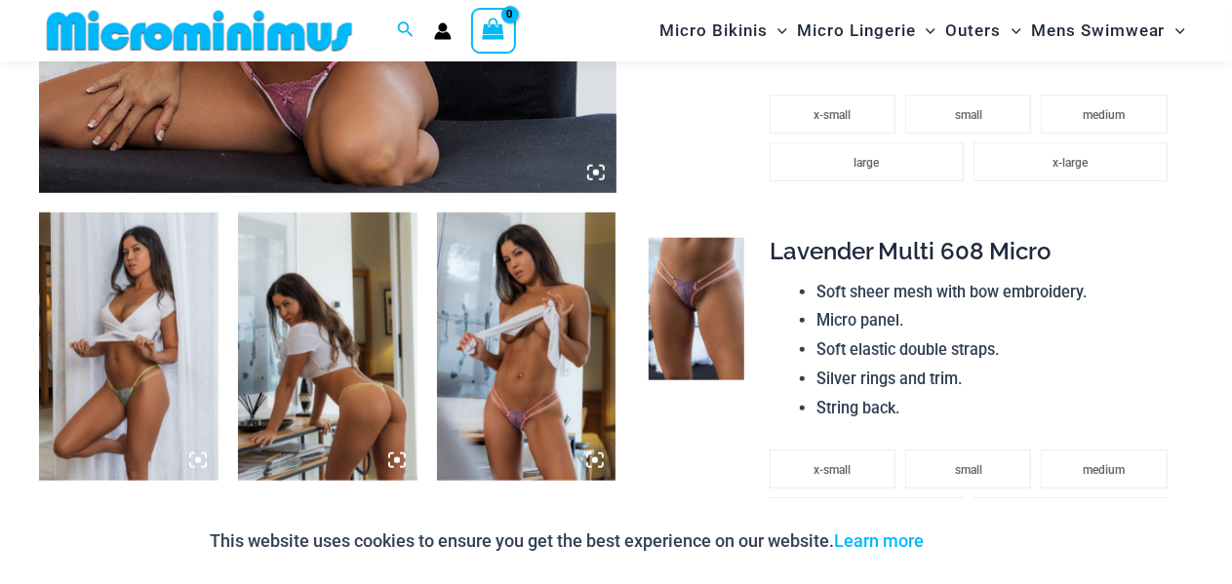
scroll to position [958, 0]
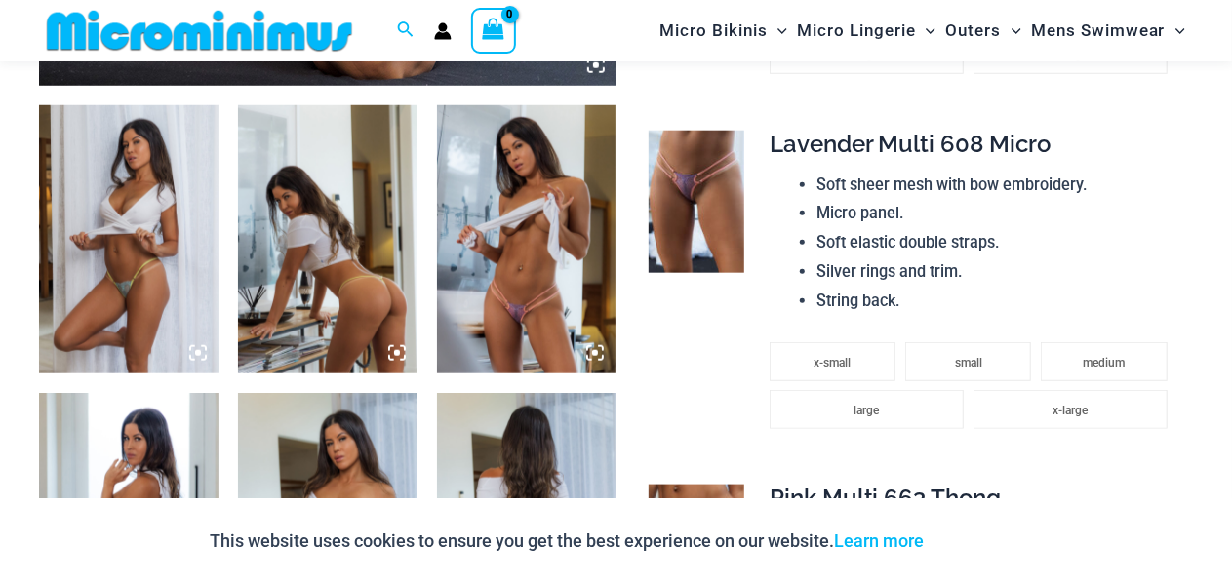
click at [538, 239] on img at bounding box center [526, 239] width 179 height 269
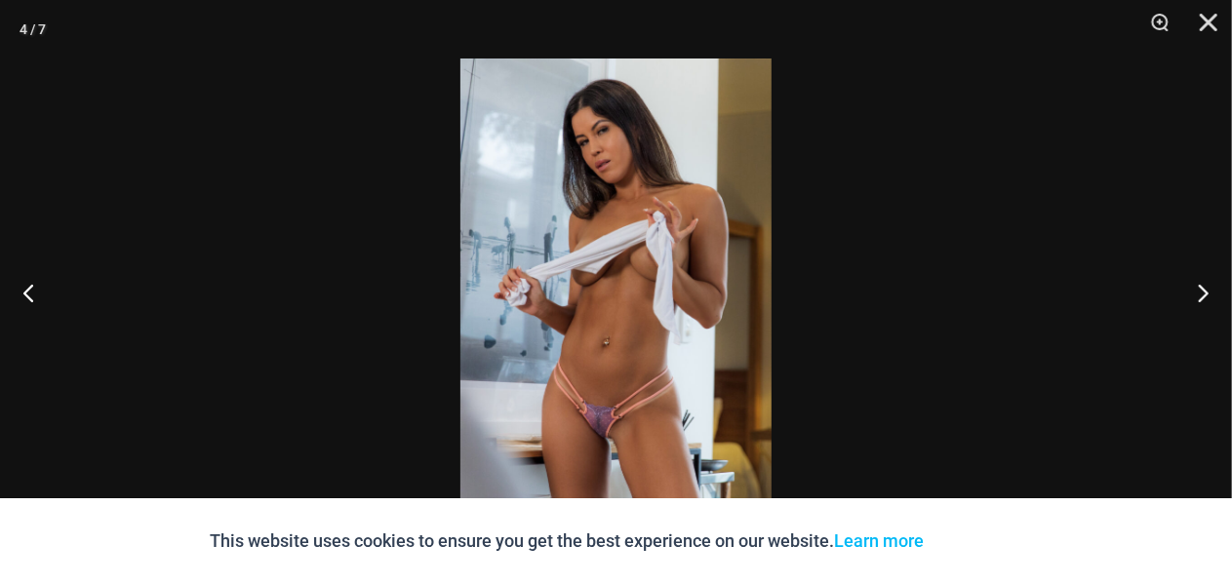
click at [612, 235] on img at bounding box center [615, 292] width 311 height 467
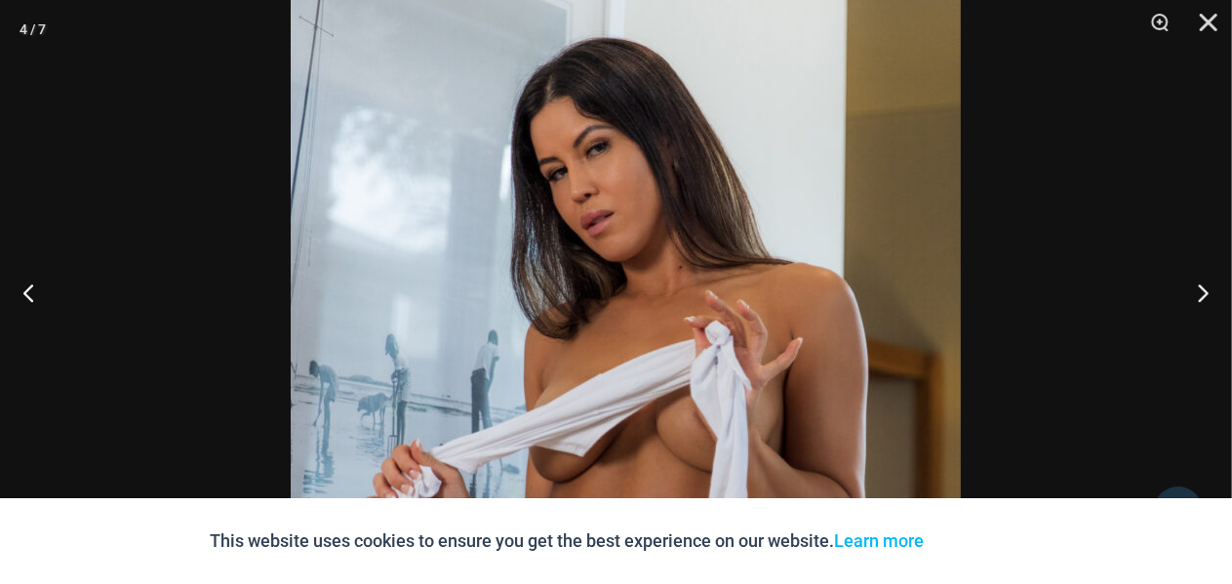
click at [613, 7] on img at bounding box center [626, 495] width 670 height 1005
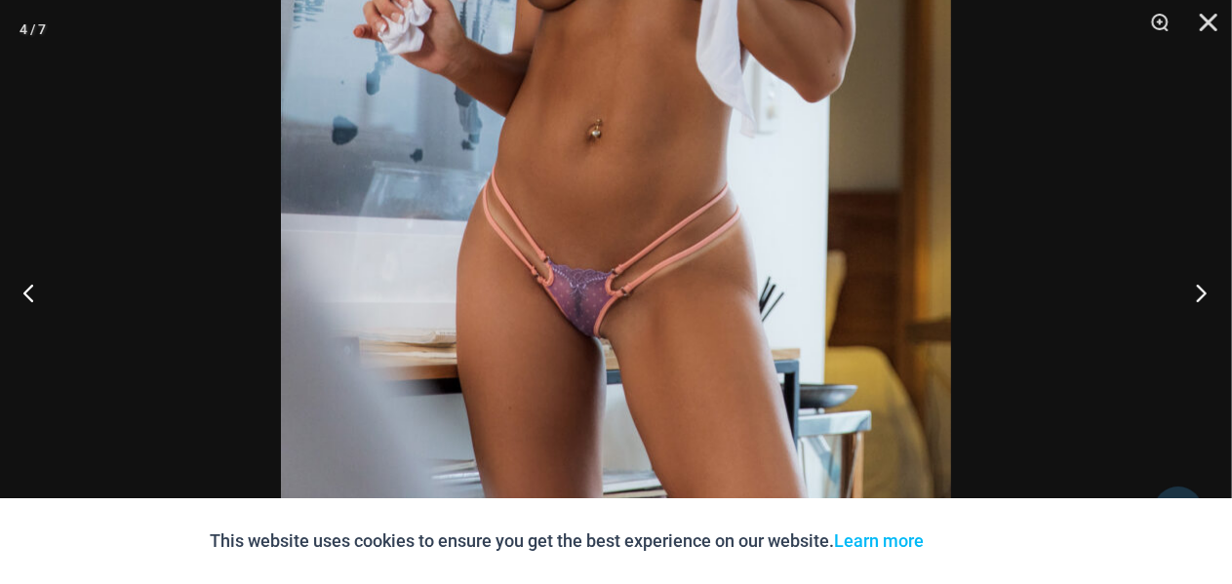
click at [1204, 288] on button "Next" at bounding box center [1195, 293] width 73 height 98
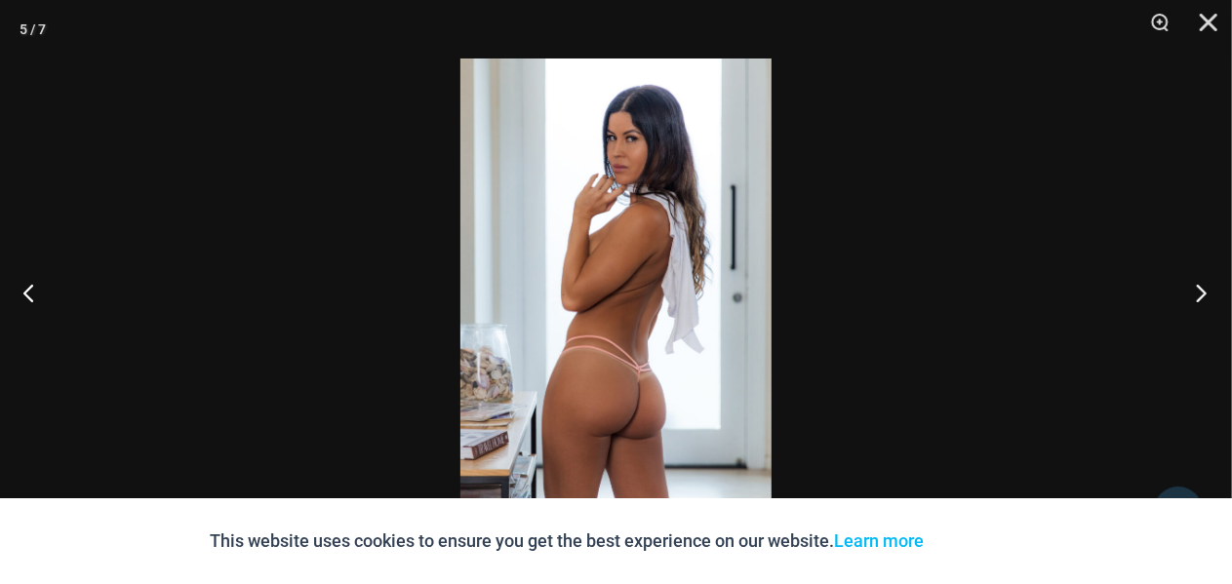
click at [1208, 298] on button "Next" at bounding box center [1195, 293] width 73 height 98
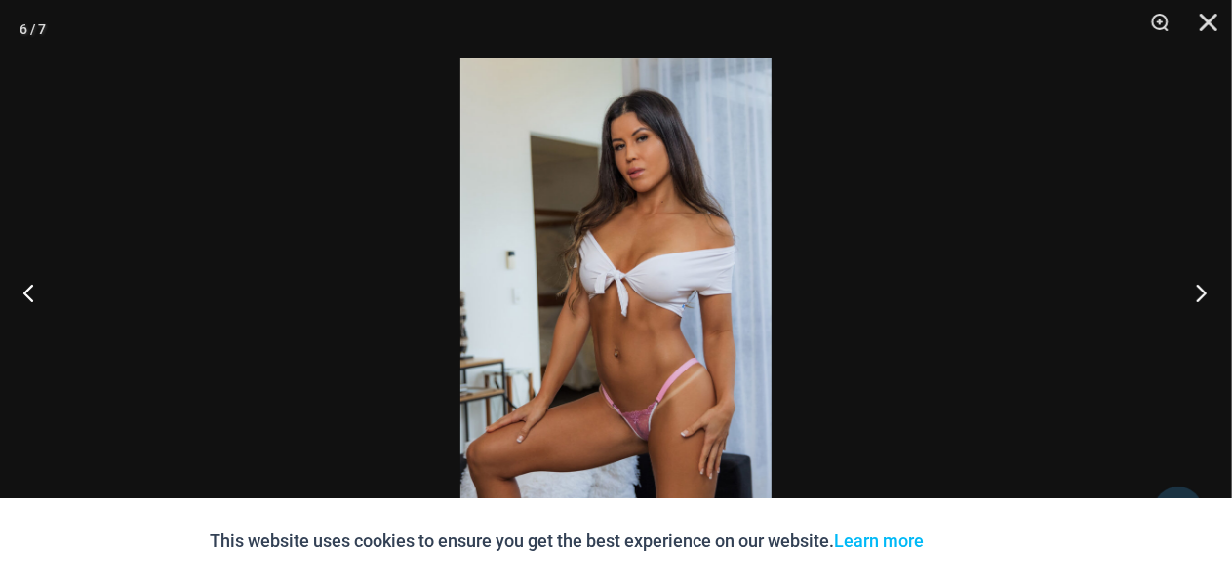
click at [1208, 298] on button "Next" at bounding box center [1195, 293] width 73 height 98
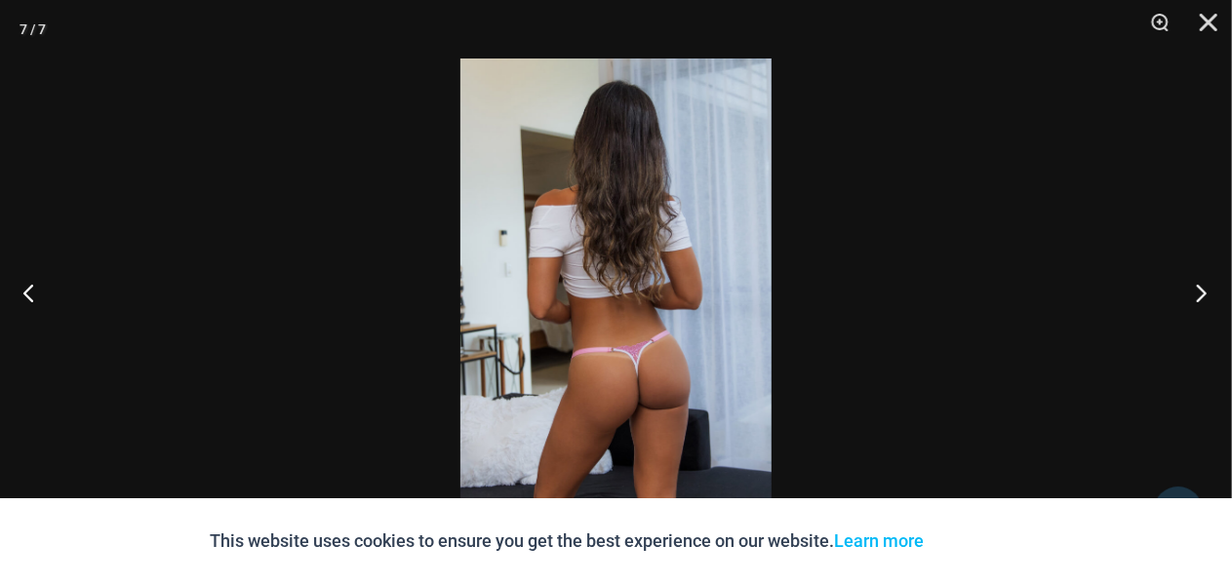
click at [1208, 298] on button "Next" at bounding box center [1195, 293] width 73 height 98
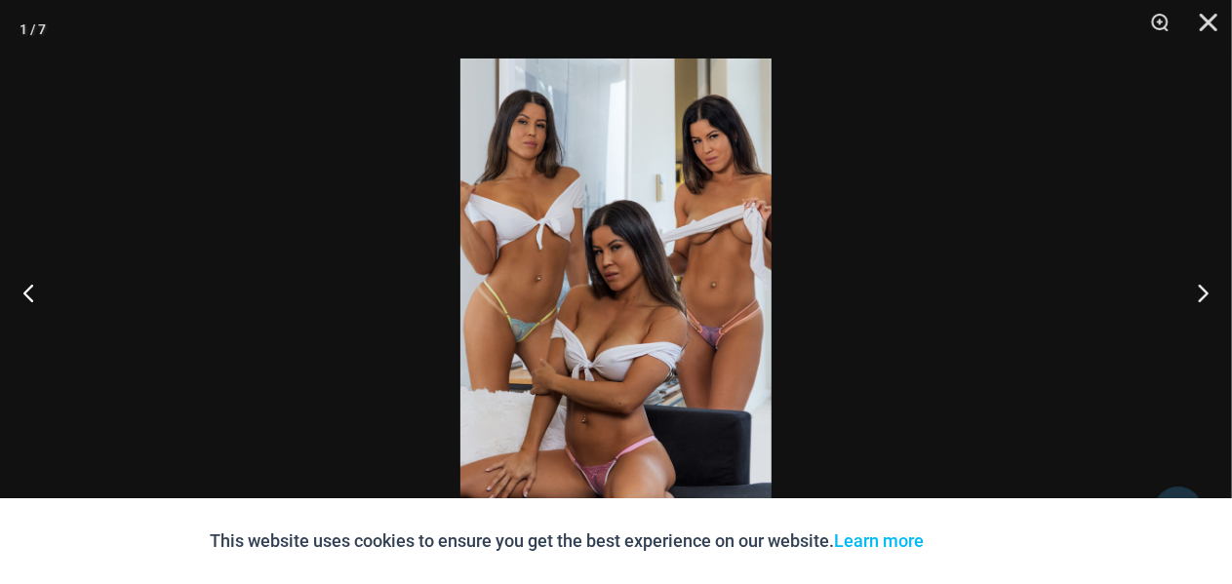
click at [650, 337] on img at bounding box center [615, 292] width 311 height 467
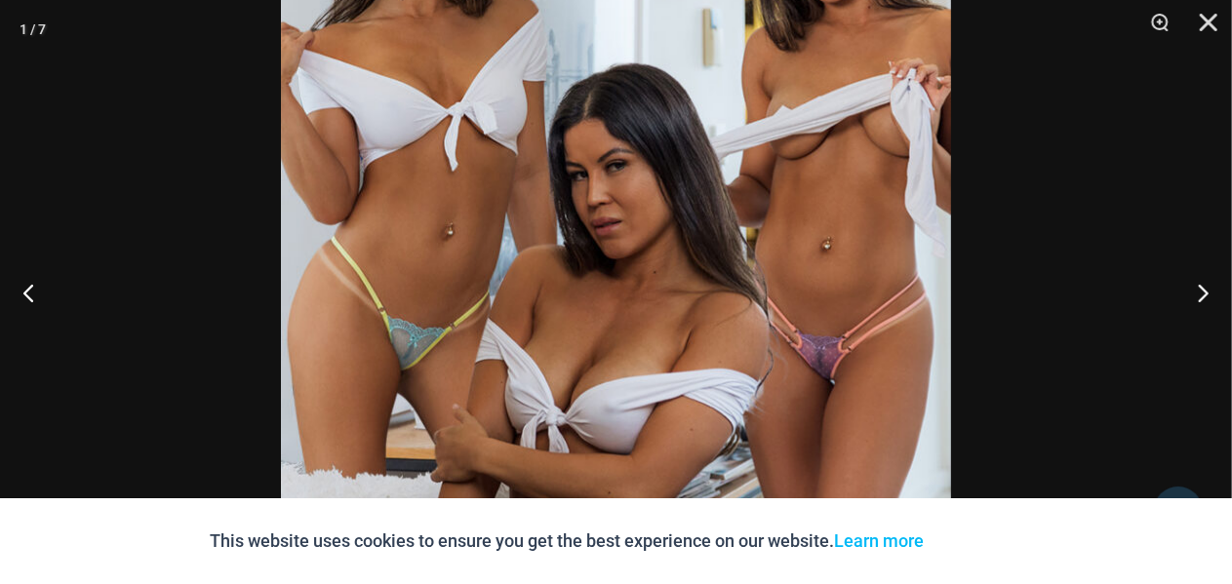
click at [756, 304] on img at bounding box center [616, 261] width 670 height 1005
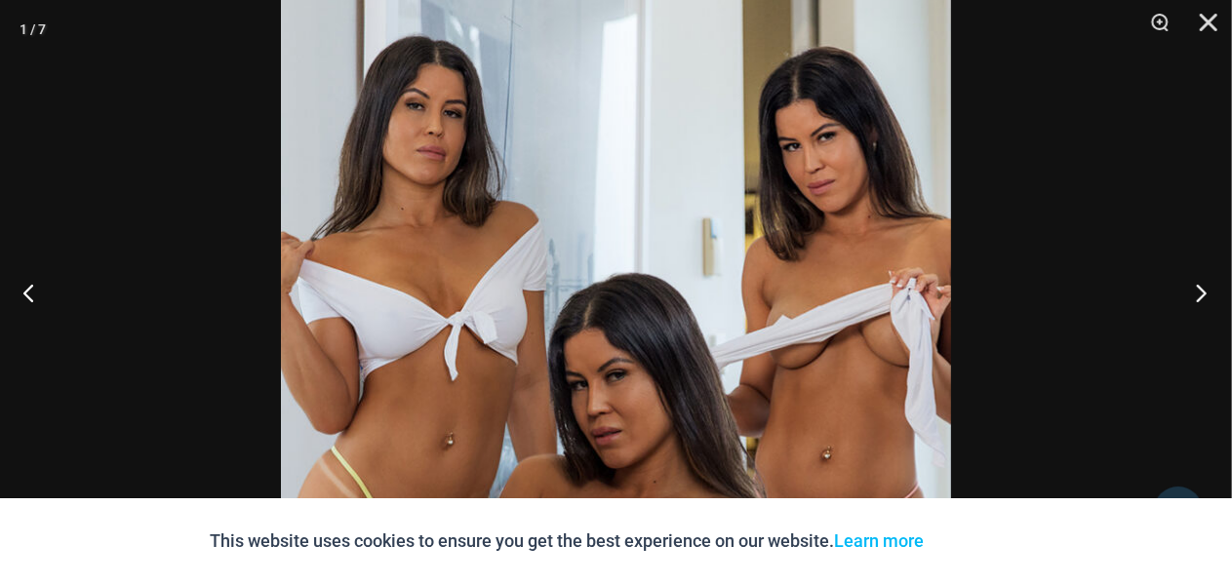
click at [1195, 300] on button "Next" at bounding box center [1195, 293] width 73 height 98
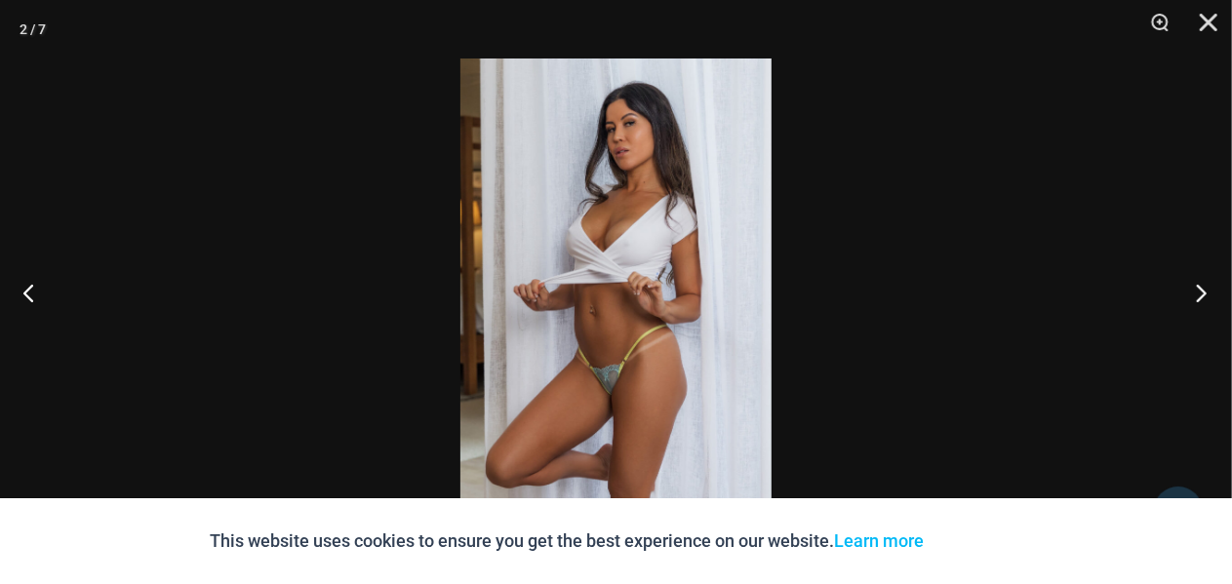
click at [1195, 300] on button "Next" at bounding box center [1195, 293] width 73 height 98
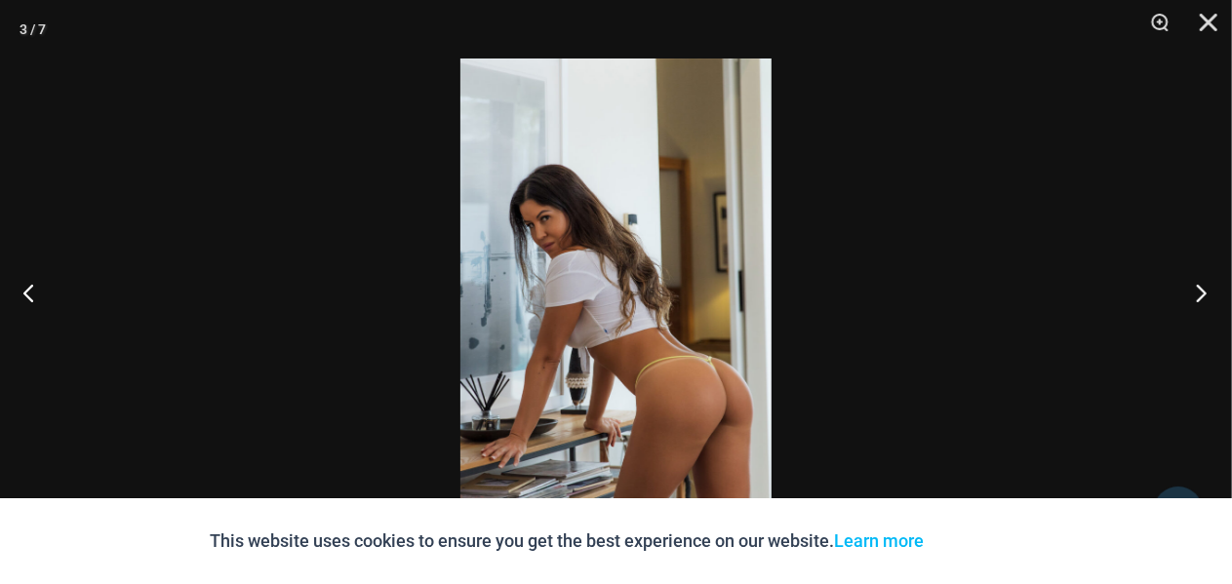
click at [1195, 300] on button "Next" at bounding box center [1195, 293] width 73 height 98
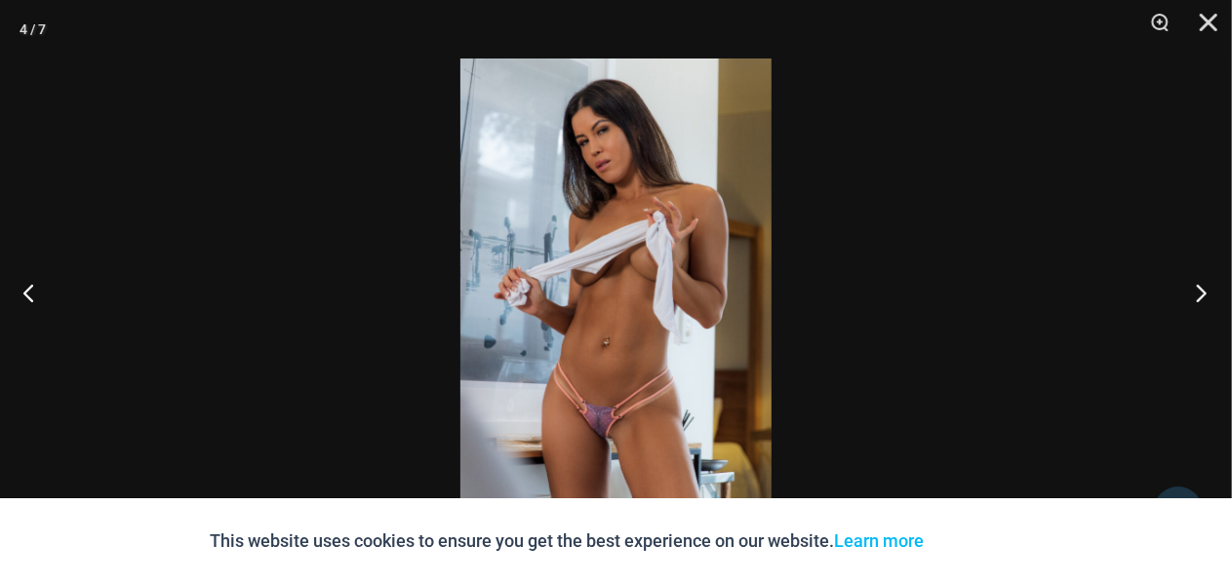
click at [1195, 300] on button "Next" at bounding box center [1195, 293] width 73 height 98
click at [1195, 301] on button "Next" at bounding box center [1195, 293] width 73 height 98
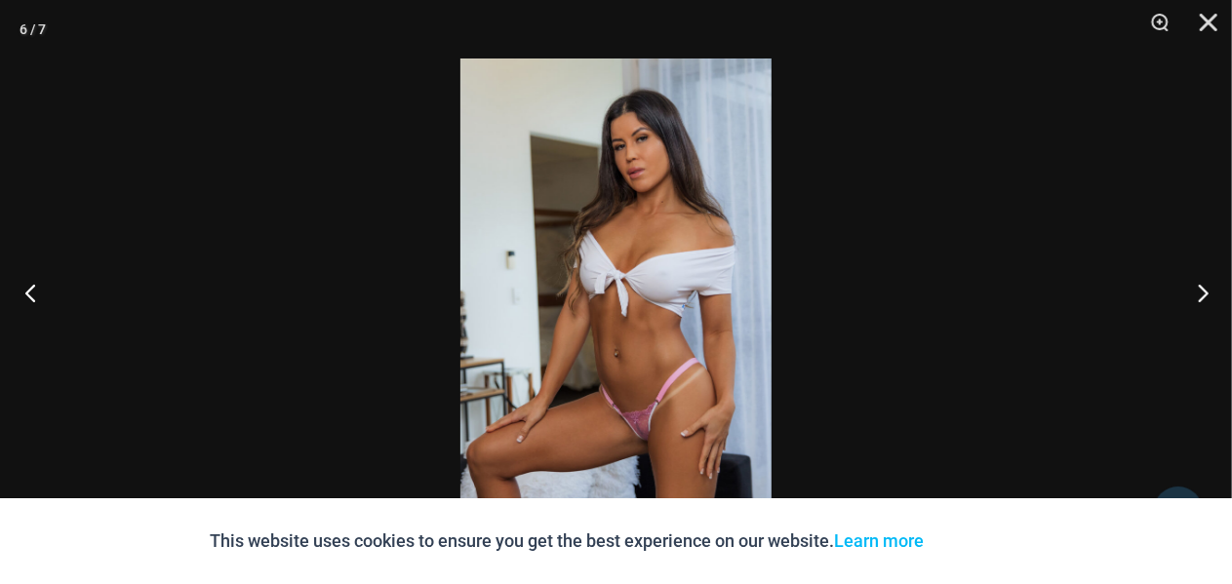
click at [30, 283] on button "Previous" at bounding box center [36, 293] width 73 height 98
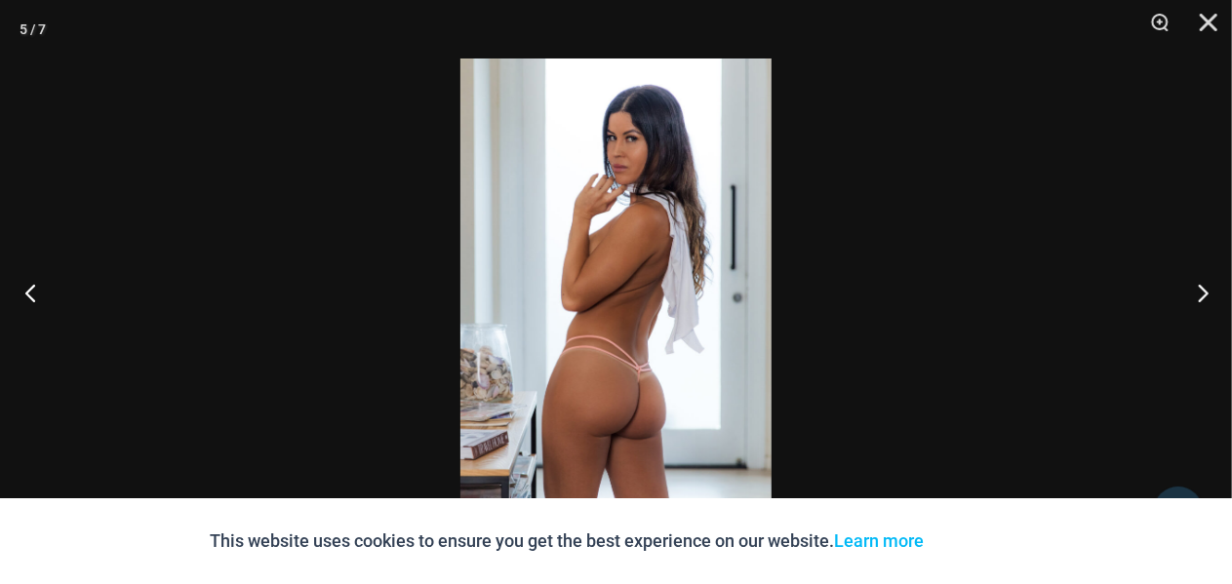
click at [30, 283] on button "Previous" at bounding box center [36, 293] width 73 height 98
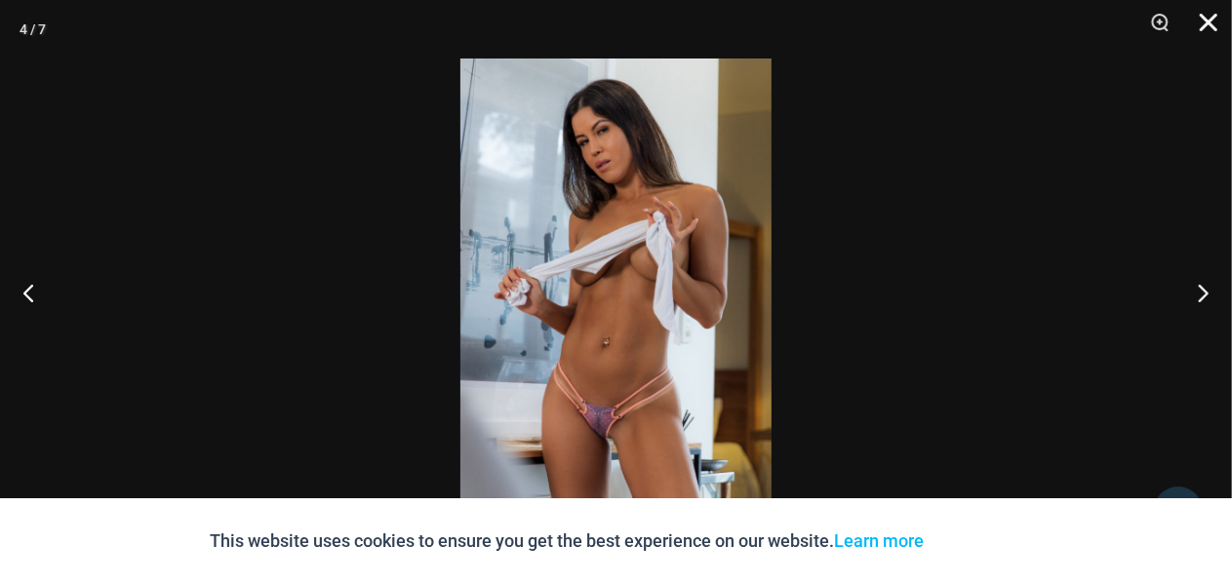
click at [1215, 25] on button "Close" at bounding box center [1201, 29] width 49 height 59
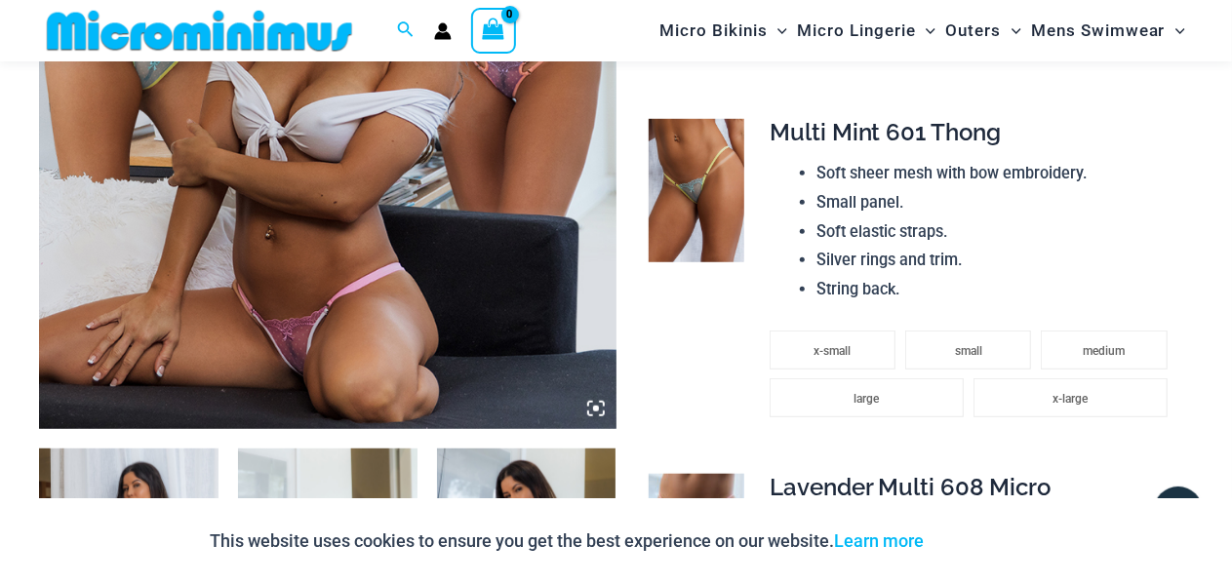
scroll to position [144, 0]
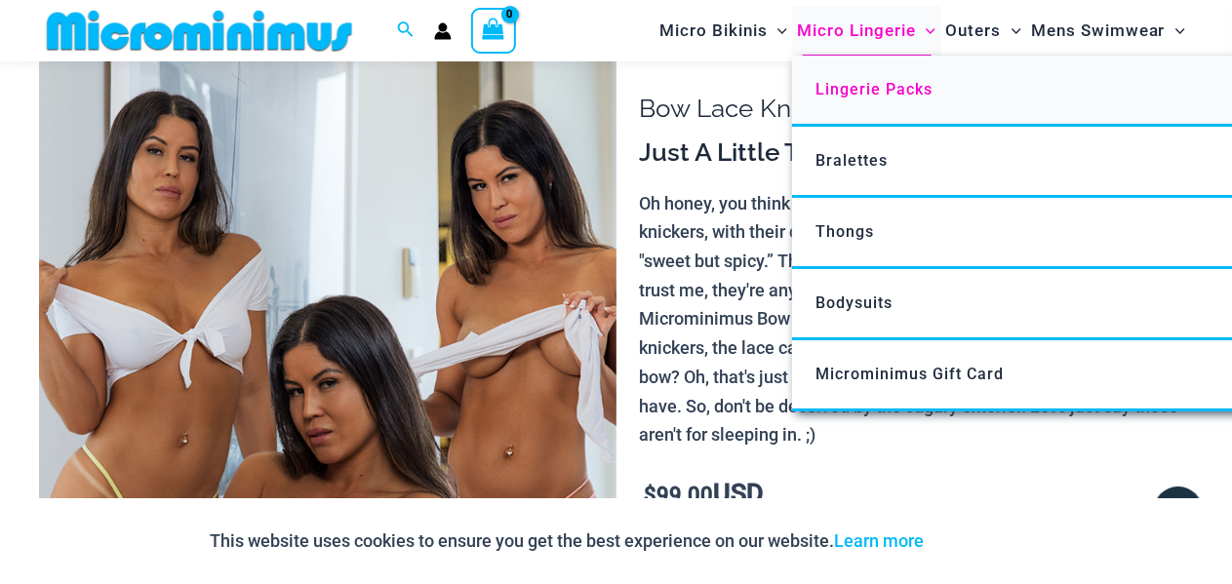
click at [866, 91] on span "Lingerie Packs" at bounding box center [873, 89] width 117 height 19
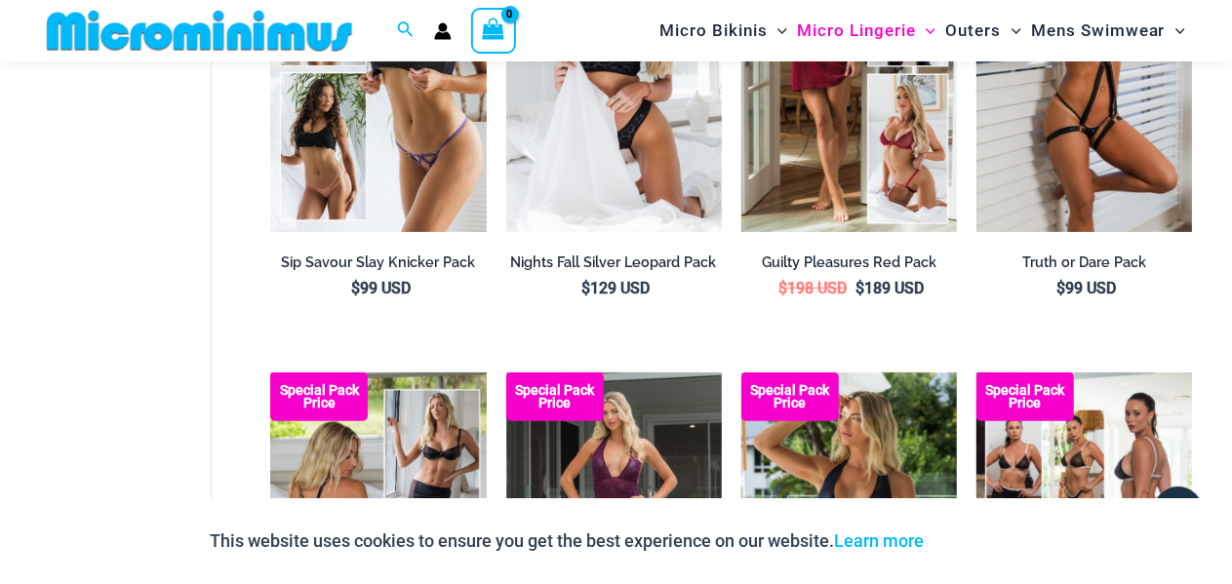
scroll to position [144, 0]
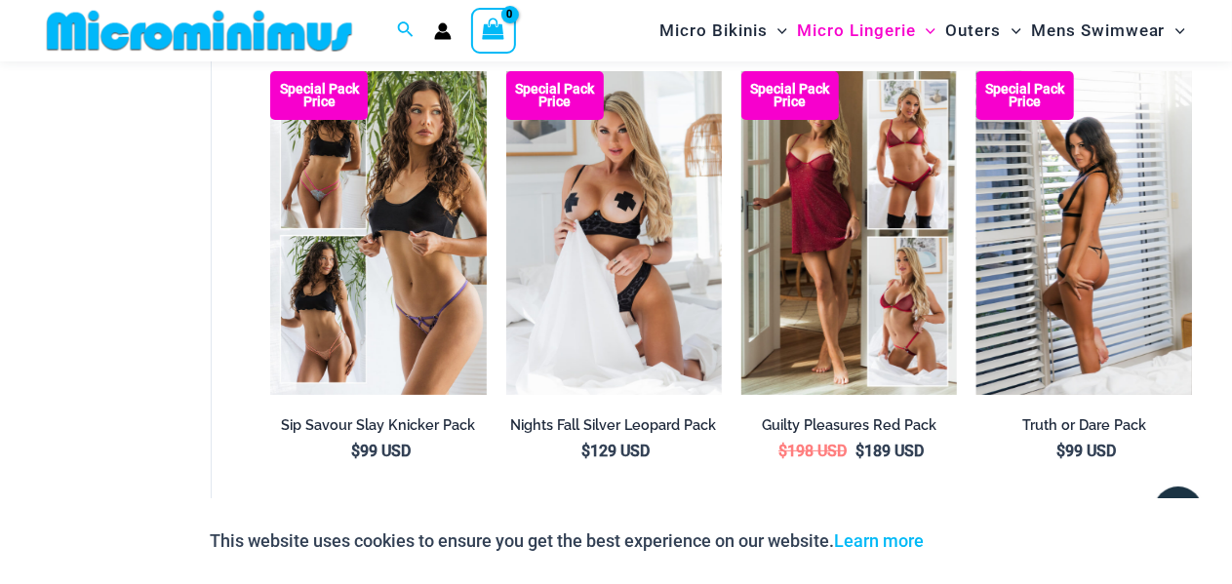
click at [1119, 230] on img at bounding box center [1084, 233] width 216 height 324
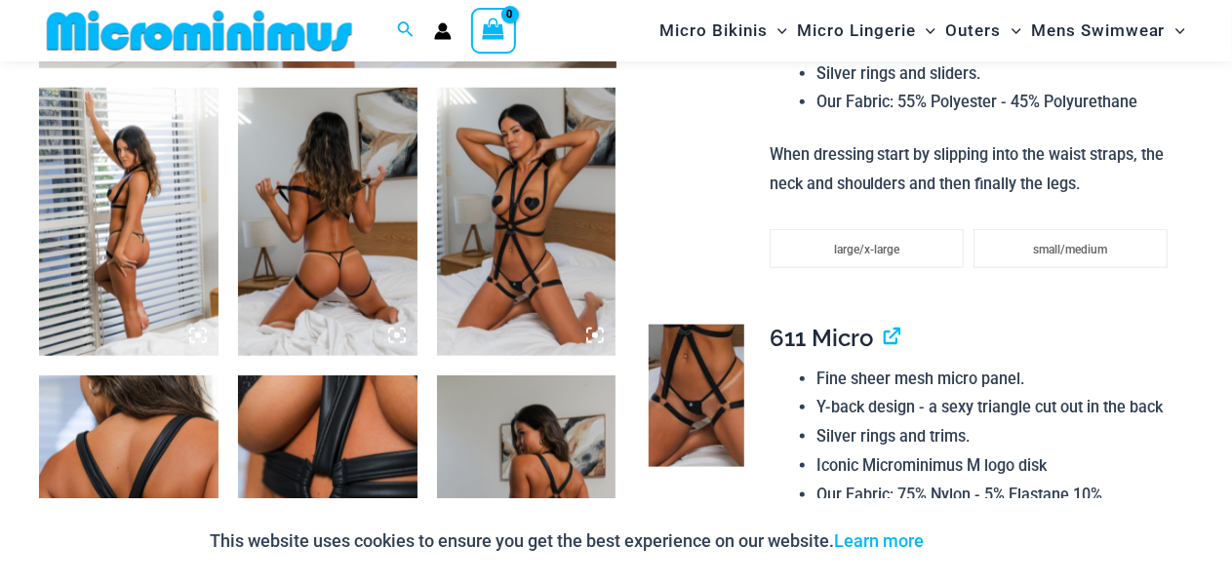
click at [597, 337] on icon at bounding box center [595, 336] width 6 height 6
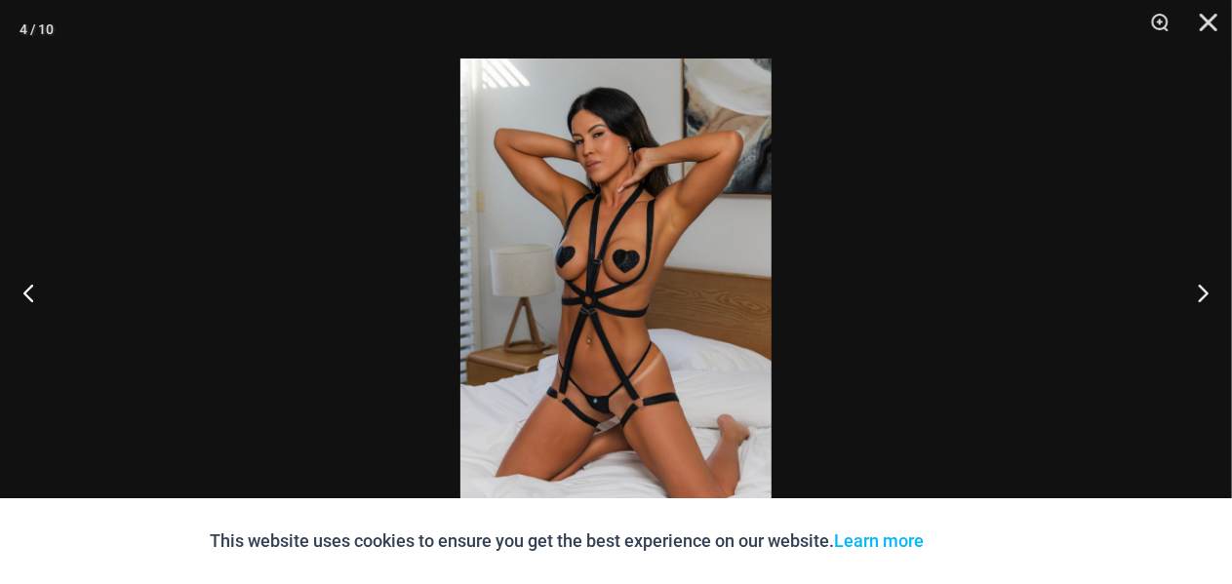
click at [604, 387] on img at bounding box center [615, 292] width 311 height 467
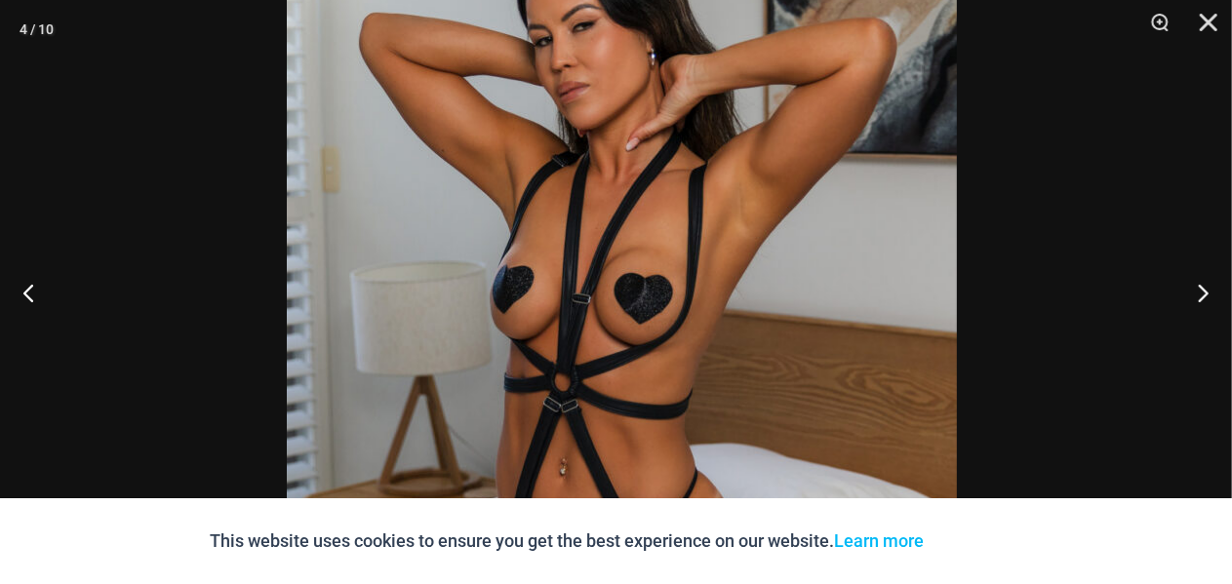
click at [694, 388] on img at bounding box center [622, 364] width 670 height 1005
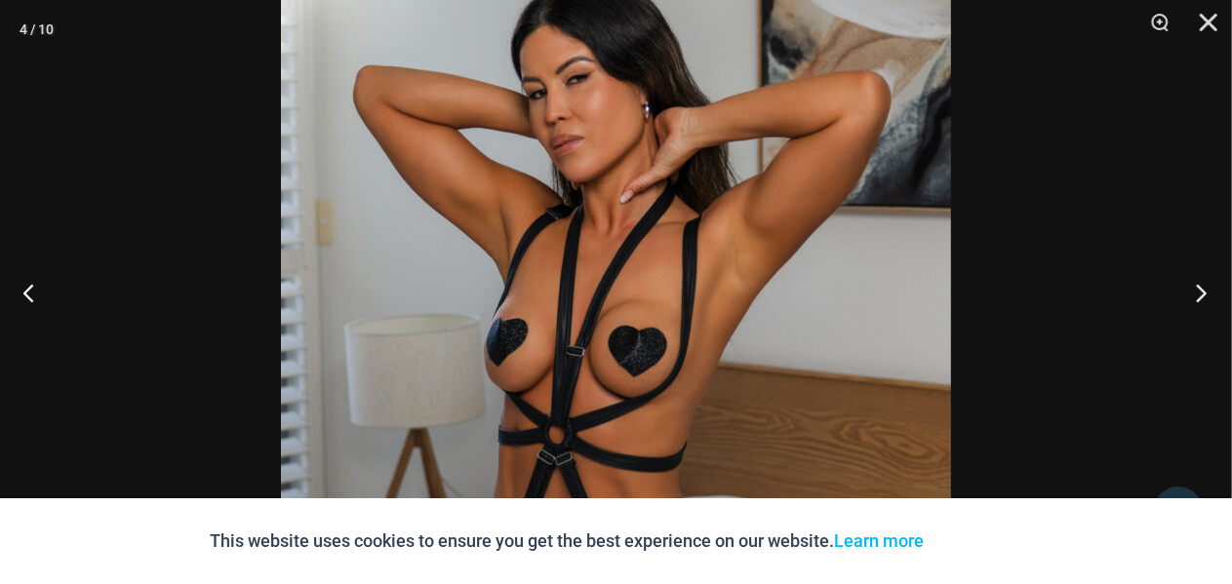
click at [1204, 296] on button "Next" at bounding box center [1195, 293] width 73 height 98
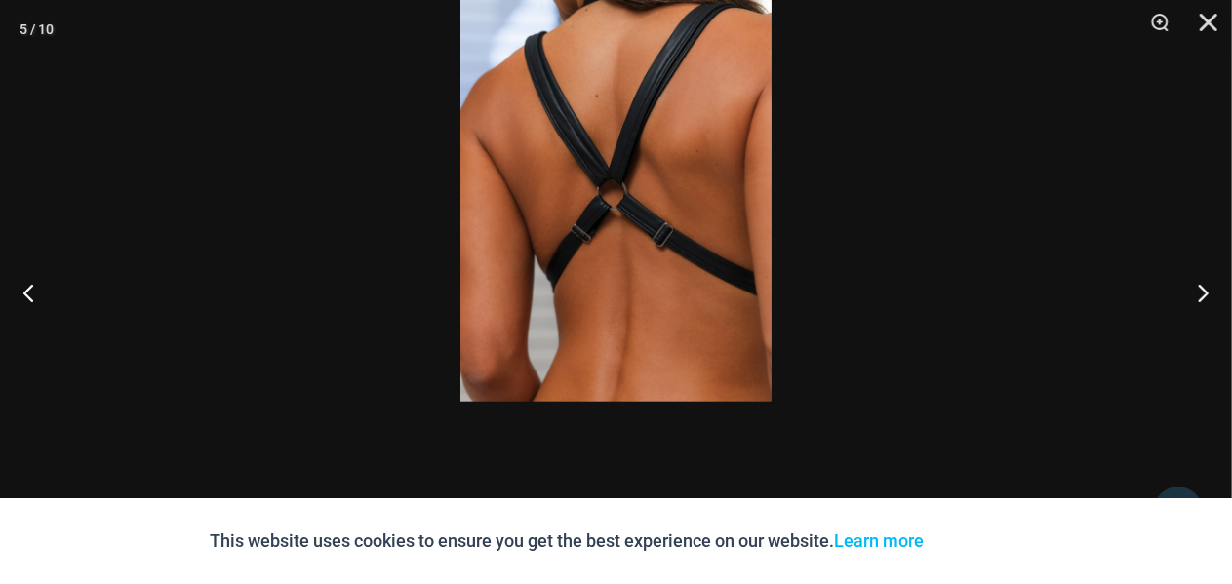
click at [613, 184] on img at bounding box center [615, 168] width 311 height 467
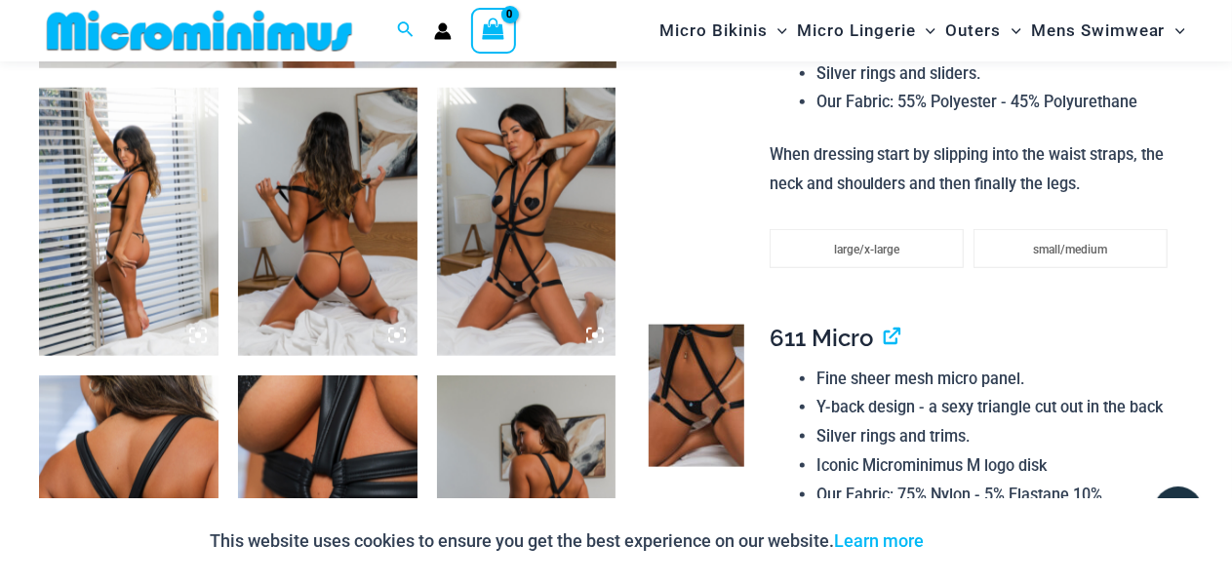
click at [311, 423] on img at bounding box center [327, 510] width 179 height 269
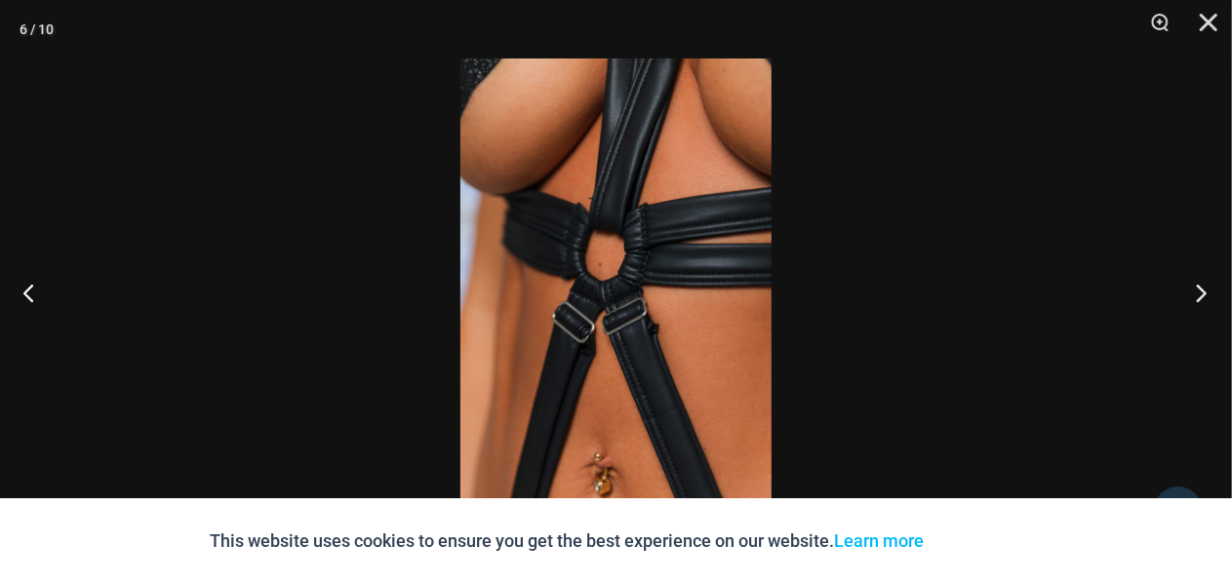
click at [1194, 296] on button "Next" at bounding box center [1195, 293] width 73 height 98
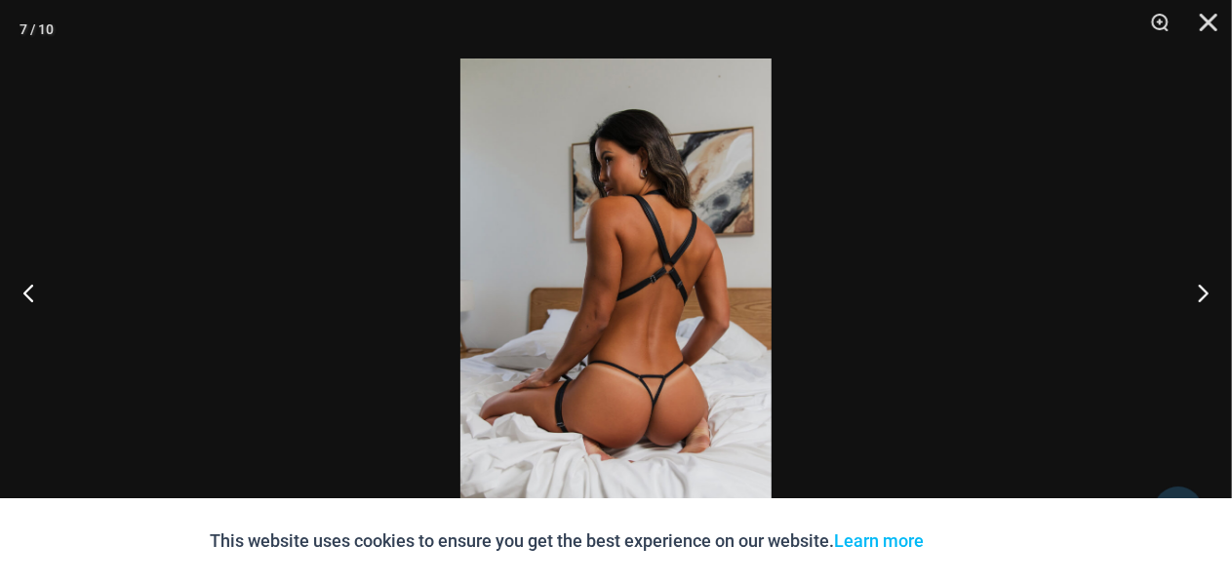
click at [643, 404] on img at bounding box center [615, 292] width 311 height 467
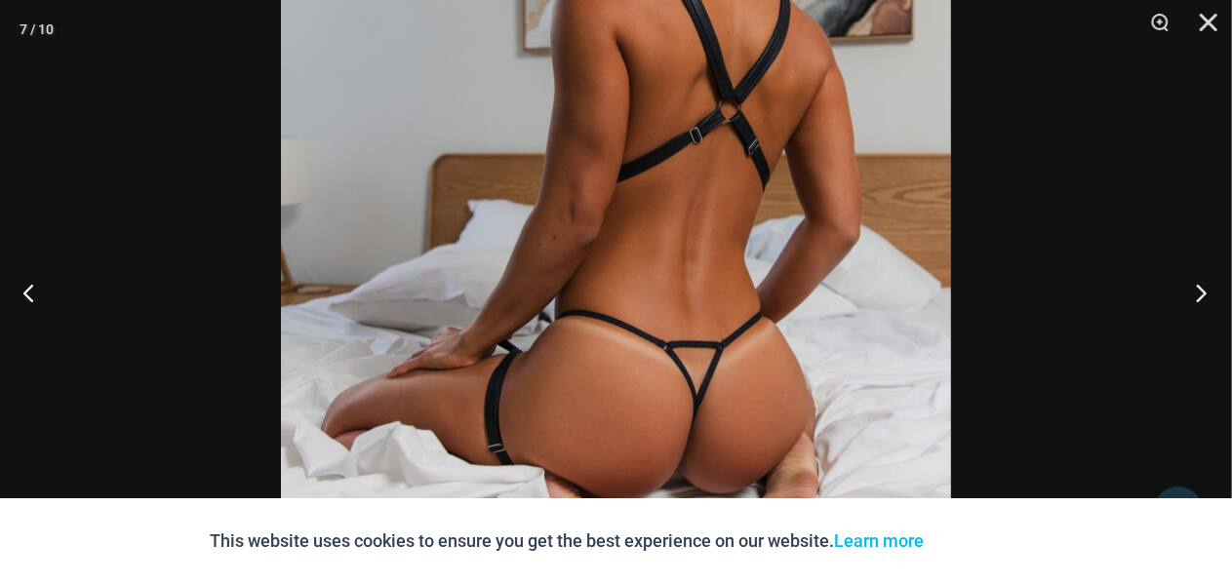
click at [1208, 289] on button "Next" at bounding box center [1195, 293] width 73 height 98
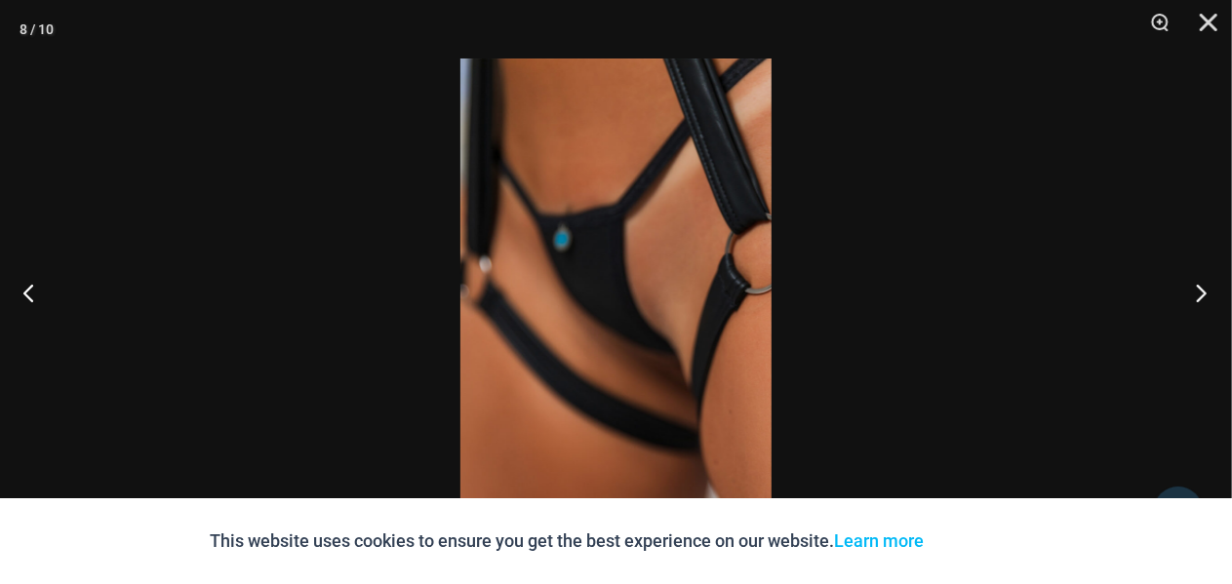
click at [1208, 289] on button "Next" at bounding box center [1195, 293] width 73 height 98
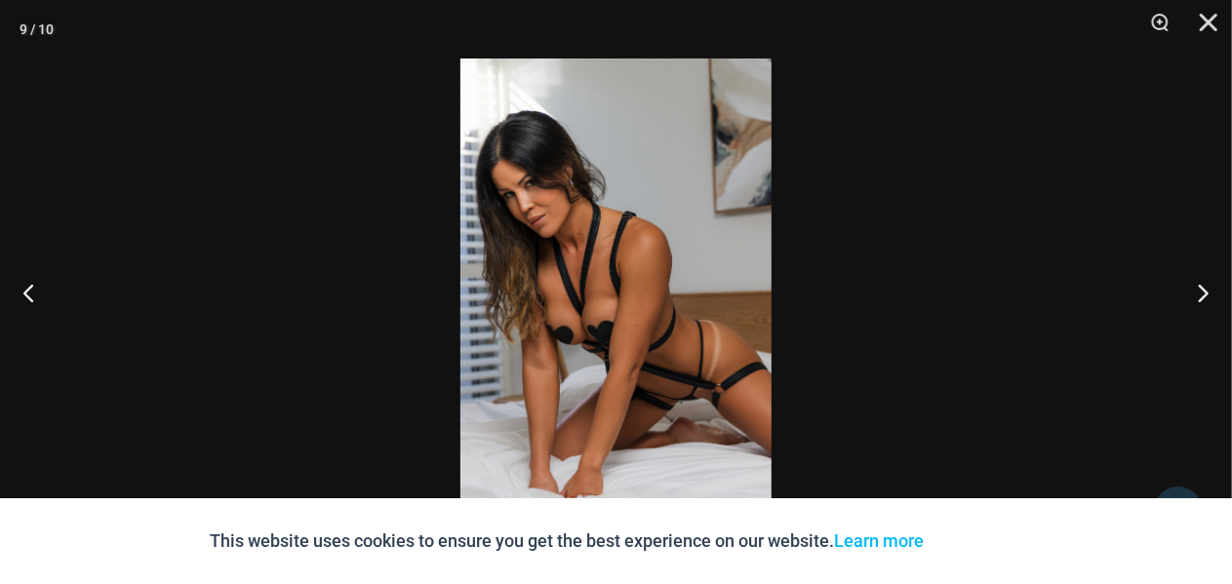
click at [593, 338] on img at bounding box center [615, 292] width 311 height 467
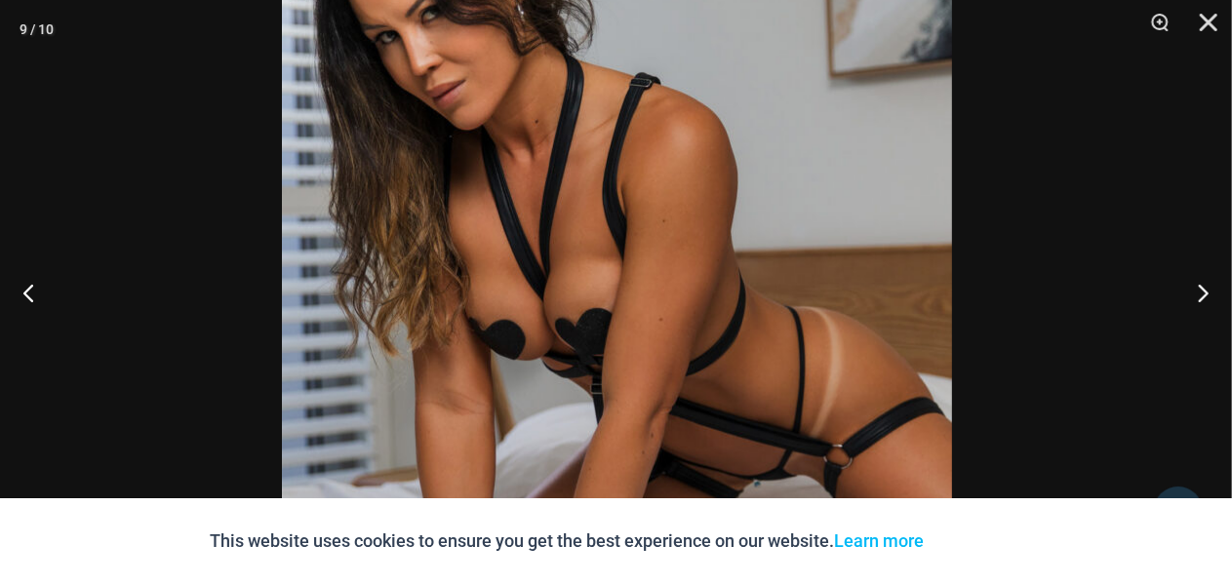
click at [601, 294] on img at bounding box center [617, 246] width 670 height 1005
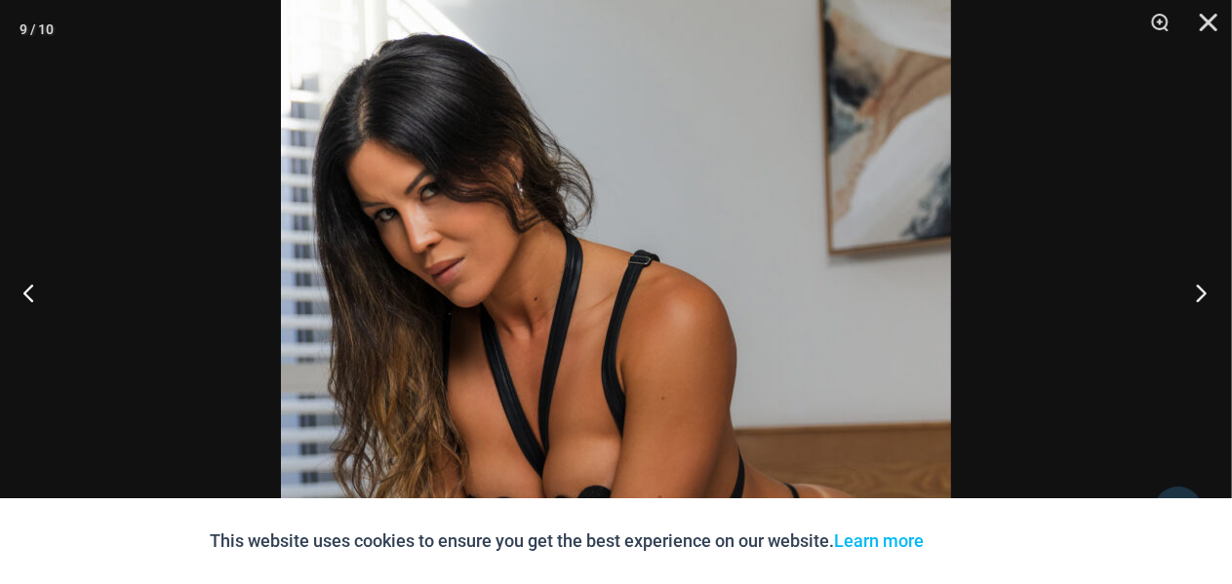
click at [1205, 297] on button "Next" at bounding box center [1195, 293] width 73 height 98
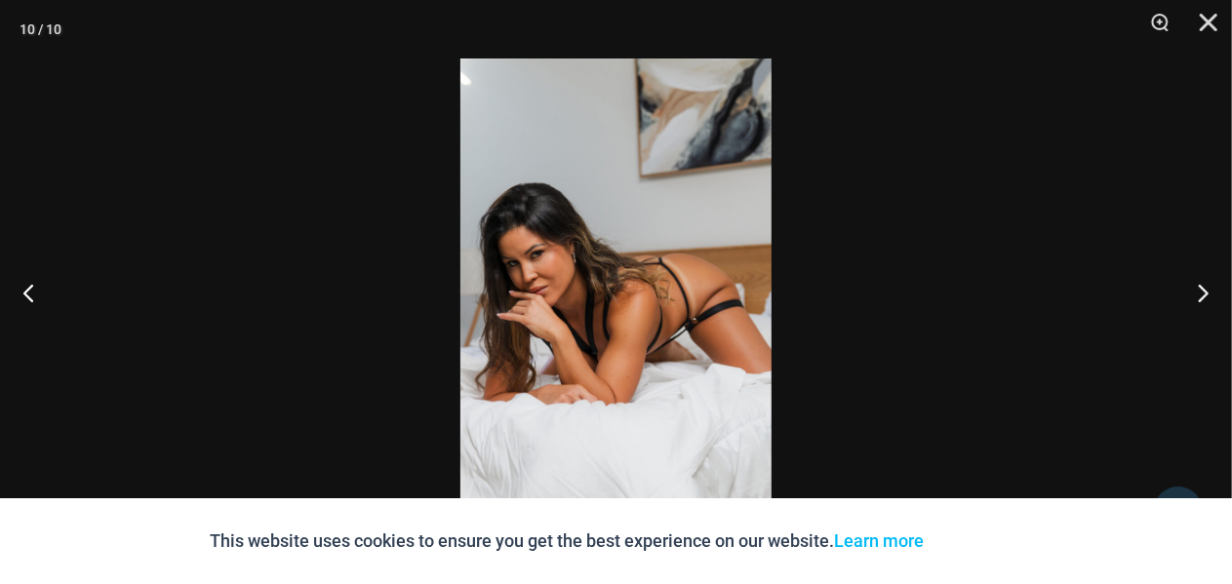
click at [606, 318] on img at bounding box center [615, 292] width 311 height 467
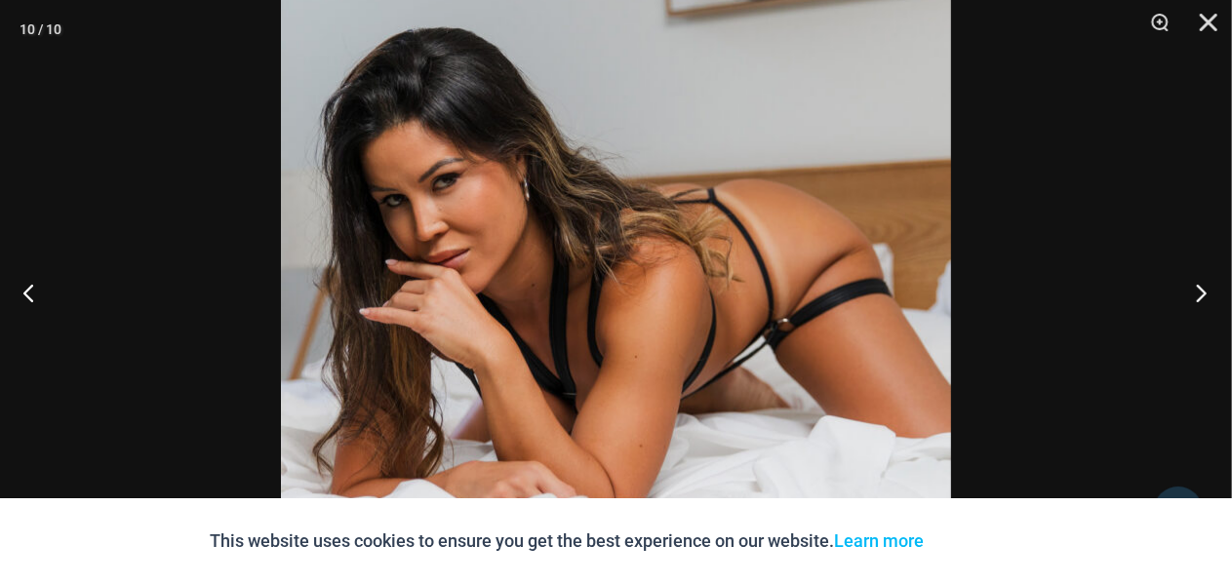
click at [1205, 291] on button "Next" at bounding box center [1195, 293] width 73 height 98
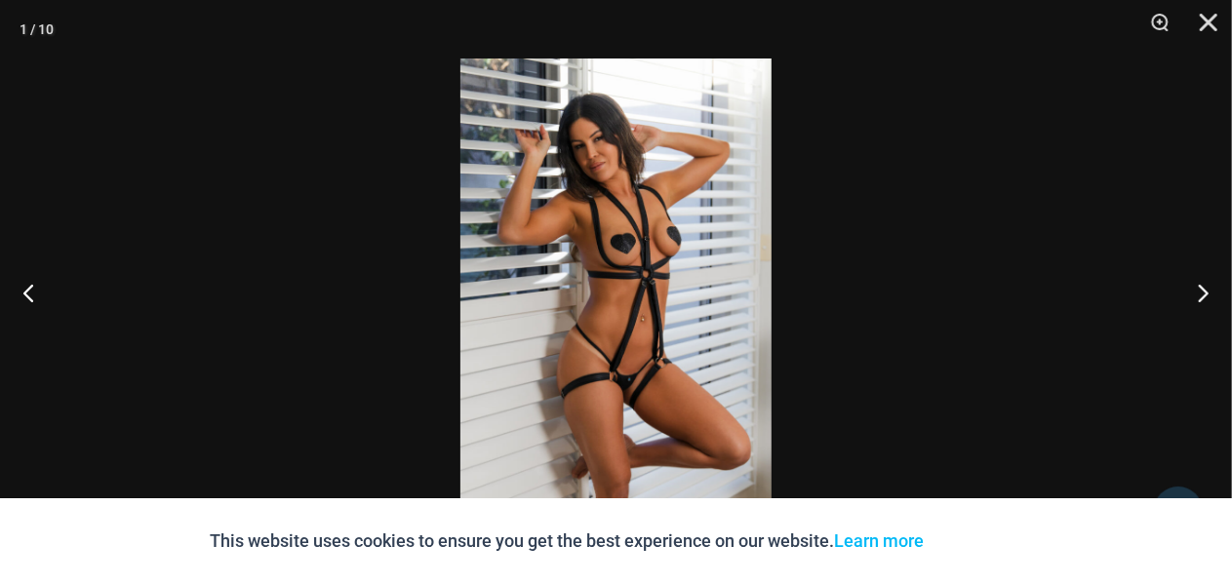
click at [595, 372] on img at bounding box center [615, 292] width 311 height 467
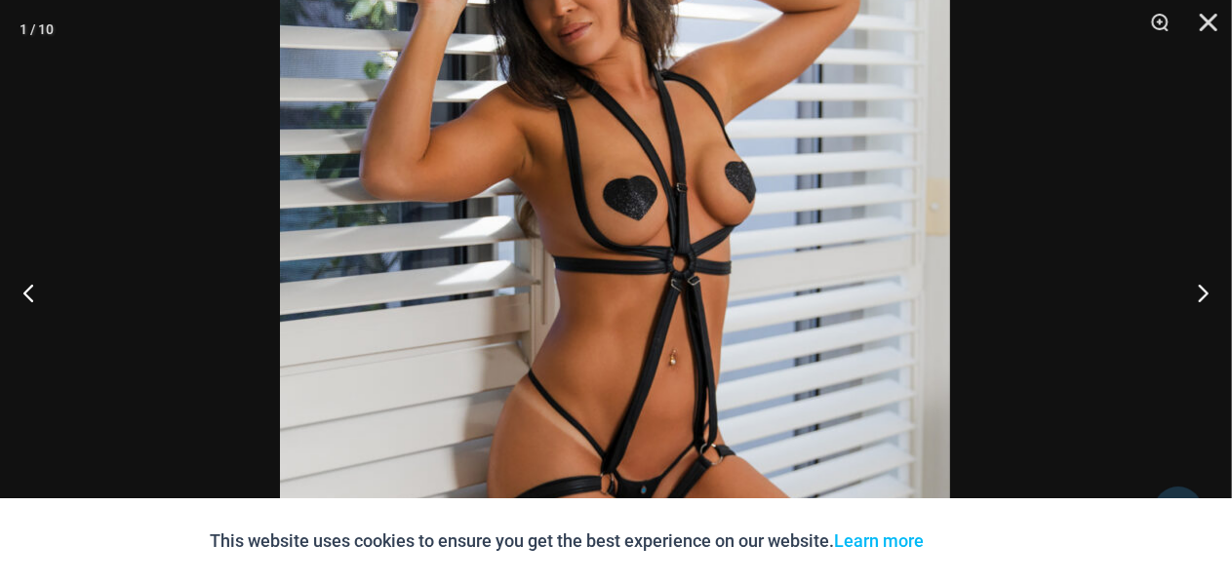
click at [680, 270] on img at bounding box center [615, 302] width 670 height 1005
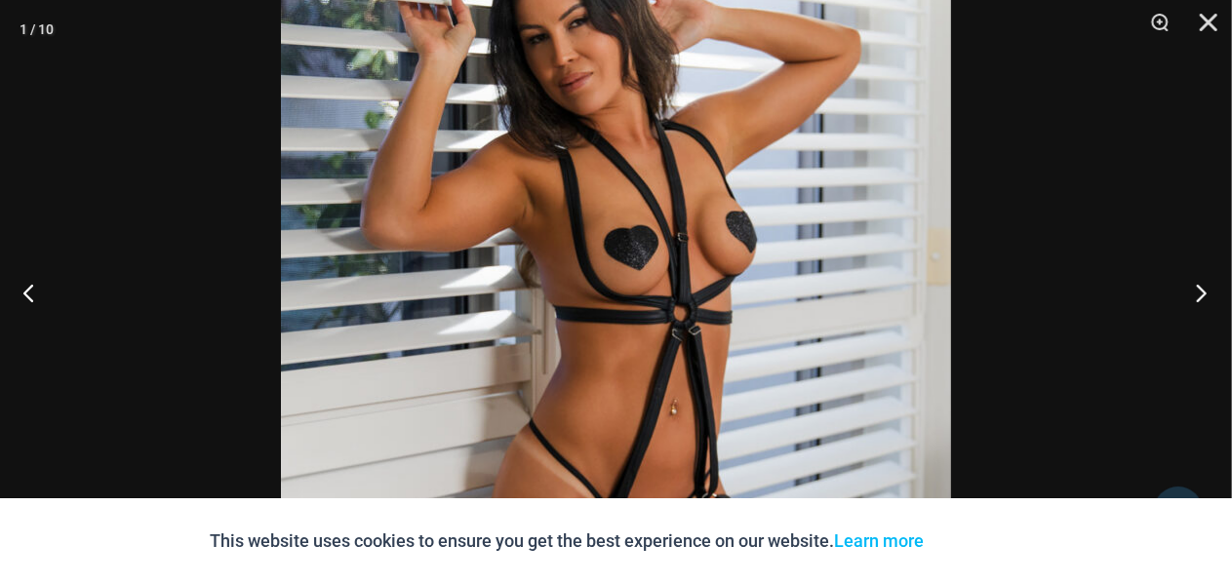
click at [1208, 293] on button "Next" at bounding box center [1195, 293] width 73 height 98
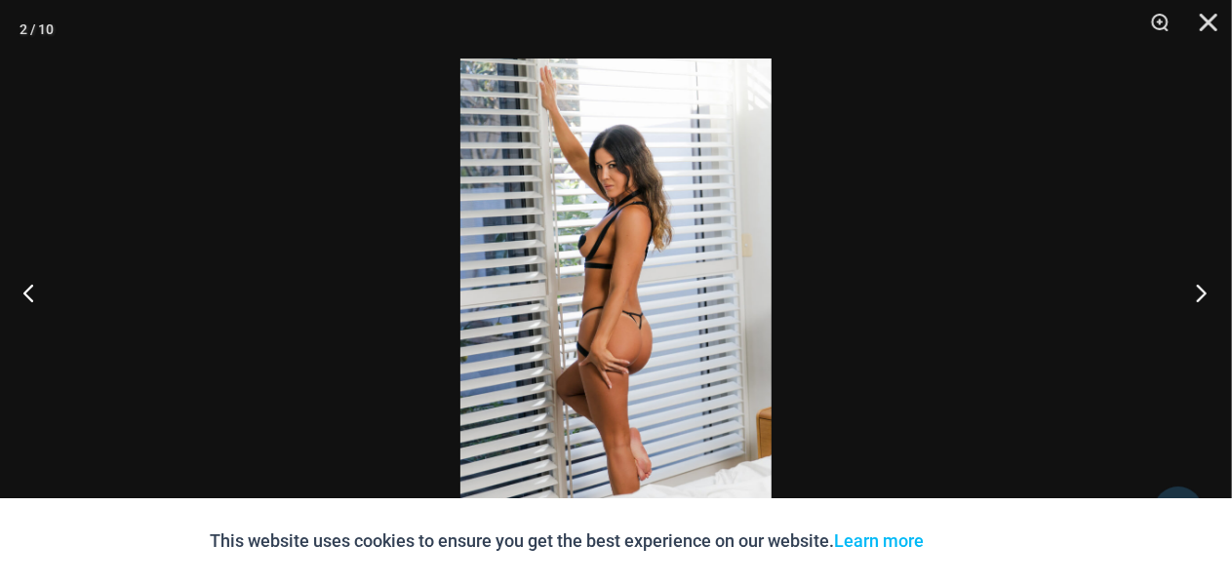
click at [1206, 293] on button "Next" at bounding box center [1195, 293] width 73 height 98
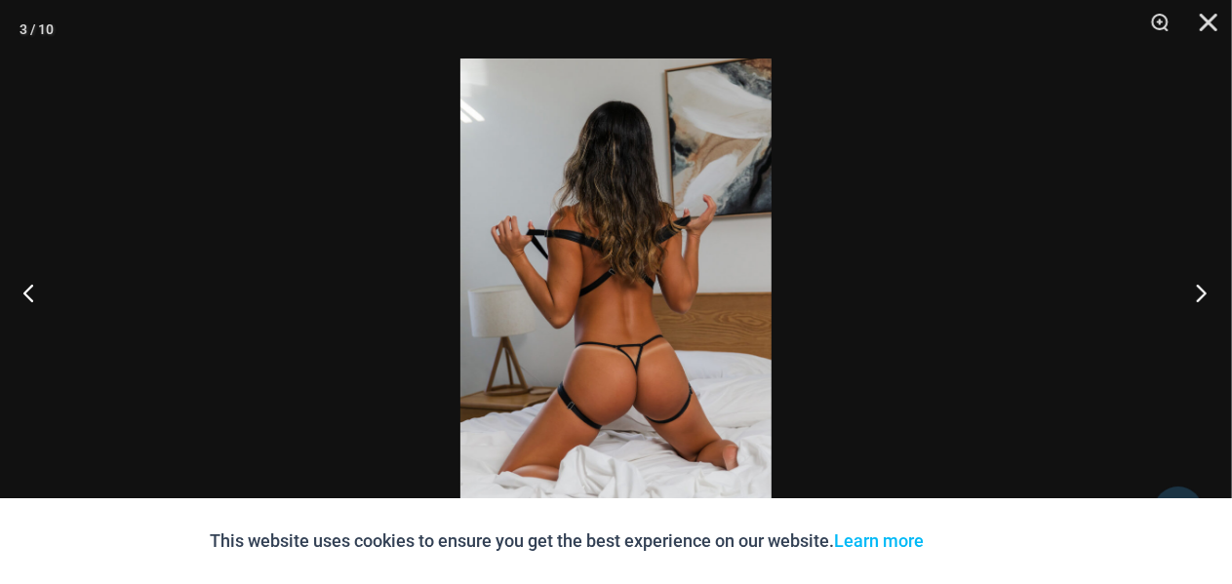
click at [1206, 293] on button "Next" at bounding box center [1195, 293] width 73 height 98
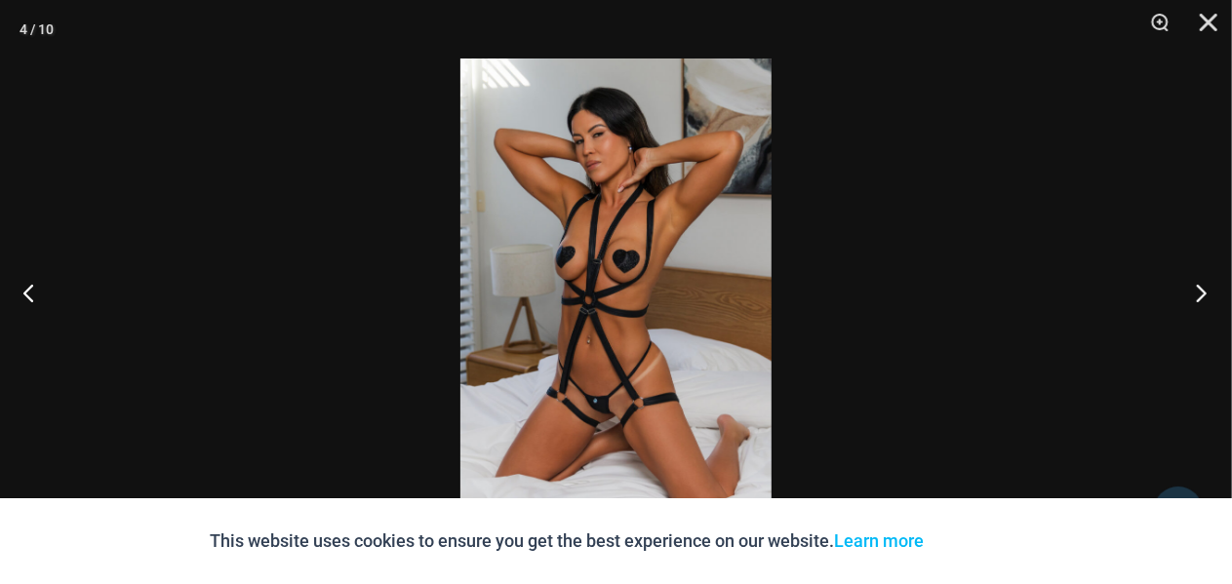
click at [1206, 293] on button "Next" at bounding box center [1195, 293] width 73 height 98
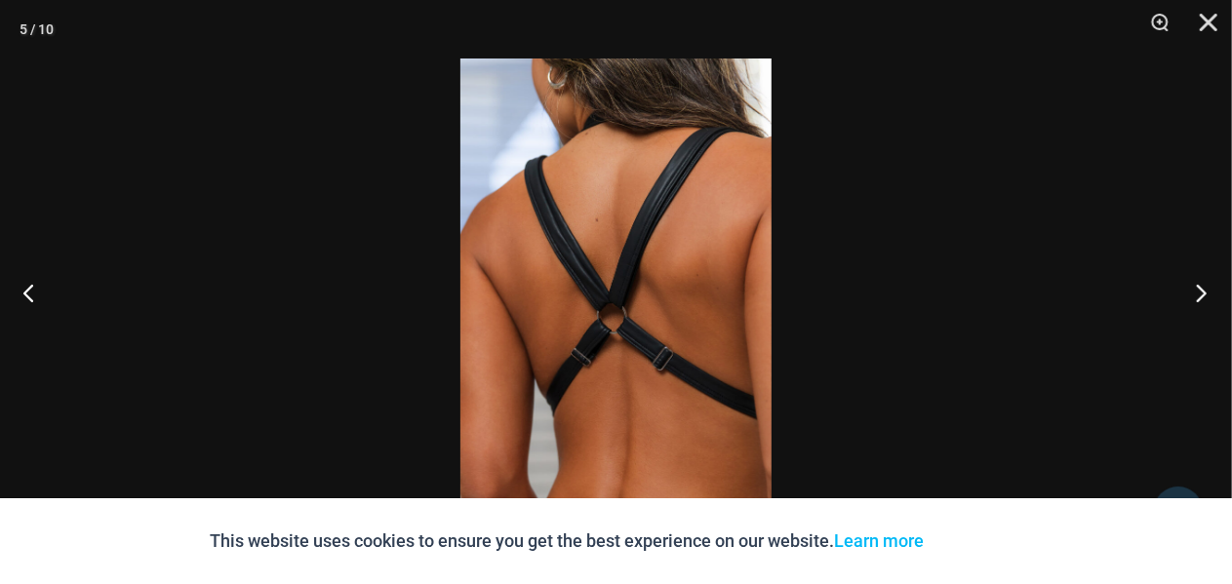
click at [1206, 293] on button "Next" at bounding box center [1195, 293] width 73 height 98
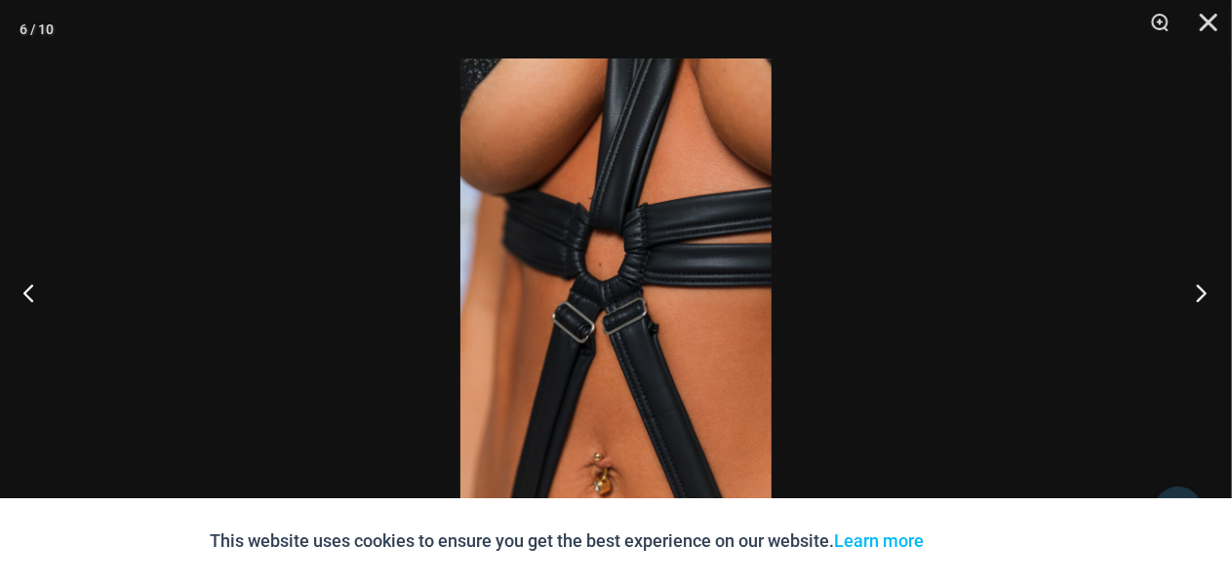
click at [1206, 293] on button "Next" at bounding box center [1195, 293] width 73 height 98
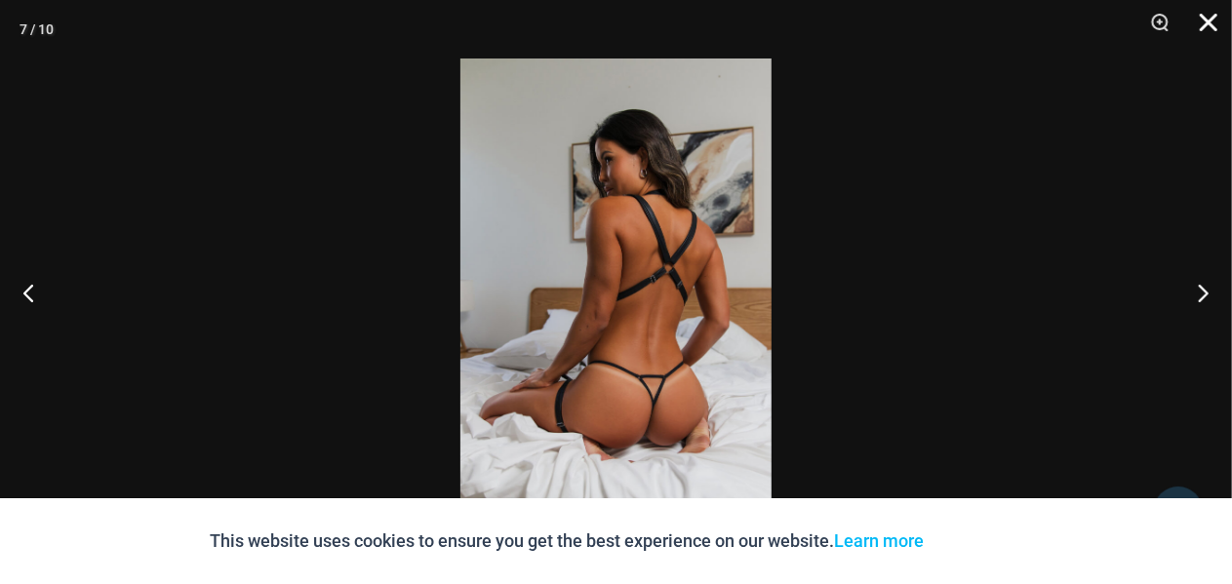
click at [1211, 13] on button "Close" at bounding box center [1201, 29] width 49 height 59
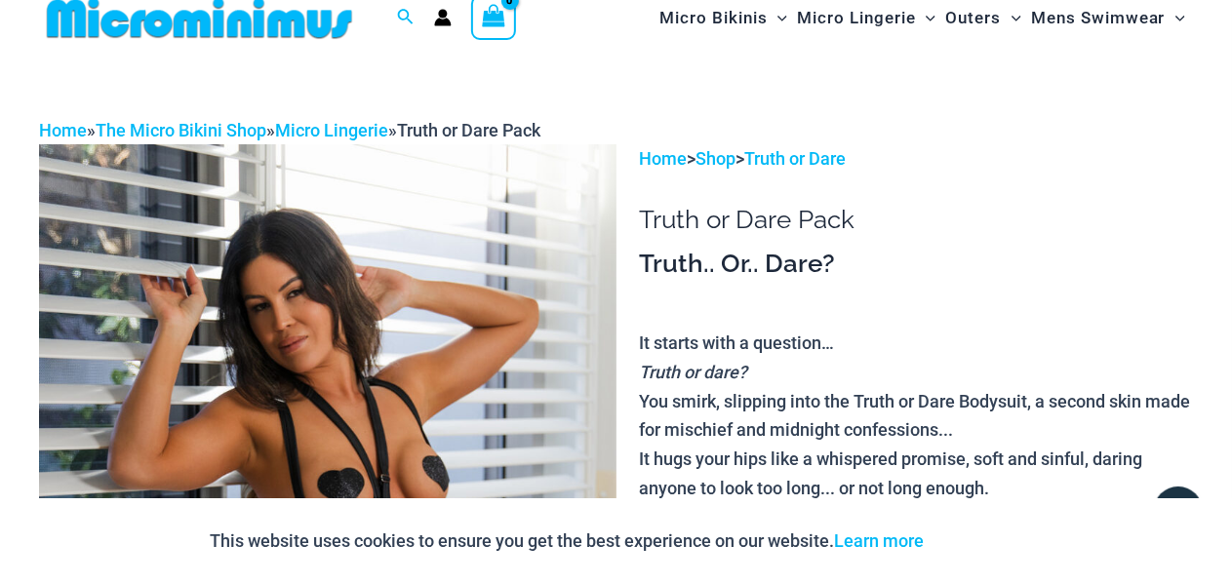
scroll to position [0, 0]
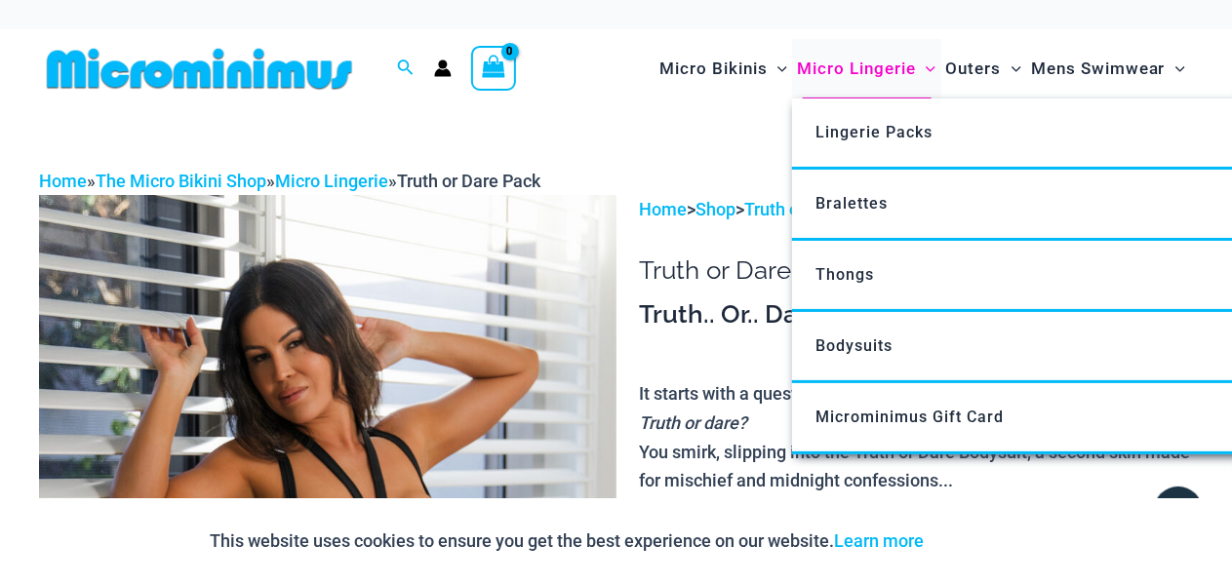
click at [869, 77] on span "Micro Lingerie" at bounding box center [856, 69] width 119 height 50
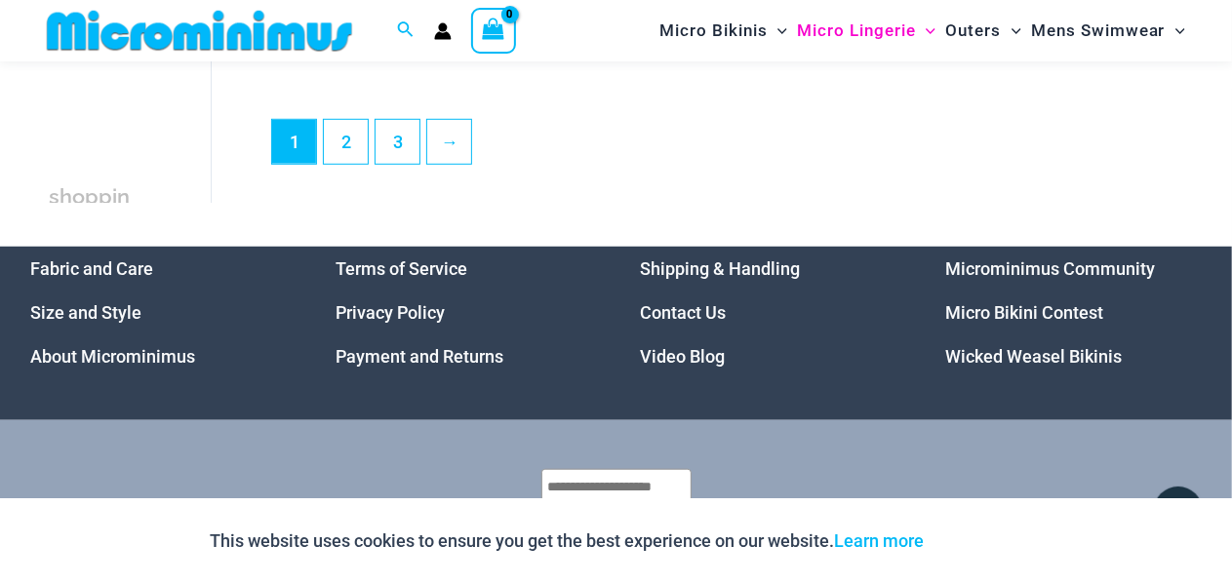
scroll to position [4389, 0]
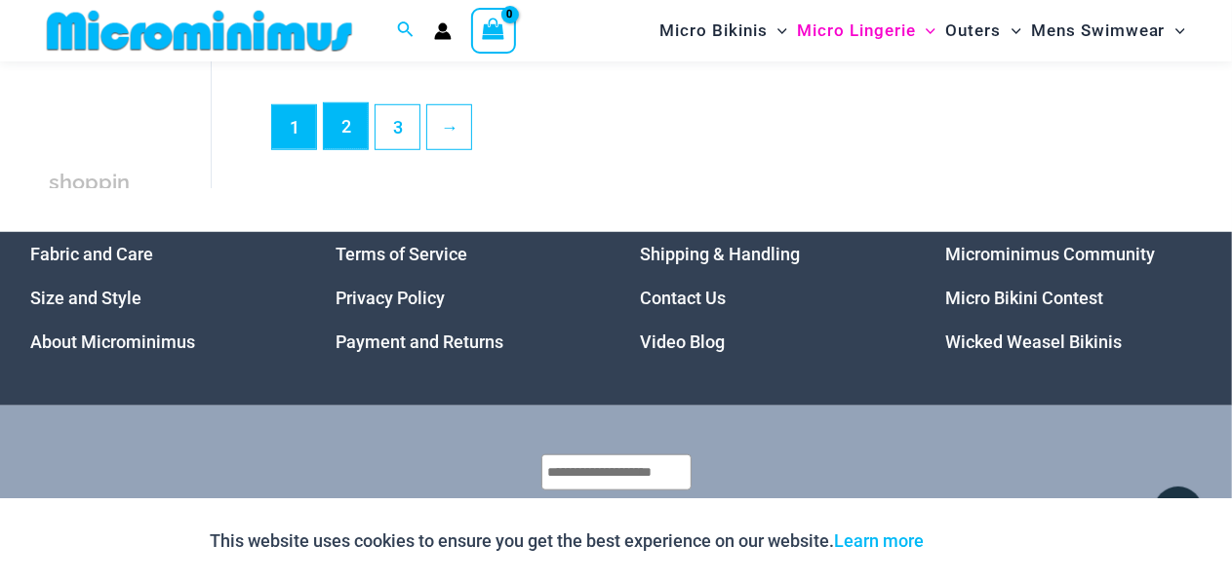
click at [339, 134] on link "2" at bounding box center [346, 126] width 44 height 46
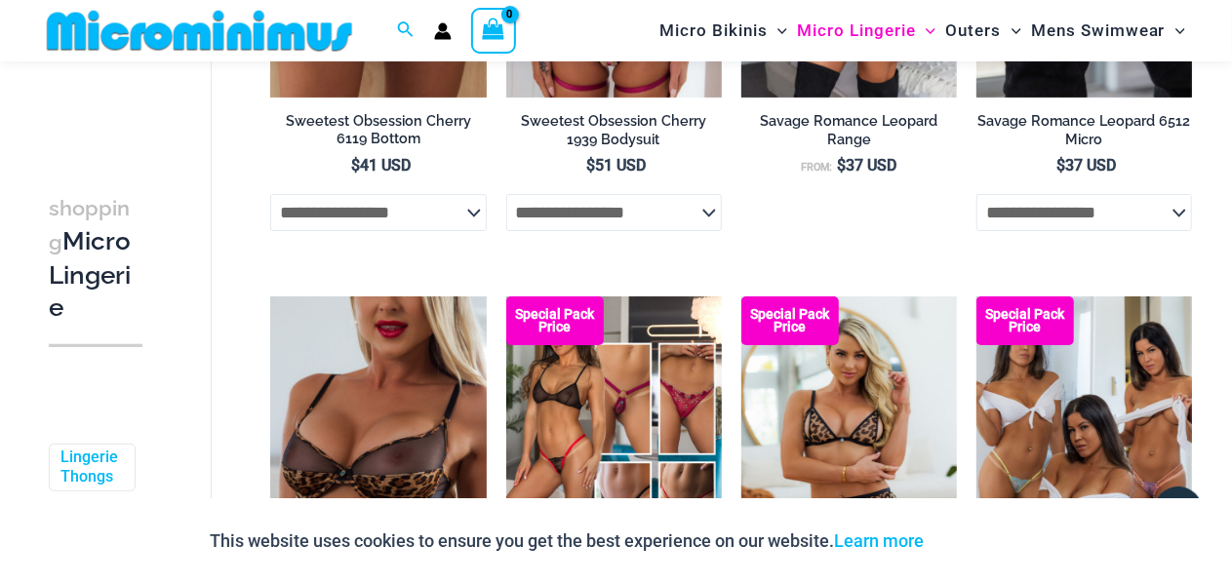
scroll to position [4223, 0]
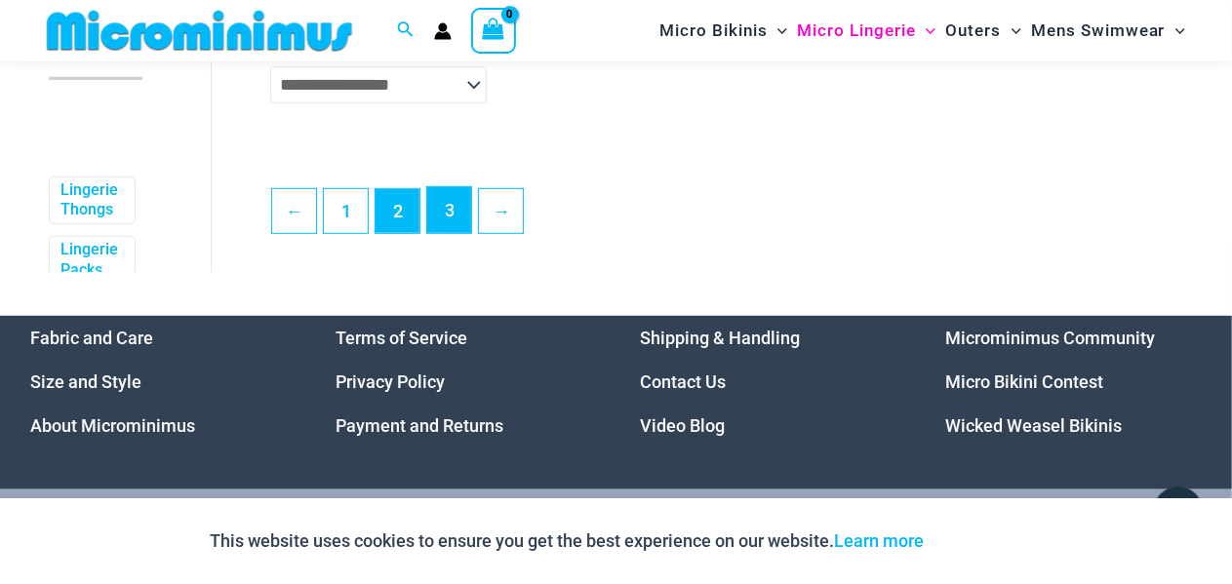
click at [449, 225] on link "3" at bounding box center [449, 210] width 44 height 46
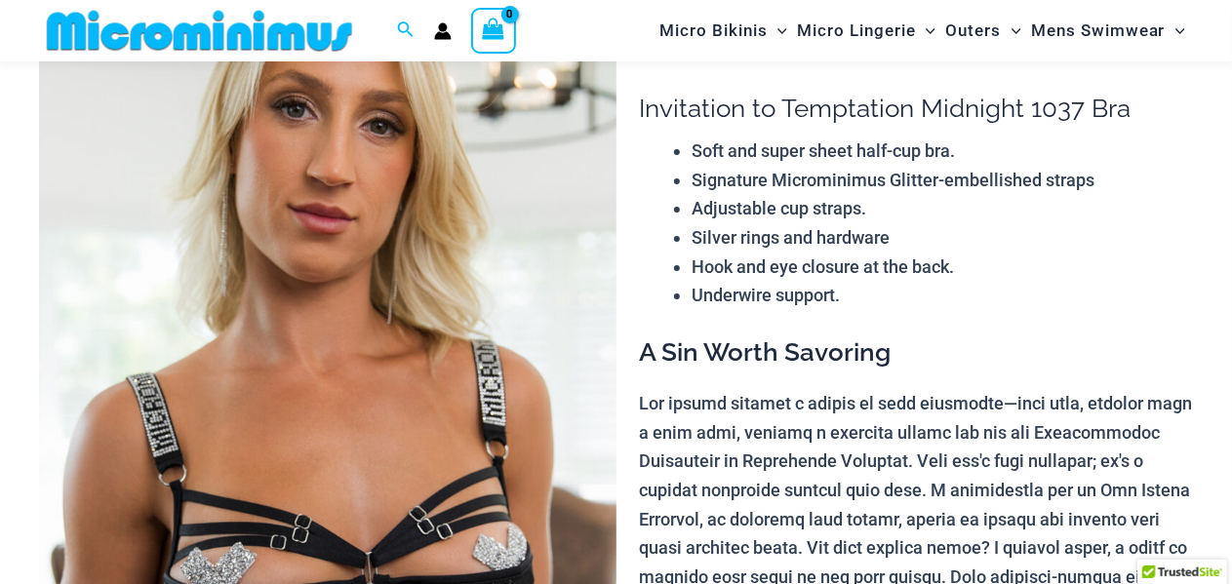
scroll to position [162, 0]
click at [424, 283] on img at bounding box center [327, 465] width 577 height 865
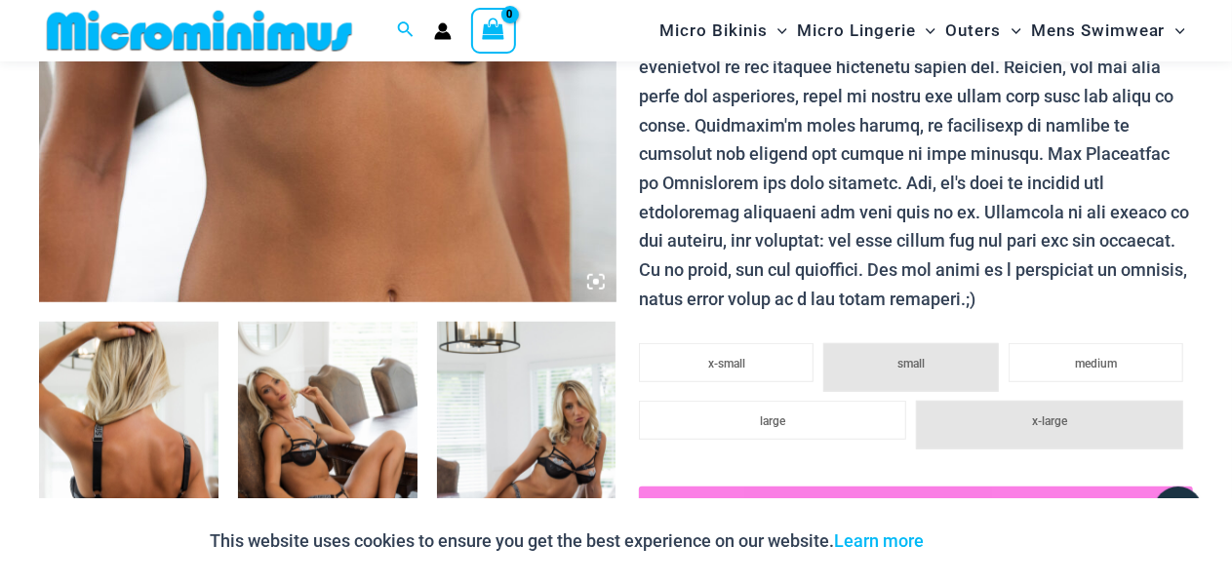
scroll to position [632, 0]
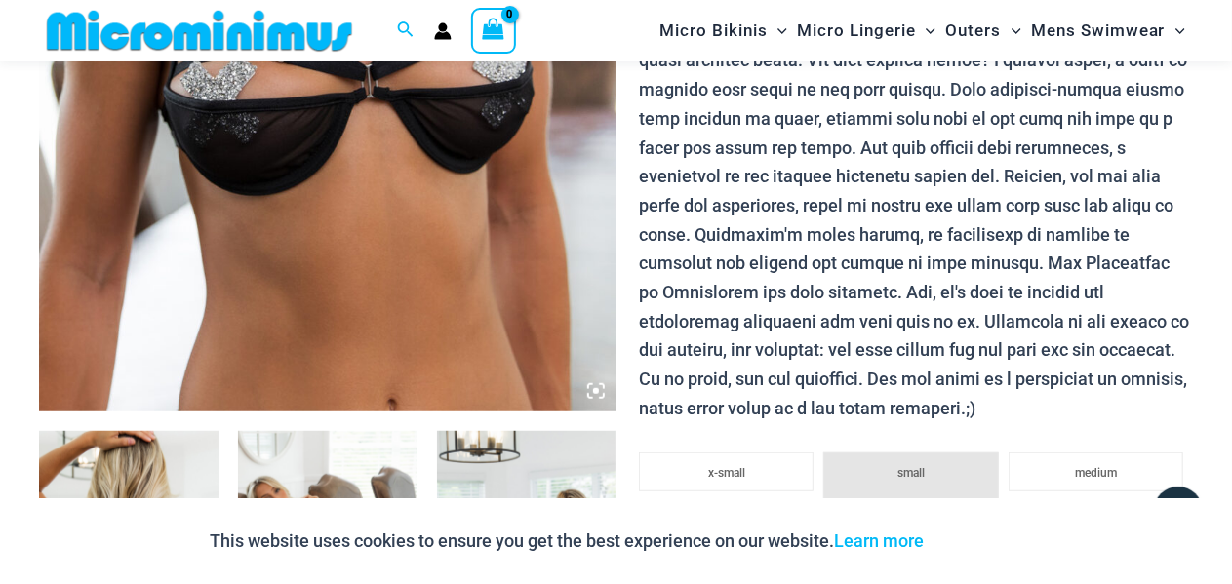
click at [590, 390] on icon at bounding box center [596, 391] width 18 height 18
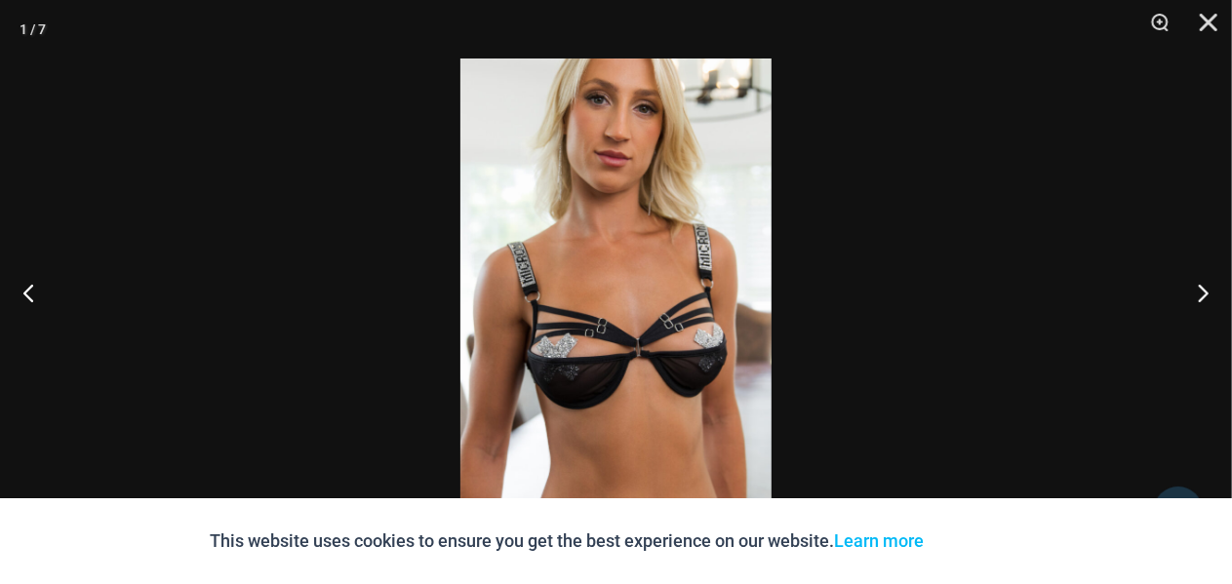
click at [638, 156] on img at bounding box center [615, 292] width 311 height 467
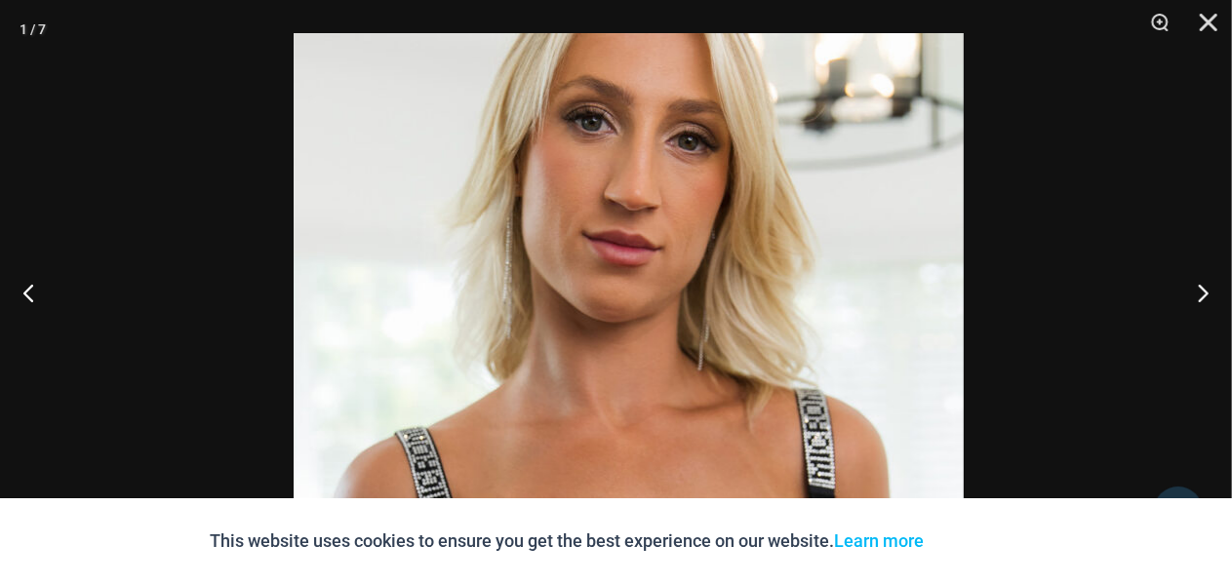
click at [778, 204] on img at bounding box center [629, 535] width 670 height 1005
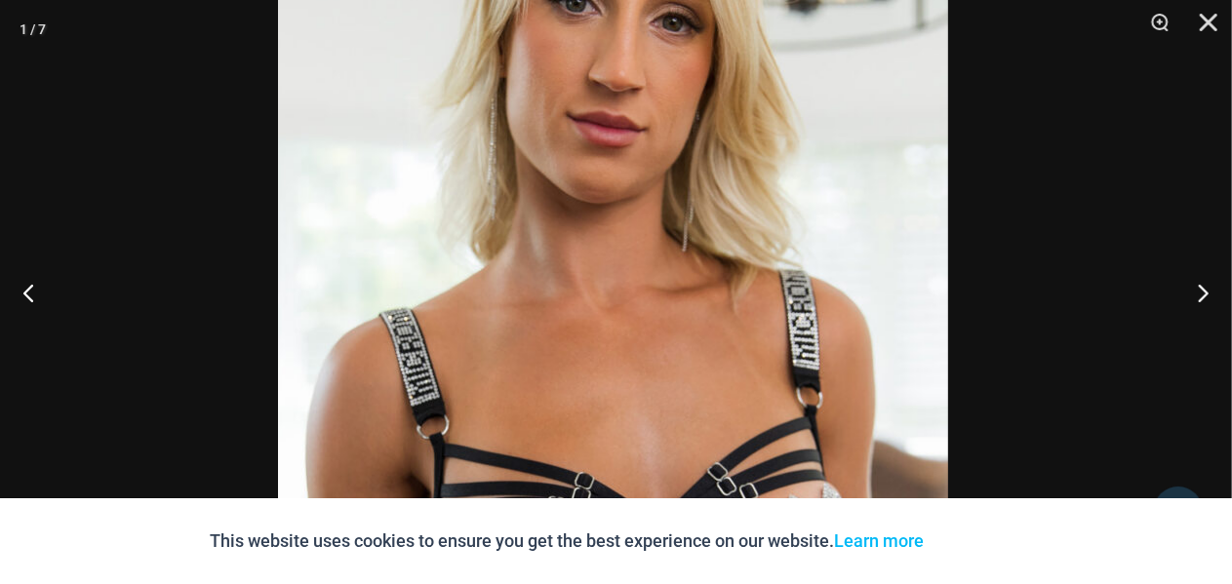
click at [796, 174] on img at bounding box center [613, 416] width 670 height 1005
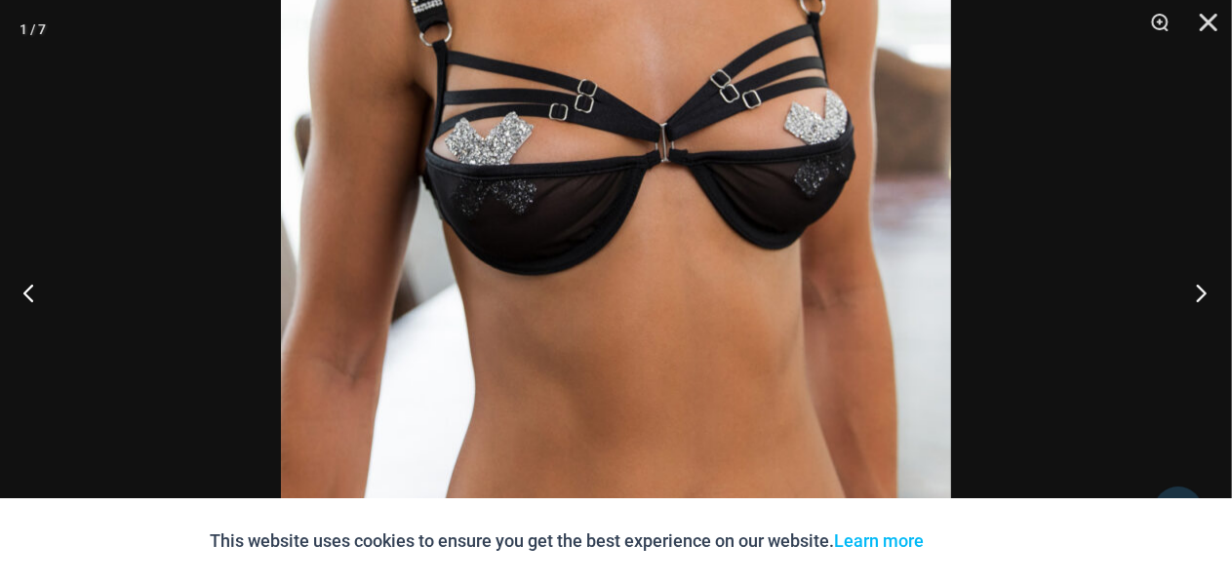
click at [1202, 290] on button "Next" at bounding box center [1195, 293] width 73 height 98
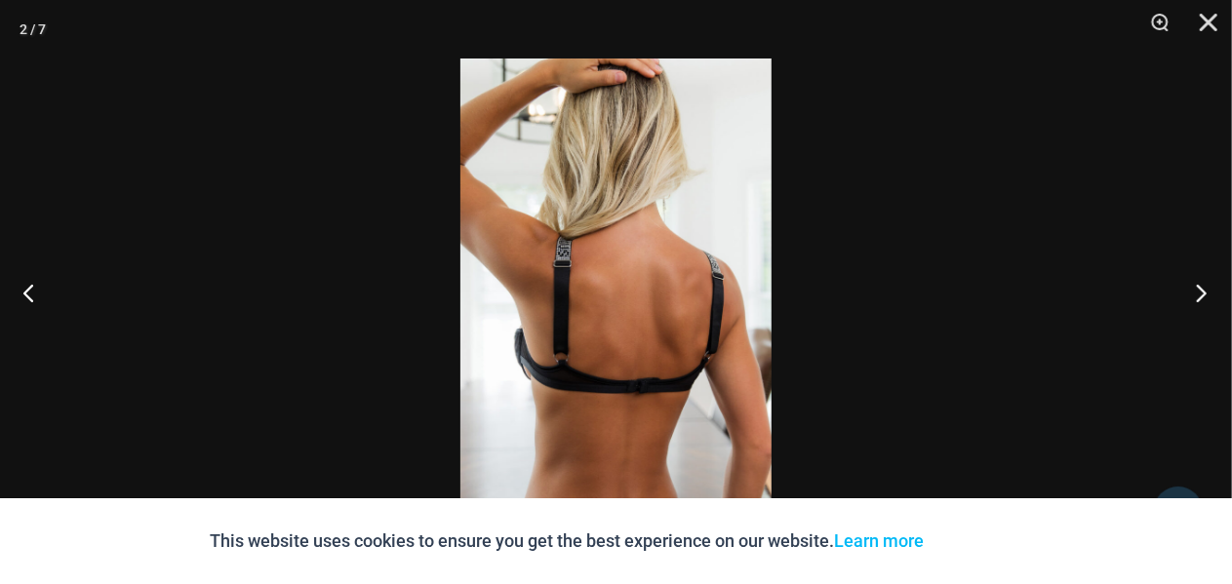
click at [1202, 290] on button "Next" at bounding box center [1195, 293] width 73 height 98
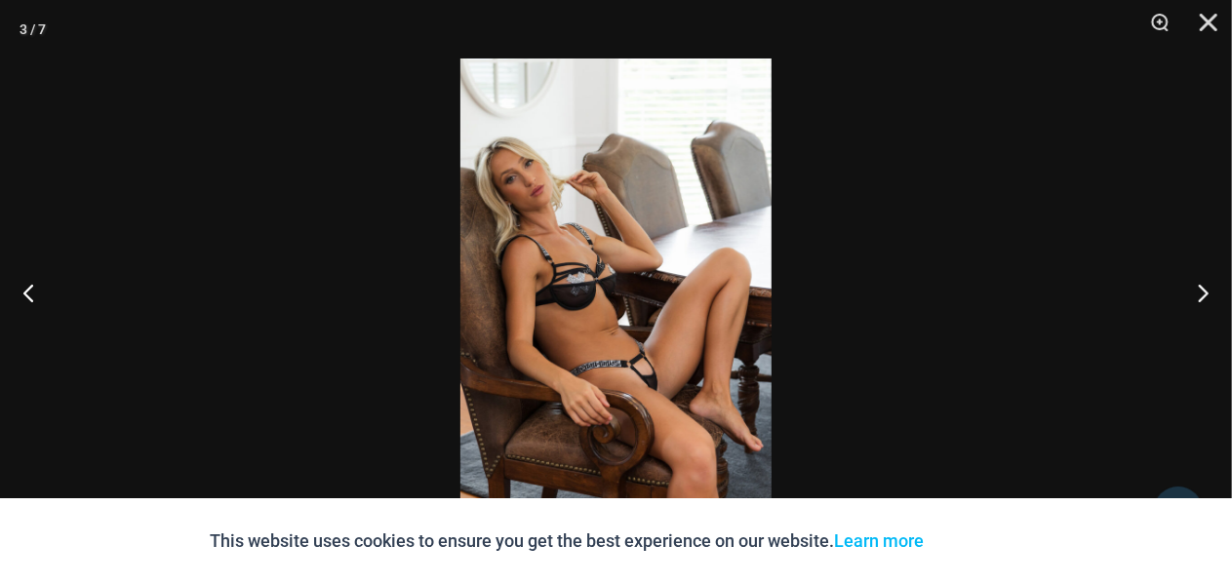
click at [542, 220] on img at bounding box center [615, 292] width 311 height 467
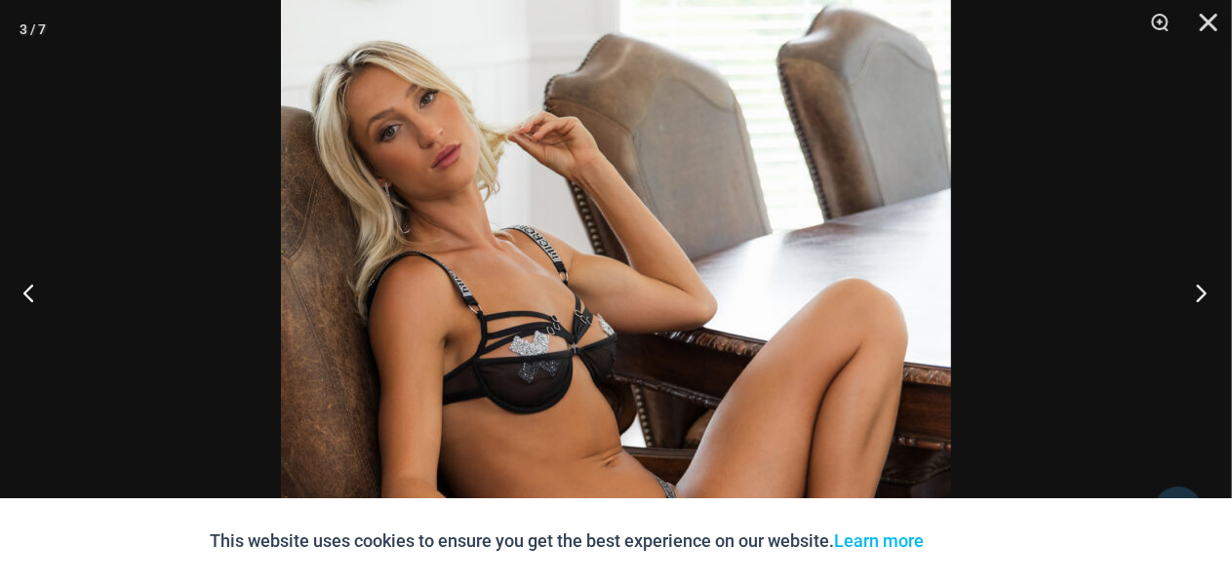
click at [1201, 296] on button "Next" at bounding box center [1195, 293] width 73 height 98
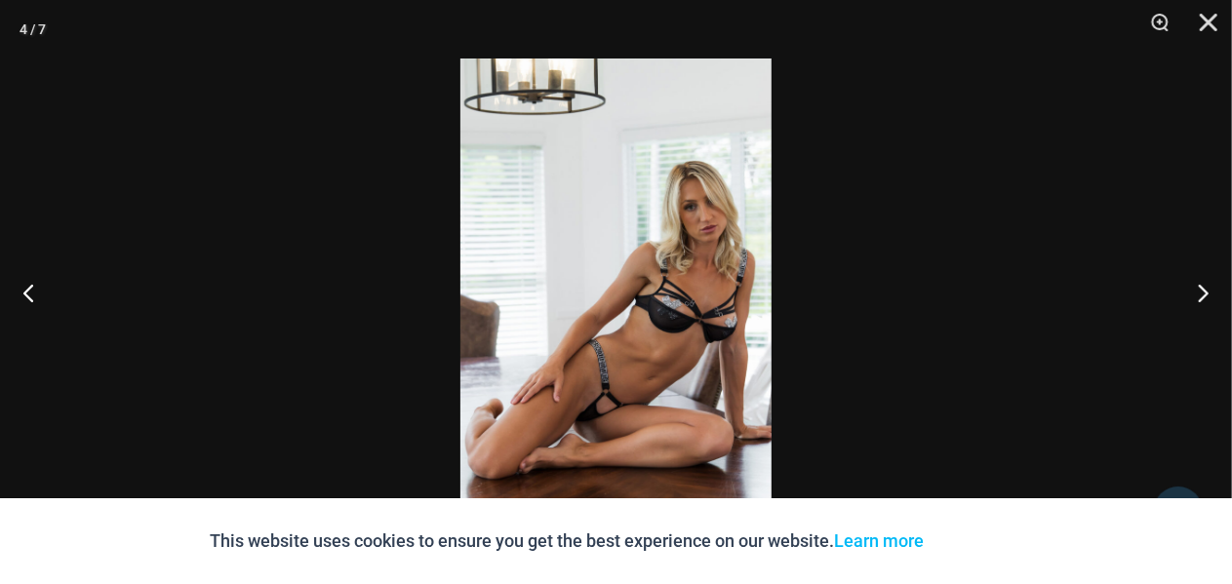
click at [687, 254] on img at bounding box center [615, 292] width 311 height 467
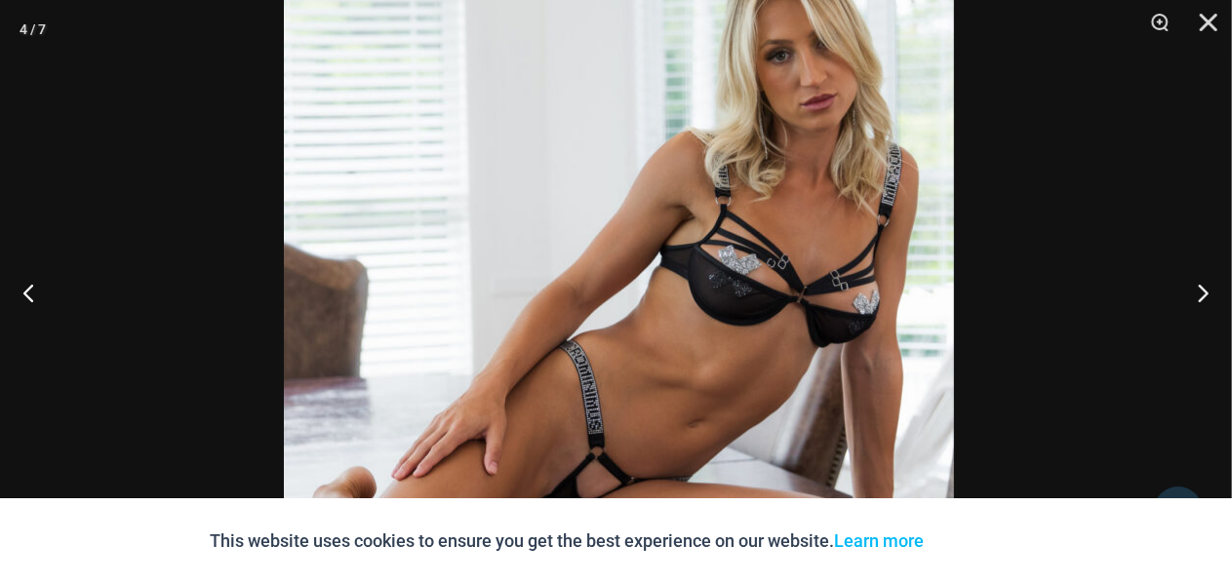
click at [635, 207] on img at bounding box center [619, 238] width 670 height 1005
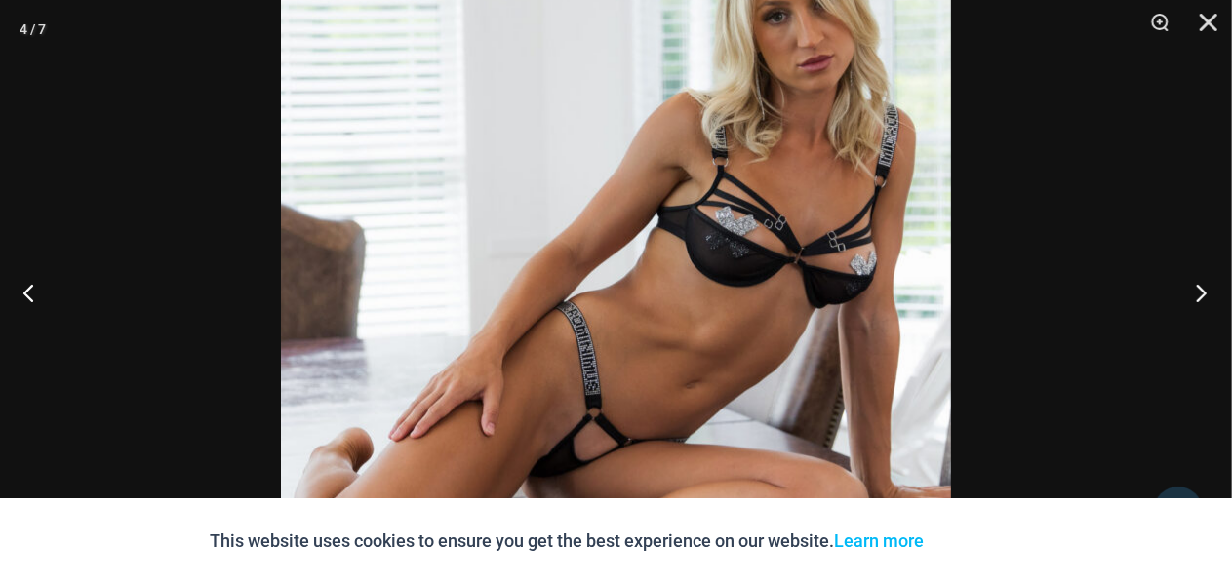
click at [1205, 291] on button "Next" at bounding box center [1195, 293] width 73 height 98
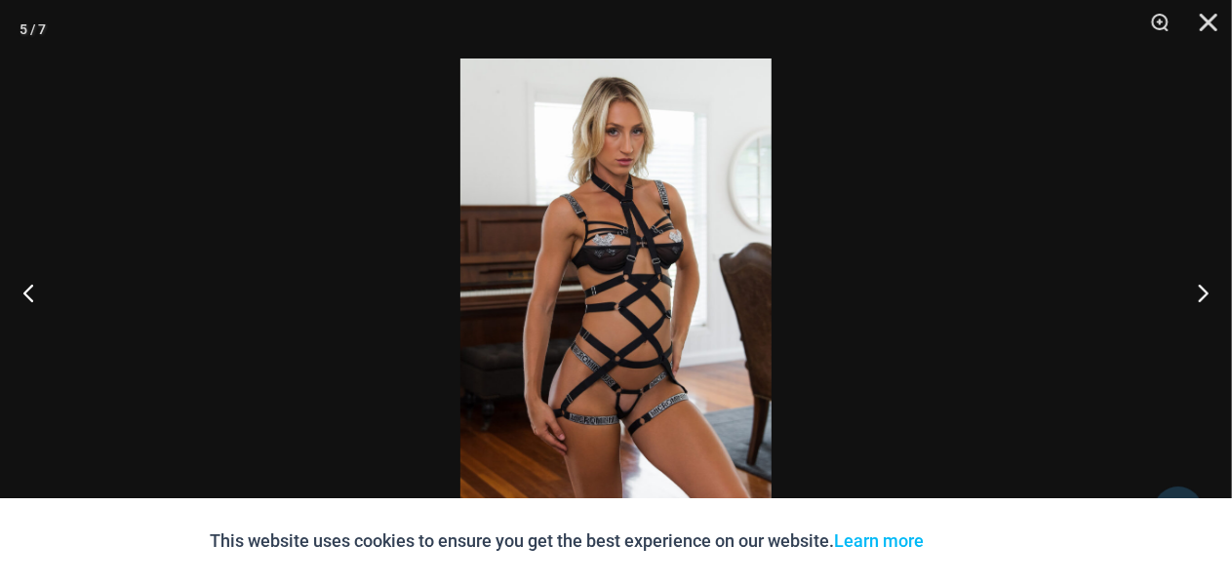
click at [635, 155] on img at bounding box center [615, 292] width 311 height 467
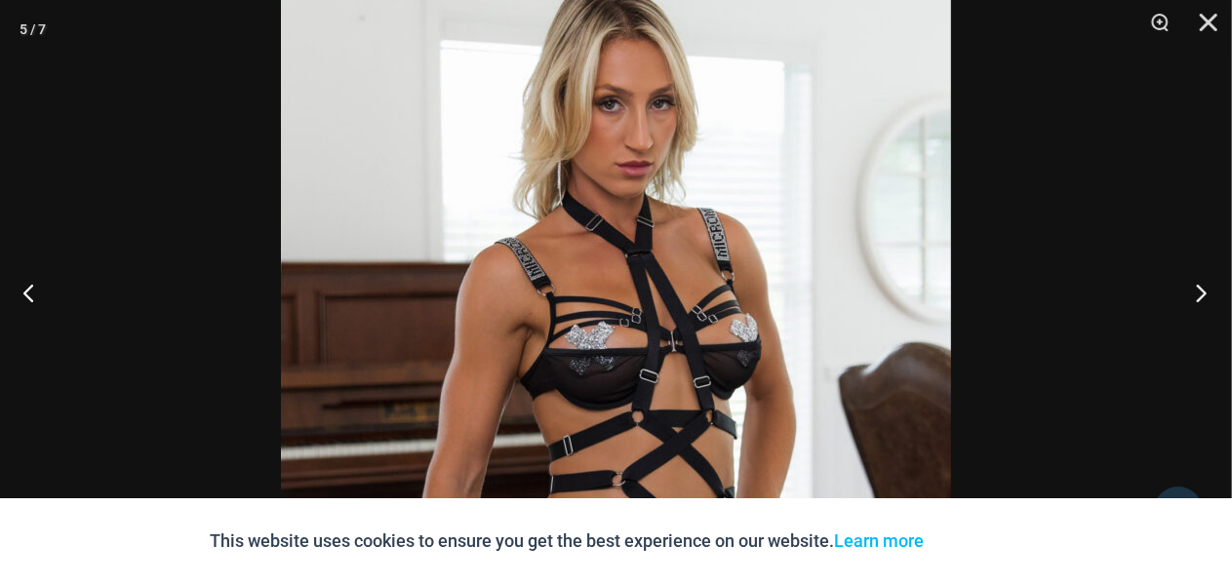
click at [1201, 296] on button "Next" at bounding box center [1195, 293] width 73 height 98
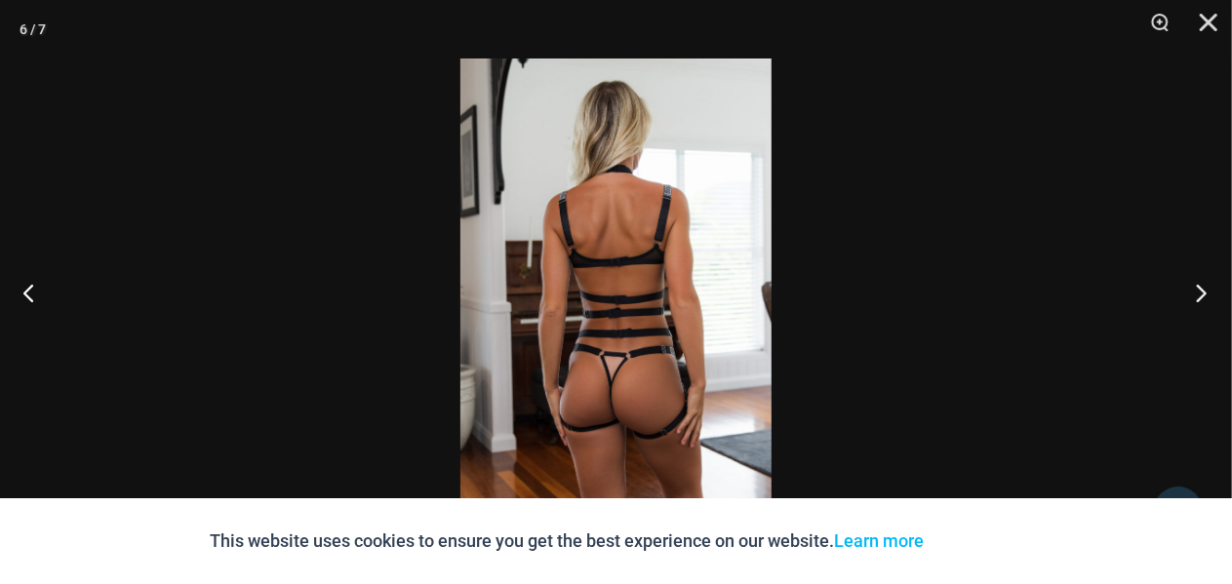
click at [1203, 296] on button "Next" at bounding box center [1195, 293] width 73 height 98
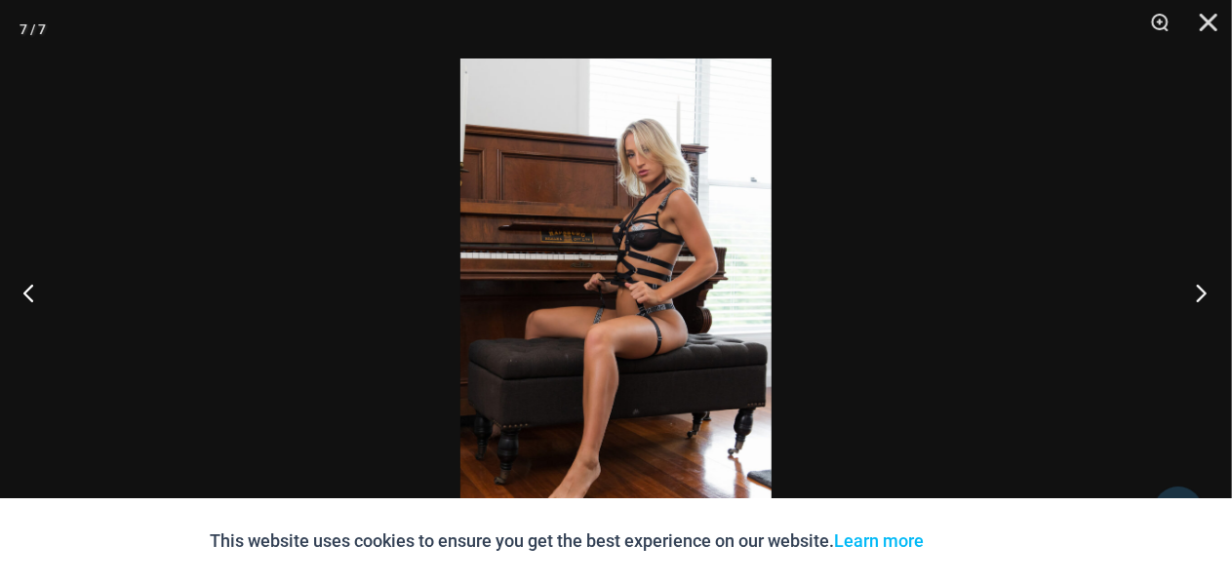
click at [1201, 296] on button "Next" at bounding box center [1195, 293] width 73 height 98
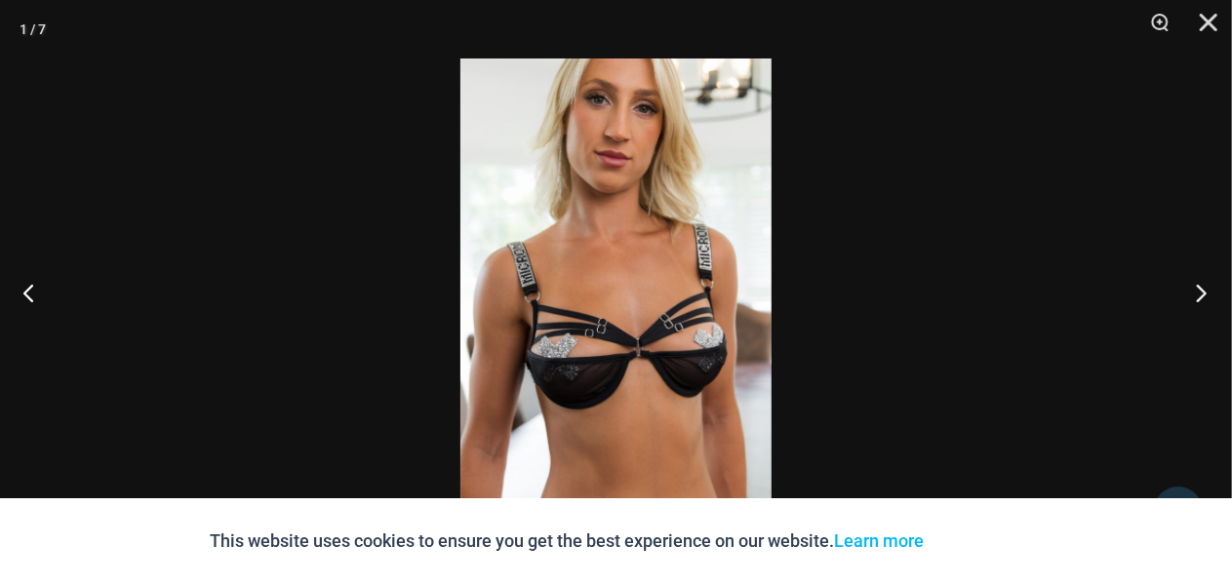
click at [1201, 296] on button "Next" at bounding box center [1195, 293] width 73 height 98
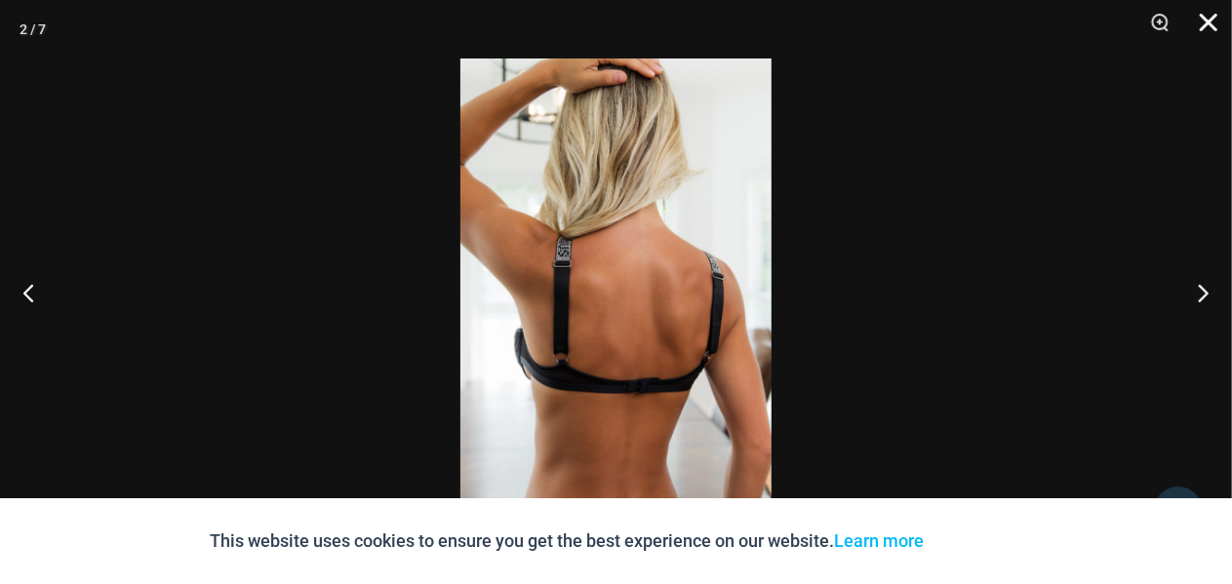
click at [1207, 22] on button "Close" at bounding box center [1201, 29] width 49 height 59
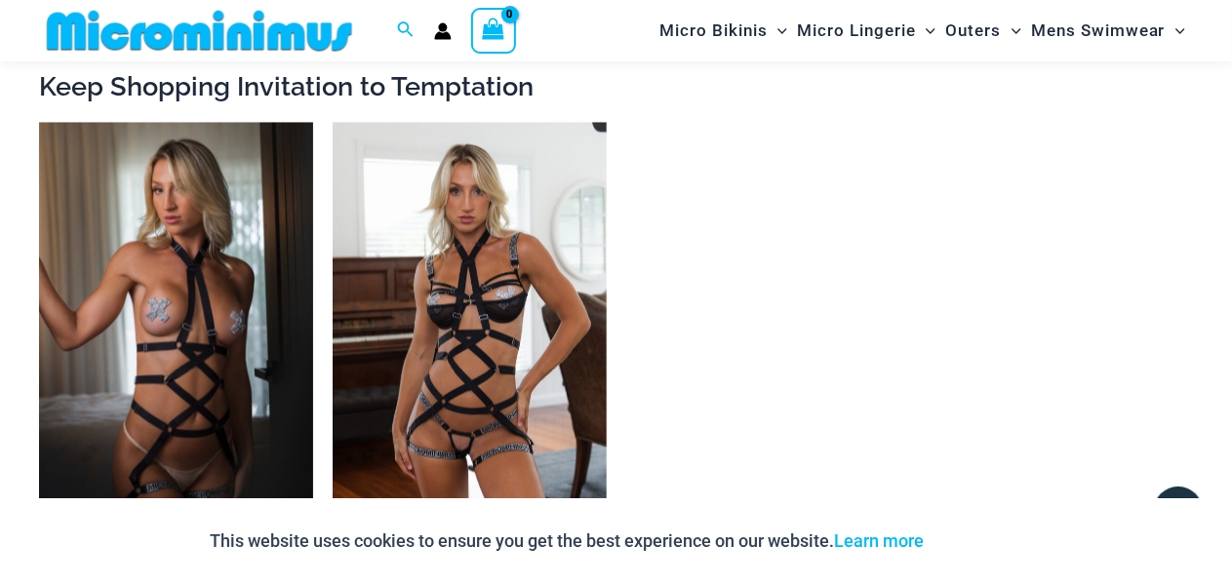
scroll to position [2095, 0]
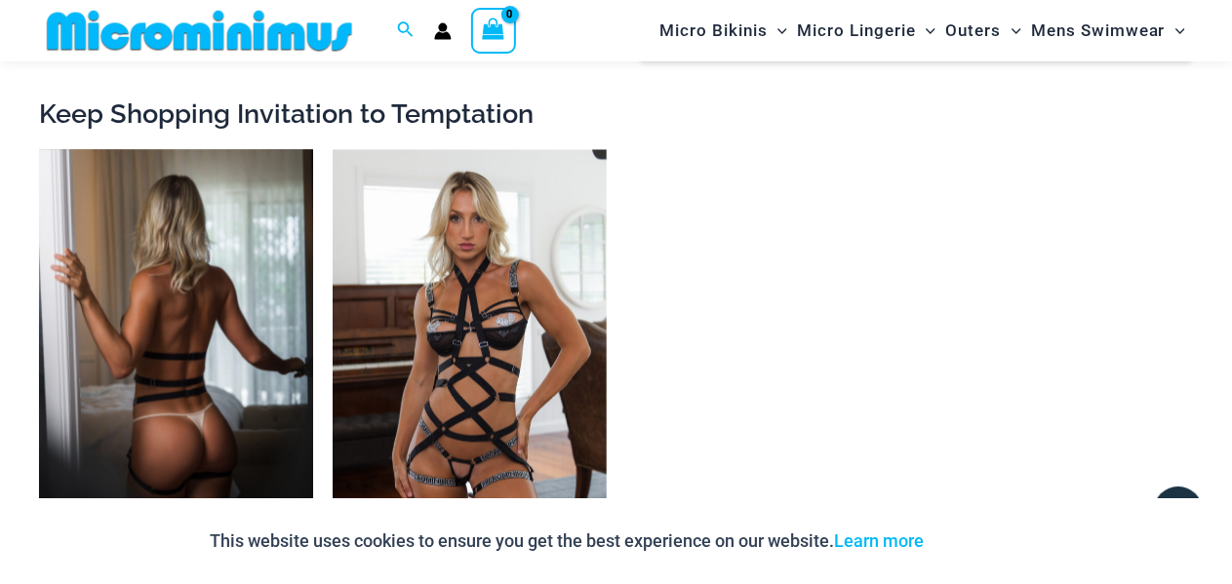
click at [125, 237] on img at bounding box center [176, 354] width 274 height 411
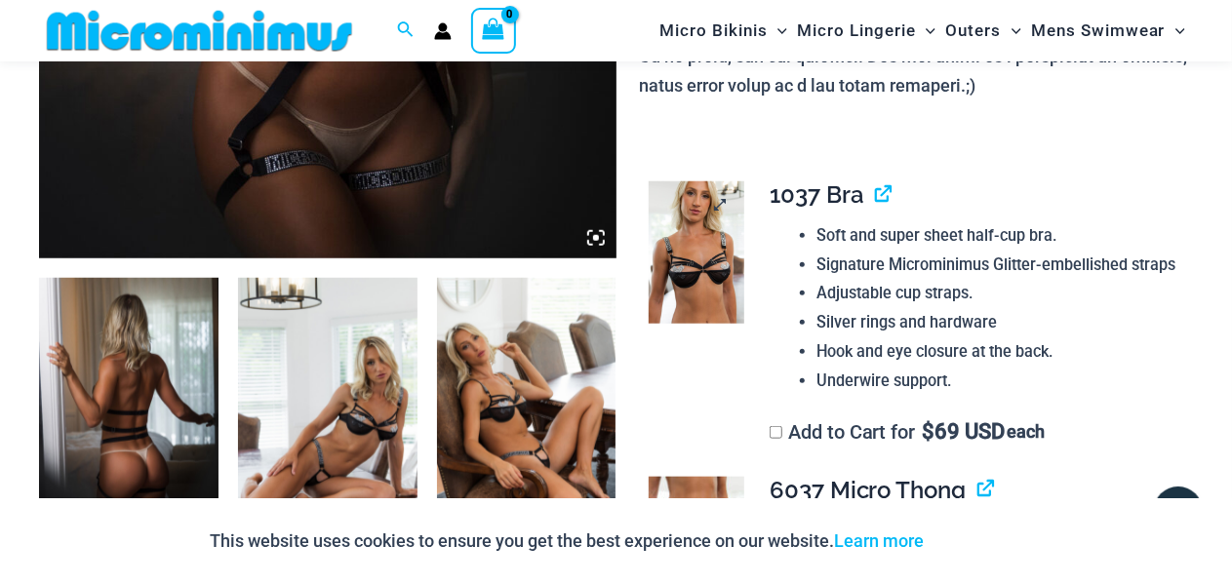
scroll to position [812, 0]
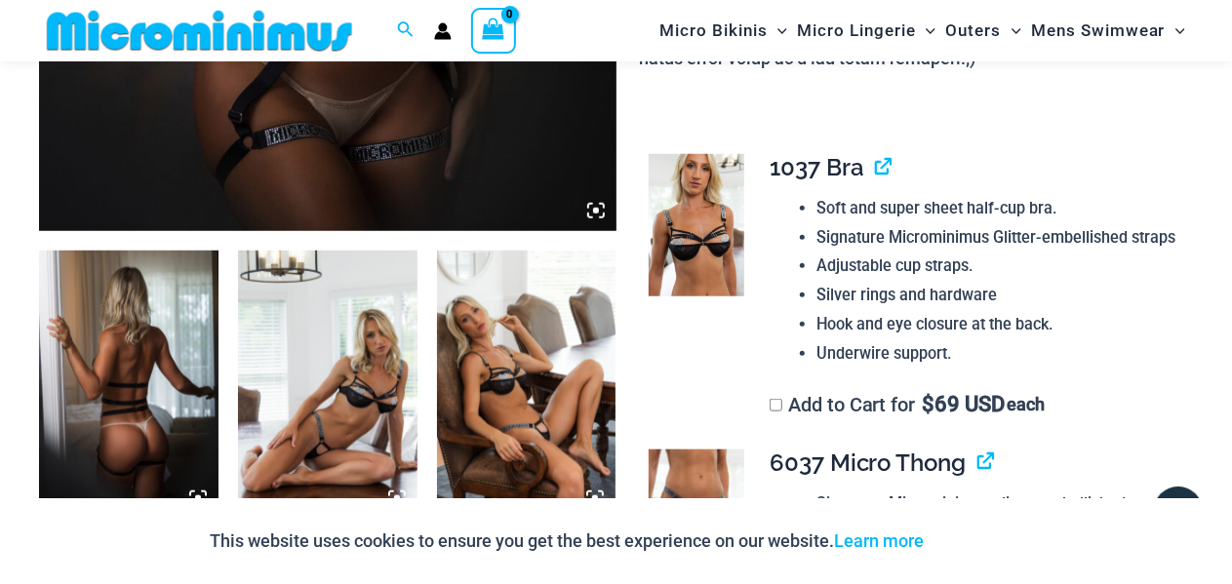
click at [588, 214] on icon at bounding box center [590, 216] width 4 height 4
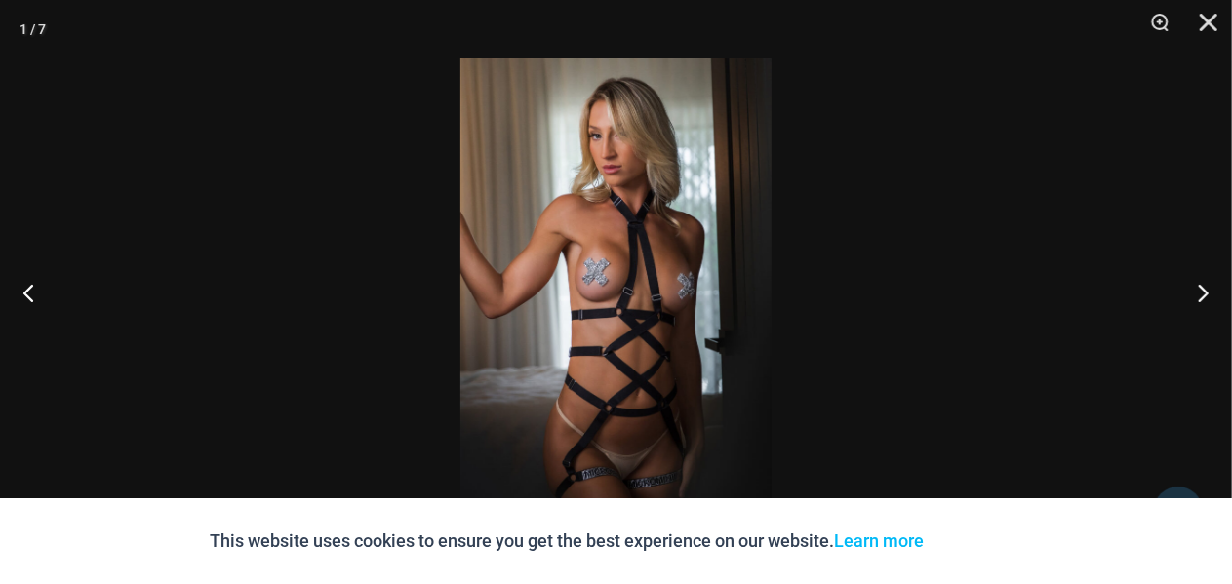
click at [652, 177] on img at bounding box center [615, 292] width 311 height 467
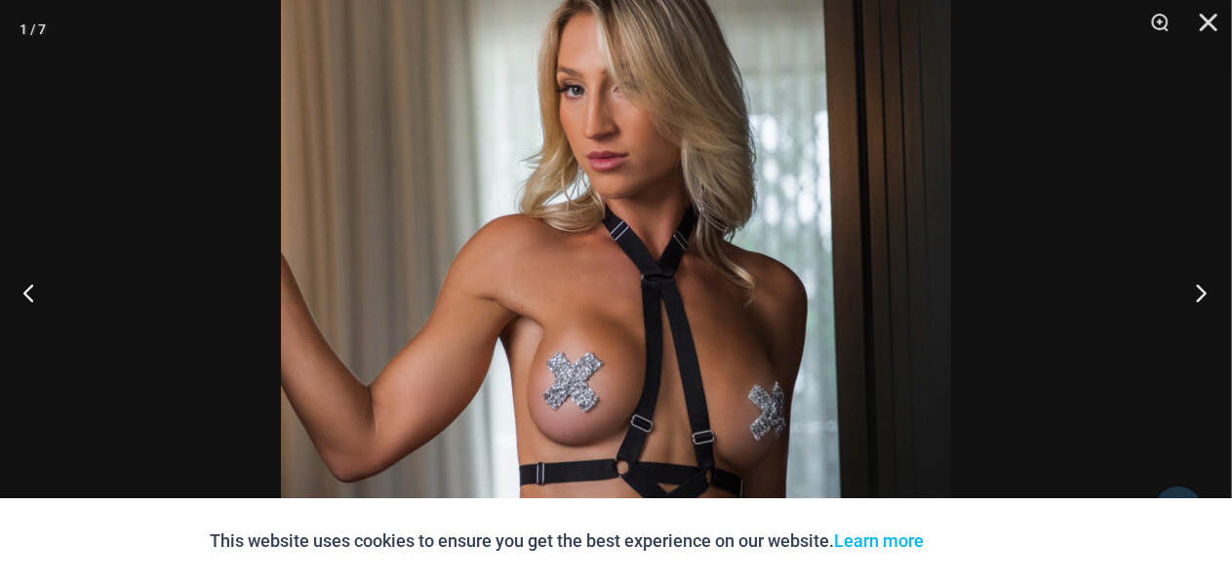
click at [1201, 298] on button "Next" at bounding box center [1195, 293] width 73 height 98
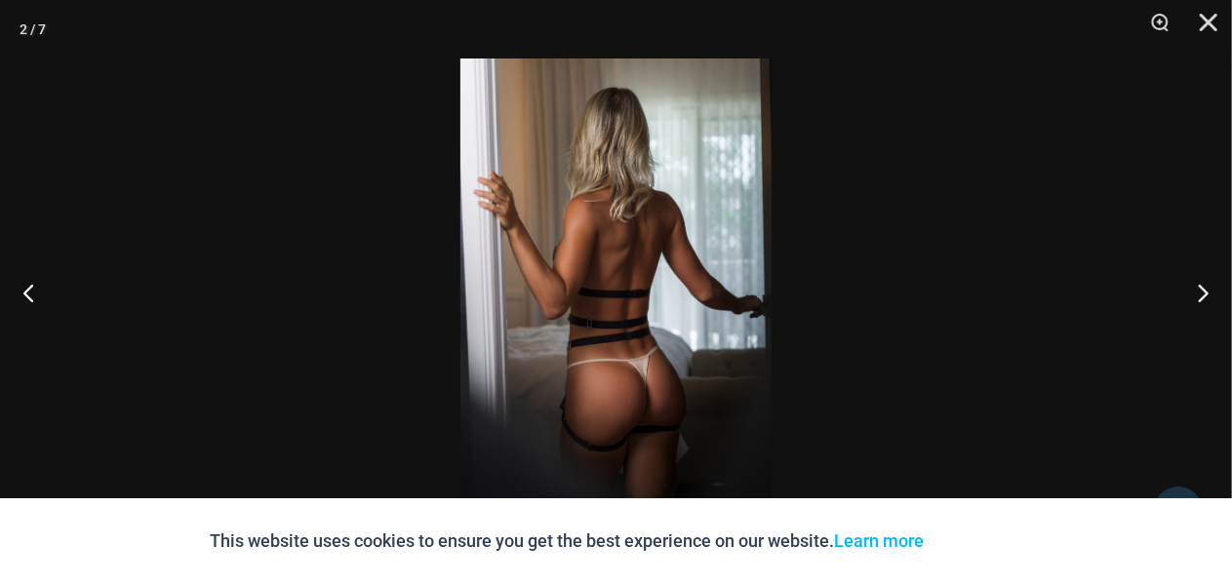
click at [610, 168] on img at bounding box center [615, 292] width 311 height 467
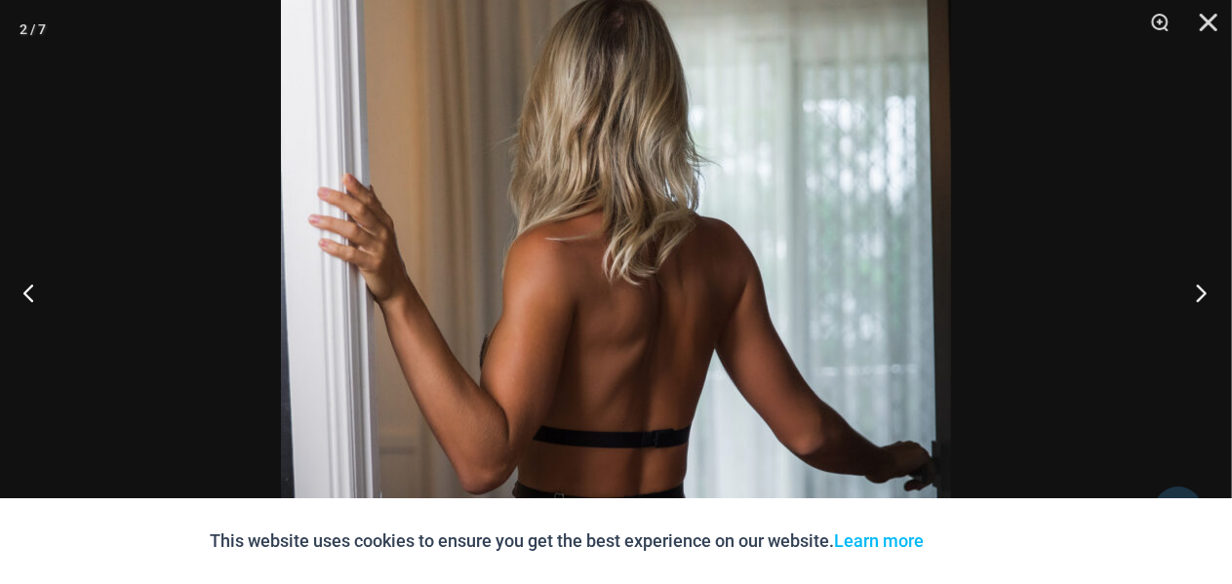
click at [1203, 296] on button "Next" at bounding box center [1195, 293] width 73 height 98
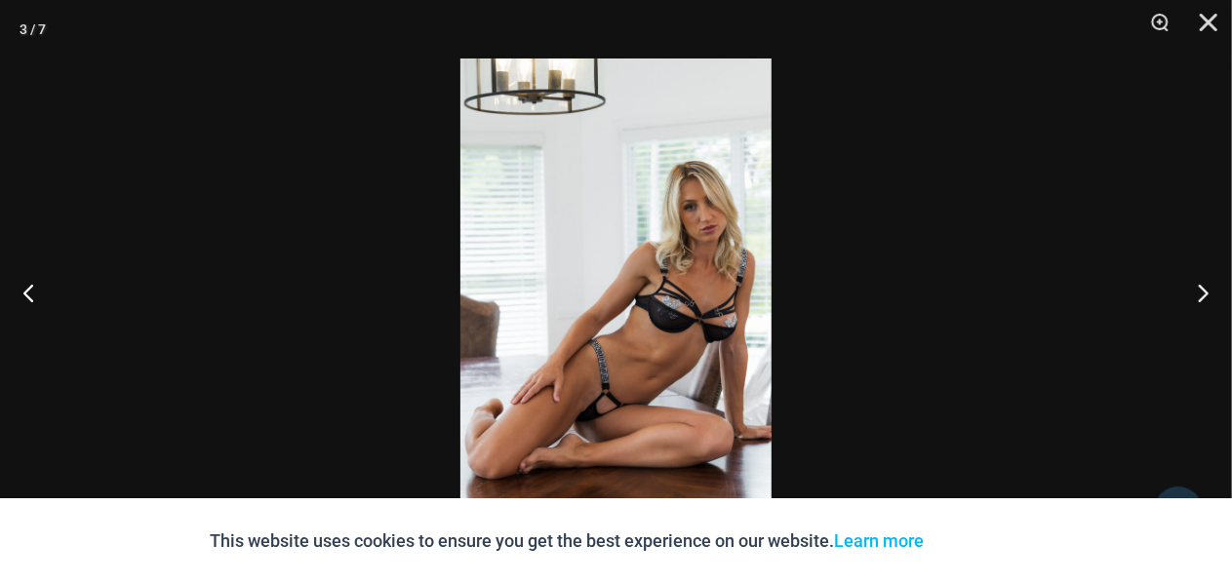
click at [712, 261] on img at bounding box center [615, 292] width 311 height 467
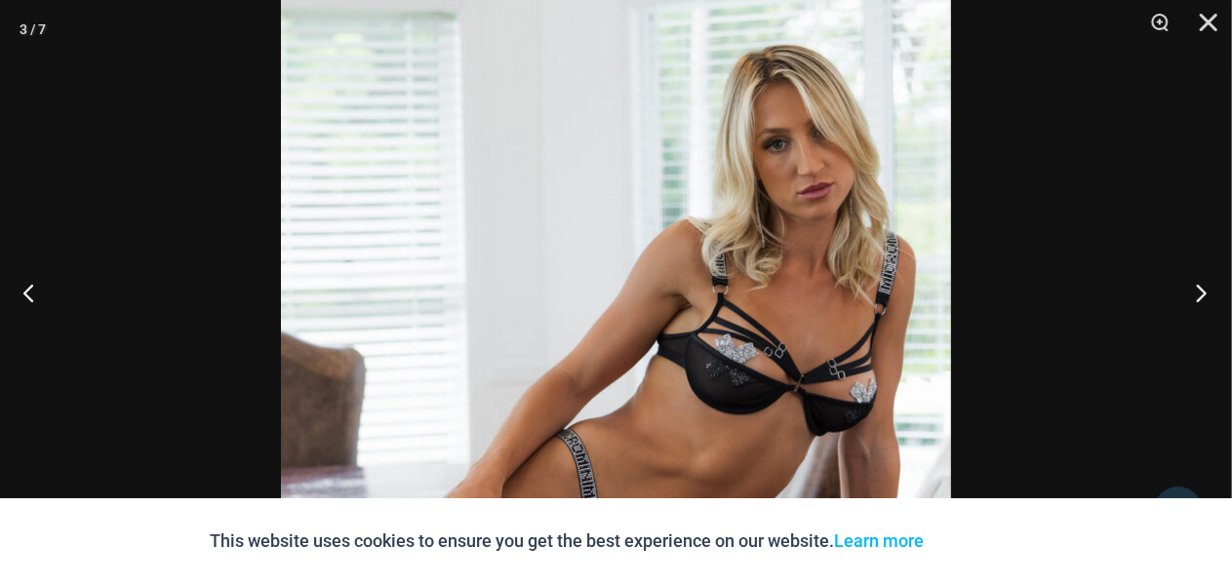
click at [1194, 292] on button "Next" at bounding box center [1195, 293] width 73 height 98
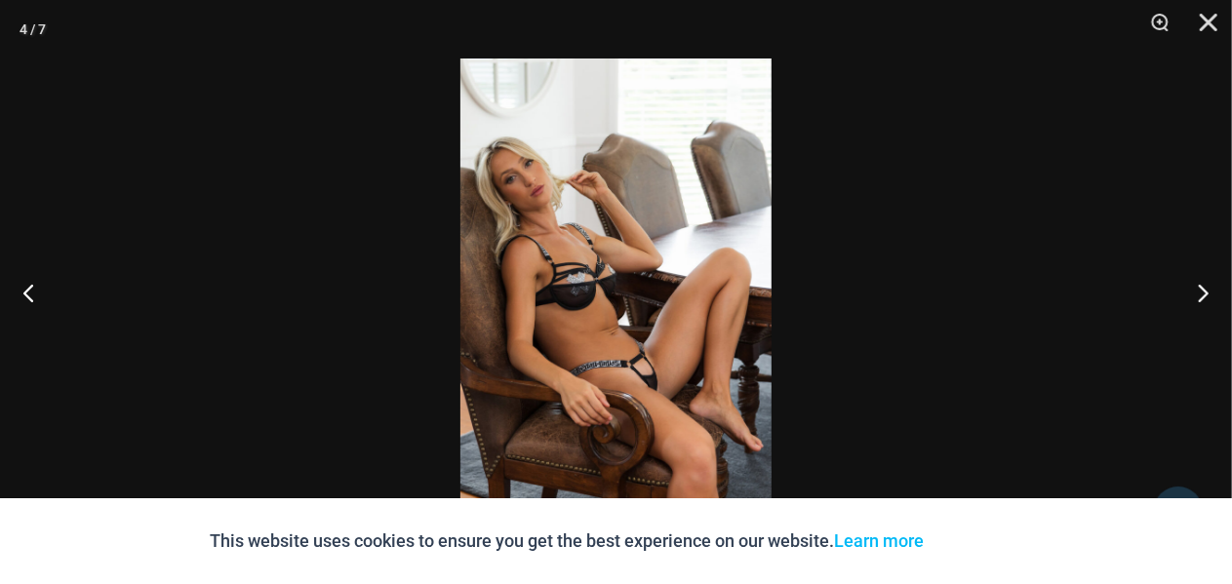
click at [588, 231] on img at bounding box center [615, 292] width 311 height 467
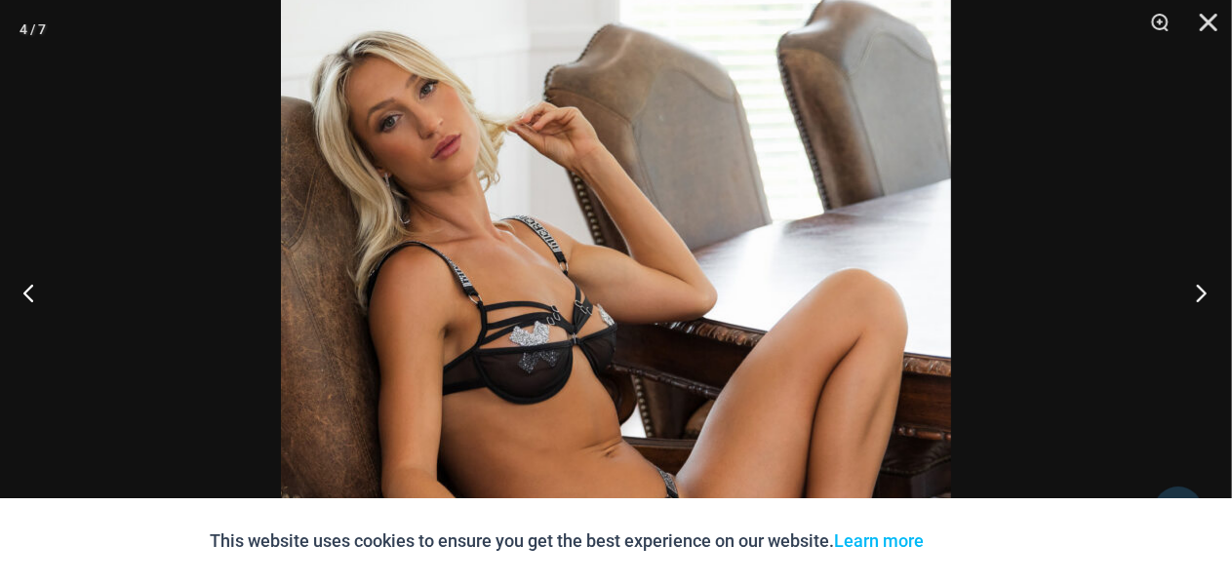
click at [1201, 288] on button "Next" at bounding box center [1195, 293] width 73 height 98
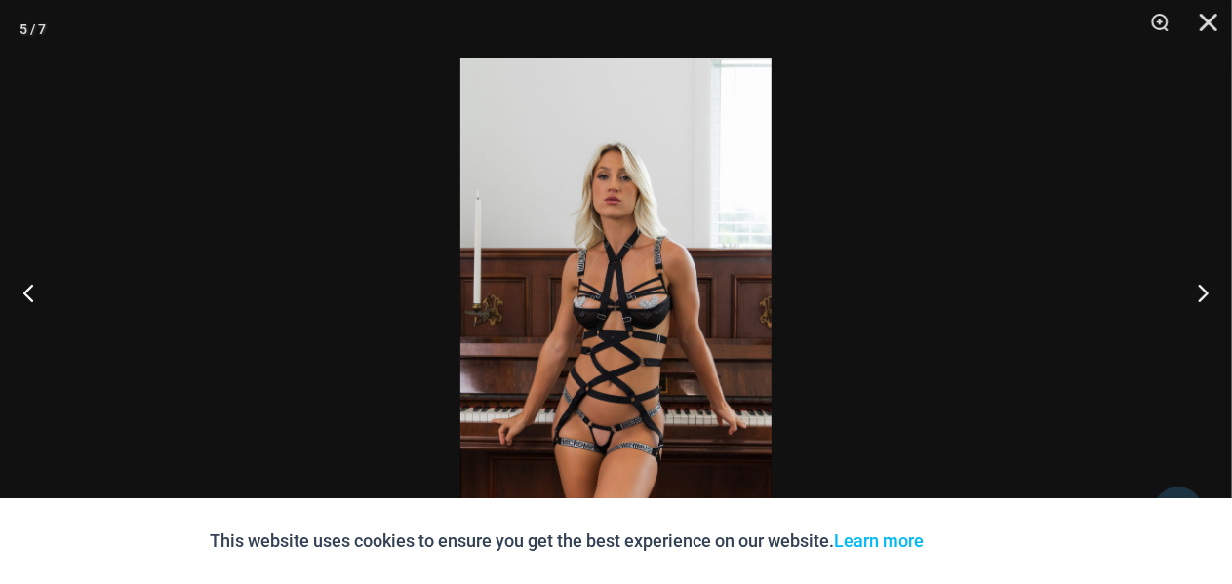
click at [597, 238] on img at bounding box center [615, 292] width 311 height 467
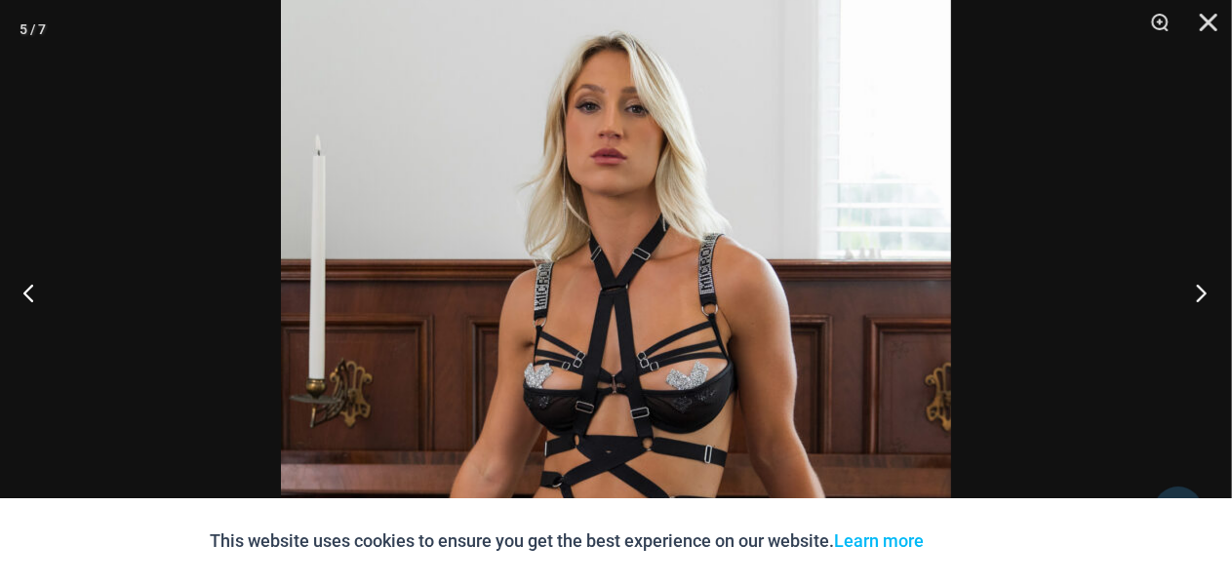
click at [1208, 305] on button "Next" at bounding box center [1195, 293] width 73 height 98
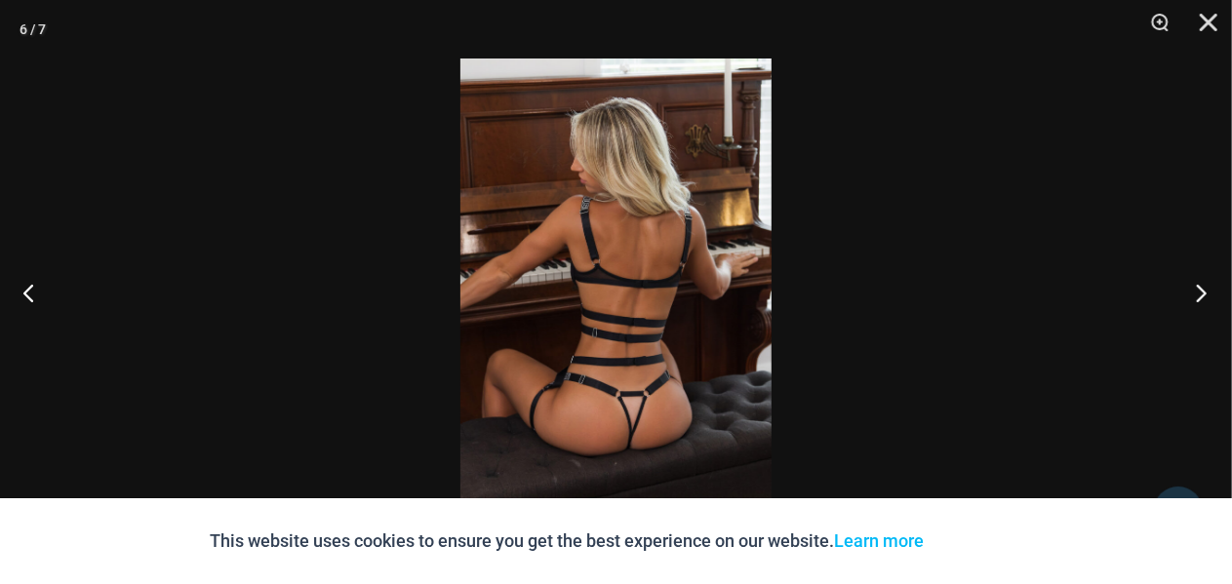
click at [1208, 305] on button "Next" at bounding box center [1195, 293] width 73 height 98
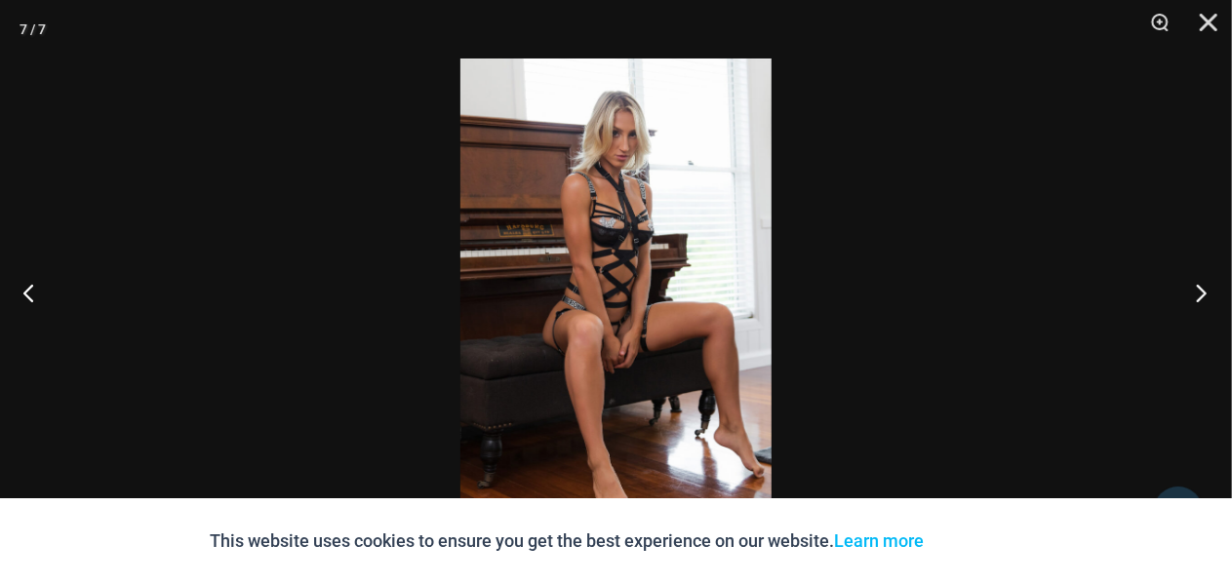
click at [1208, 305] on button "Next" at bounding box center [1195, 293] width 73 height 98
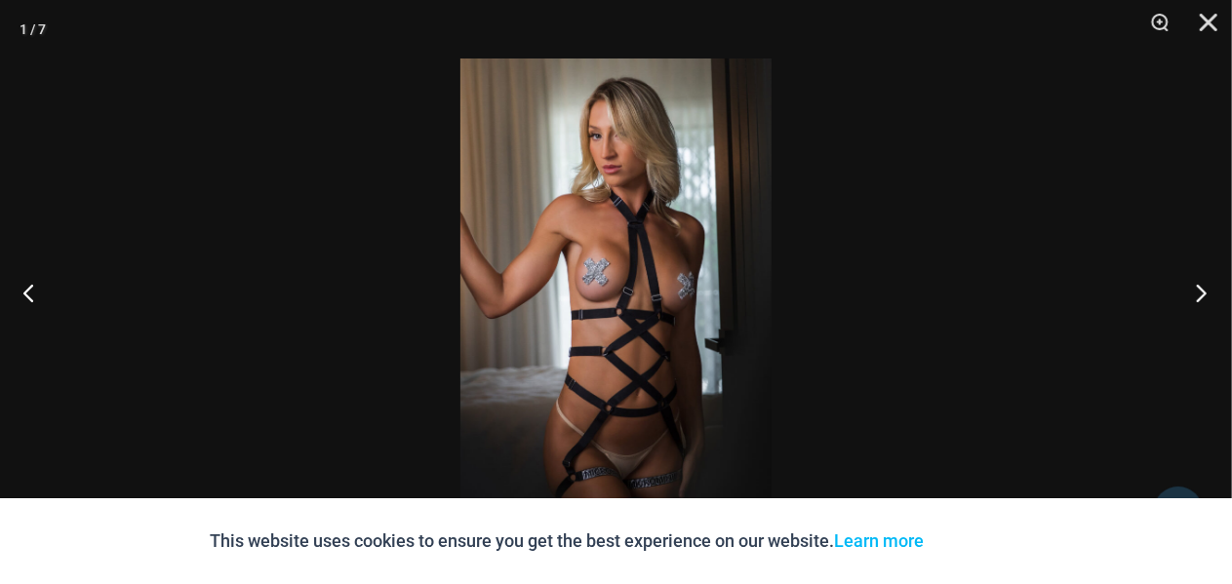
click at [1208, 305] on button "Next" at bounding box center [1195, 293] width 73 height 98
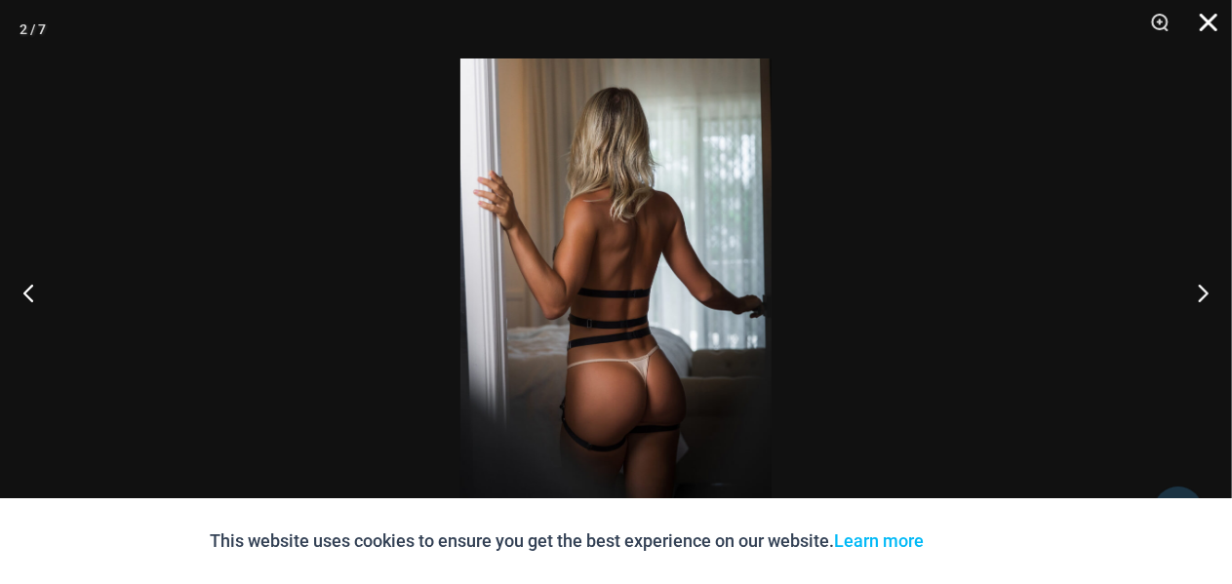
click at [1207, 23] on button "Close" at bounding box center [1201, 29] width 49 height 59
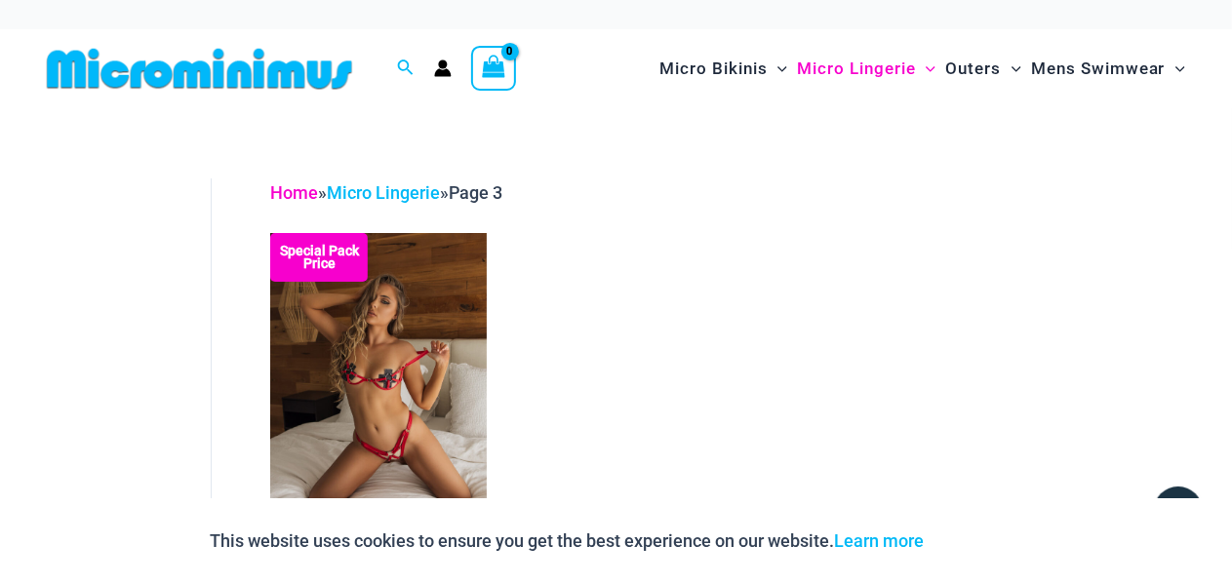
click at [288, 196] on link "Home" at bounding box center [294, 192] width 48 height 20
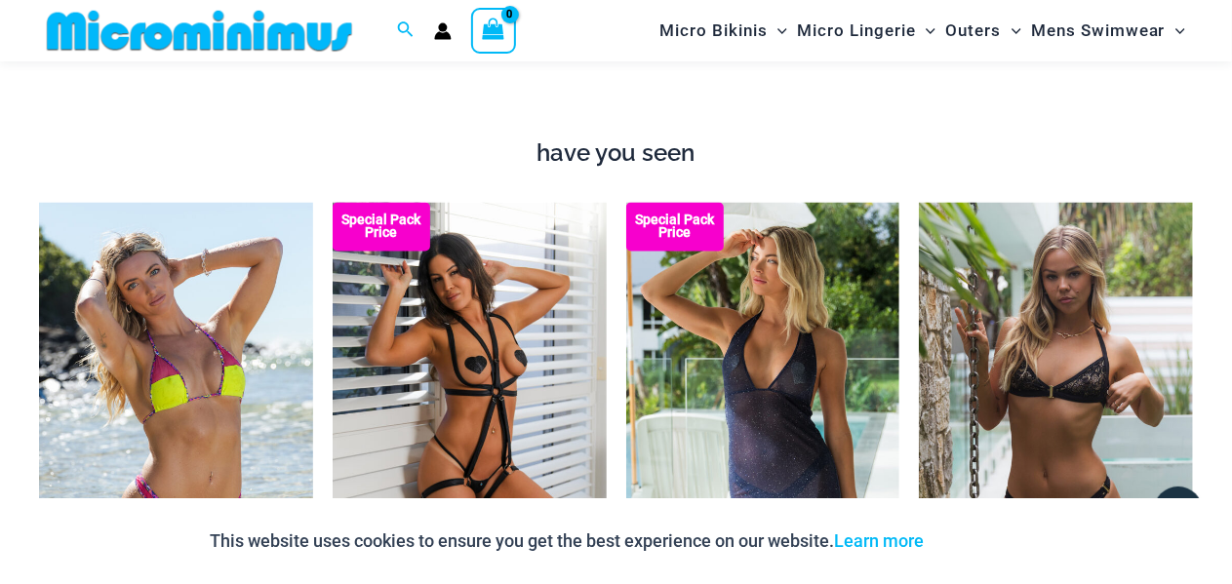
scroll to position [2097, 0]
